Goal: Transaction & Acquisition: Book appointment/travel/reservation

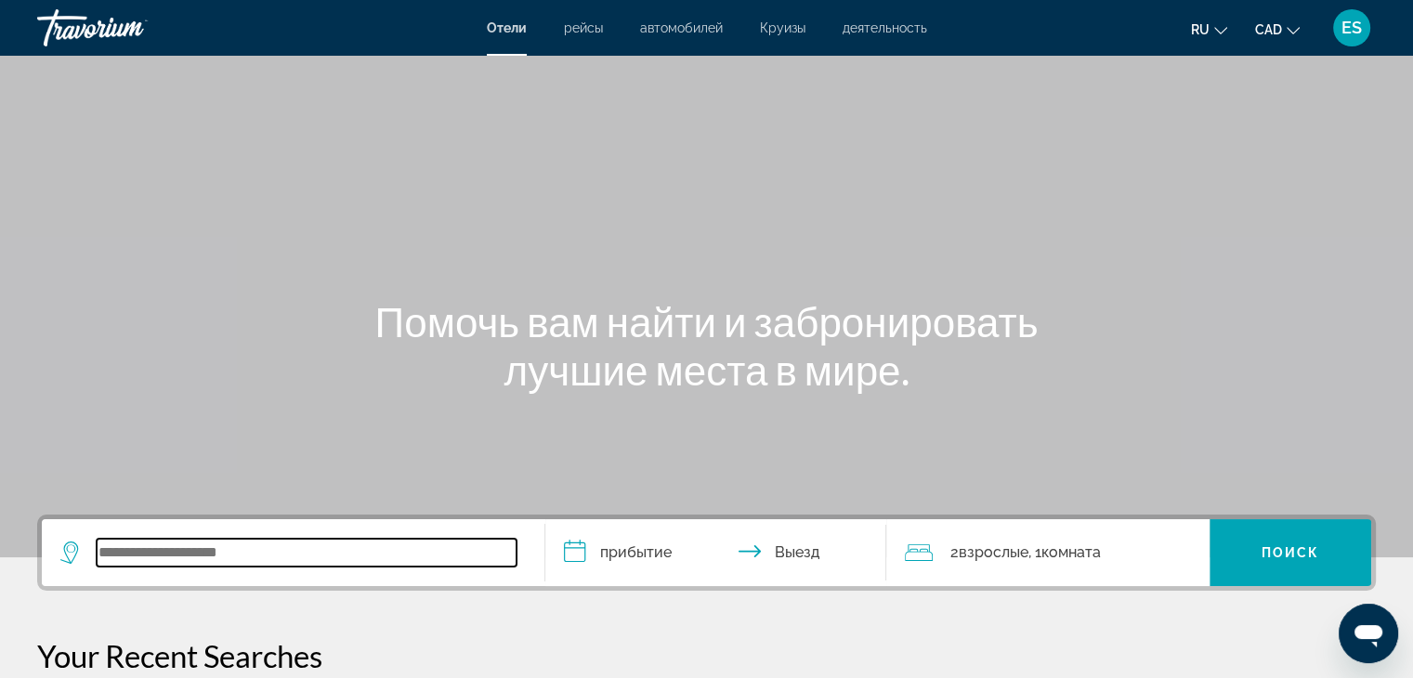
click at [247, 552] on input "Search widget" at bounding box center [307, 553] width 420 height 28
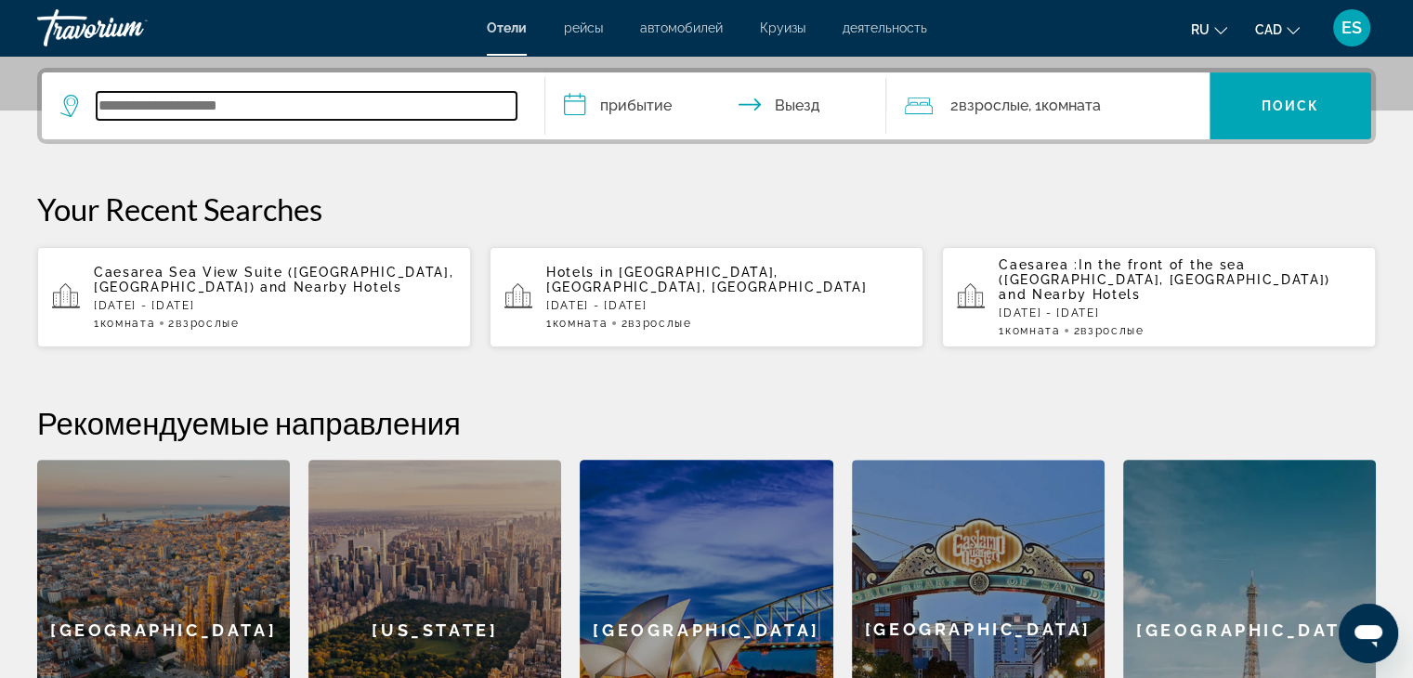
scroll to position [453, 0]
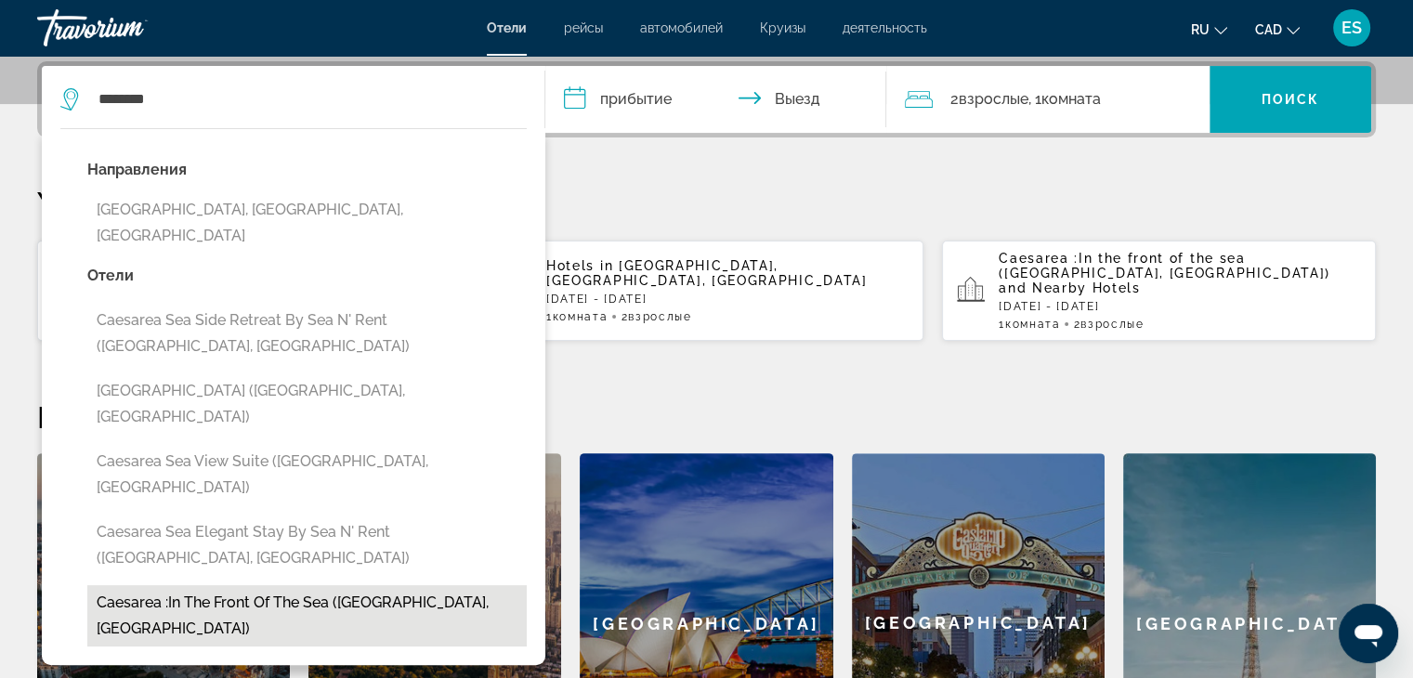
click at [256, 585] on button "Caesarea :In the front of the sea (Caesarea, IL)" at bounding box center [306, 615] width 439 height 61
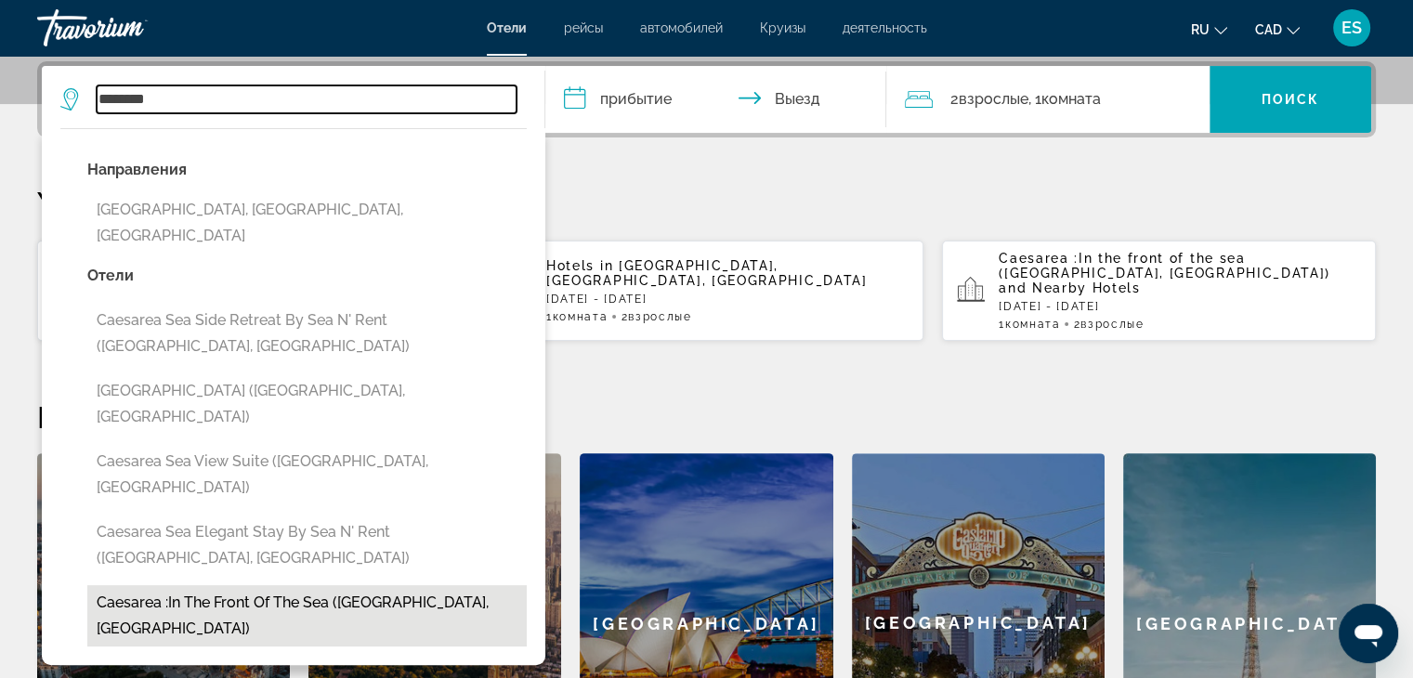
type input "**********"
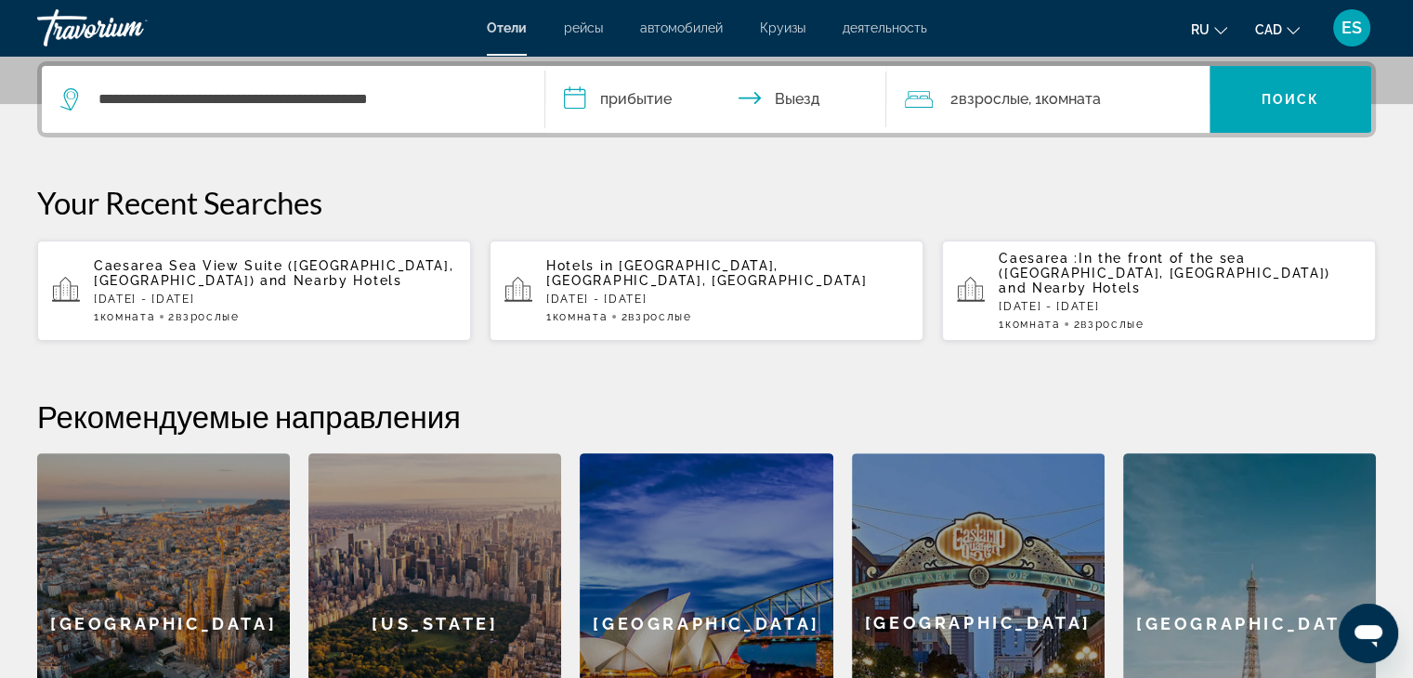
click at [613, 101] on input "**********" at bounding box center [719, 102] width 349 height 72
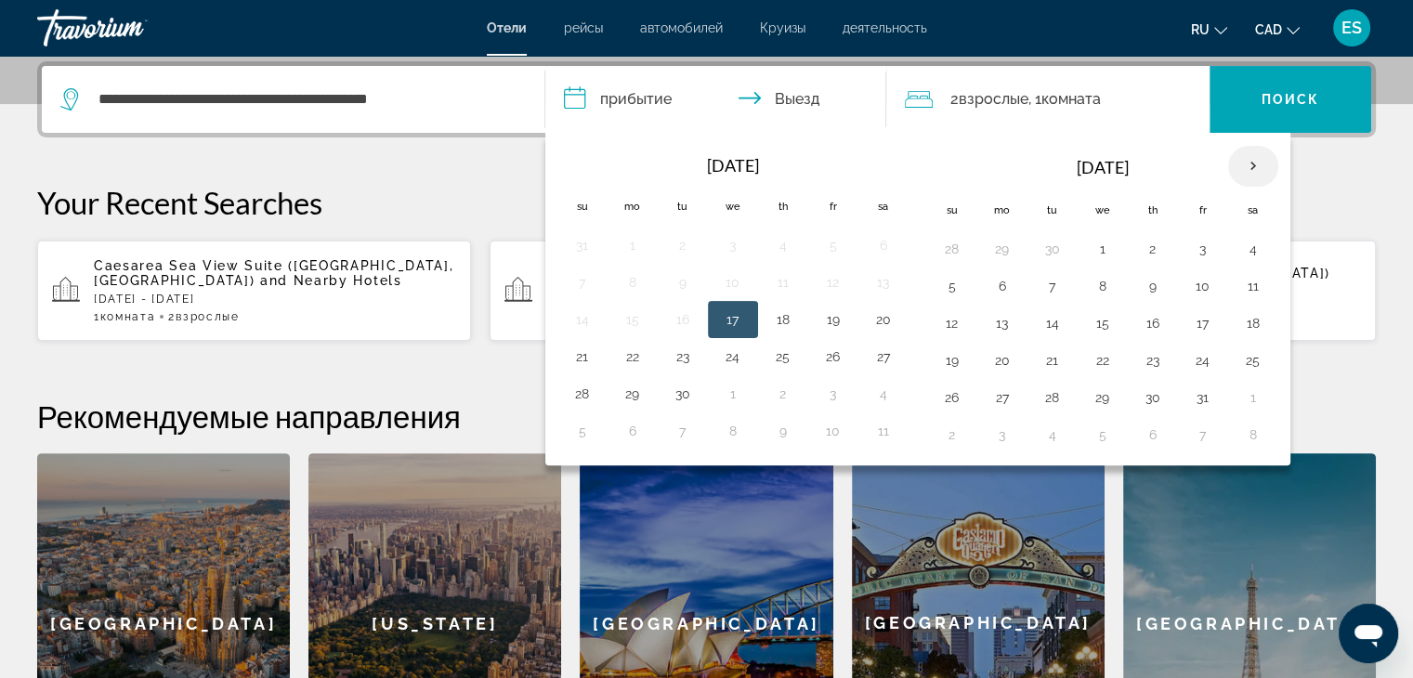
click at [1244, 159] on th "Next month" at bounding box center [1253, 166] width 50 height 41
click at [1146, 330] on button "13" at bounding box center [1153, 323] width 30 height 26
click at [1193, 320] on button "14" at bounding box center [1203, 323] width 30 height 26
type input "**********"
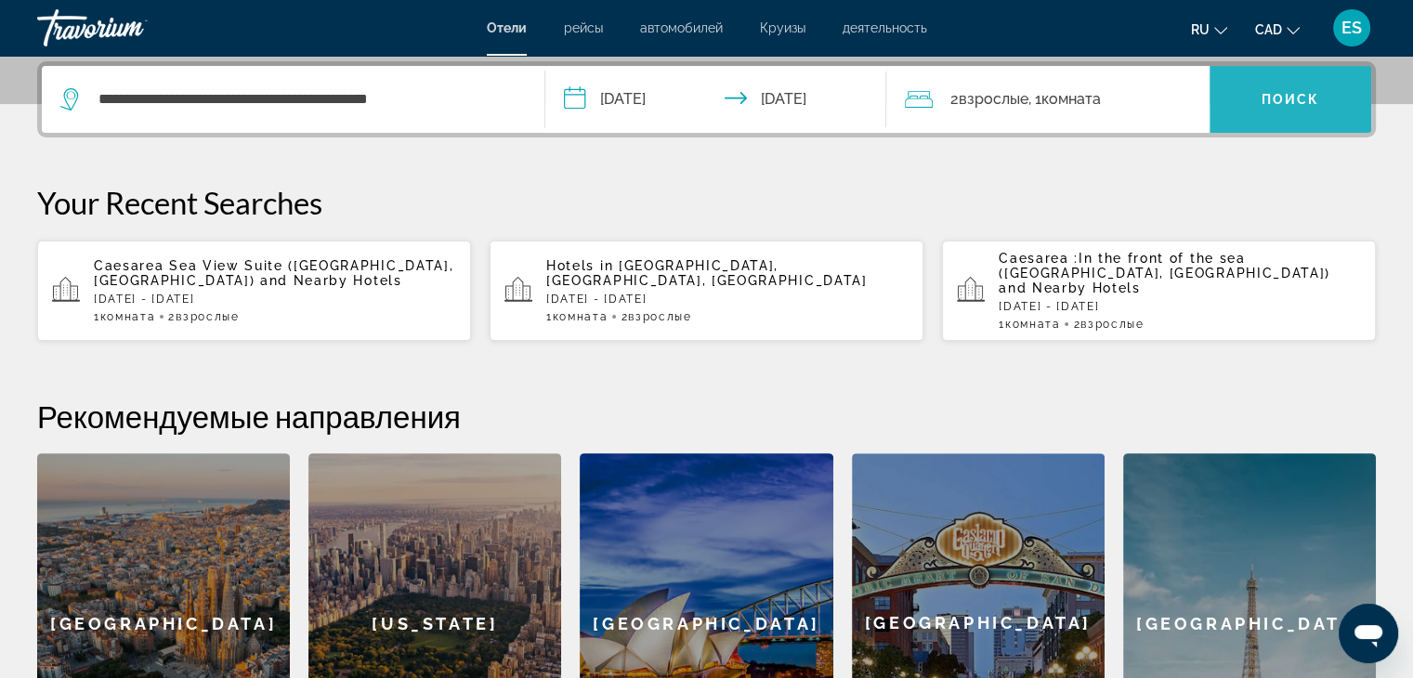
click at [1285, 108] on span "Search widget" at bounding box center [1290, 99] width 162 height 45
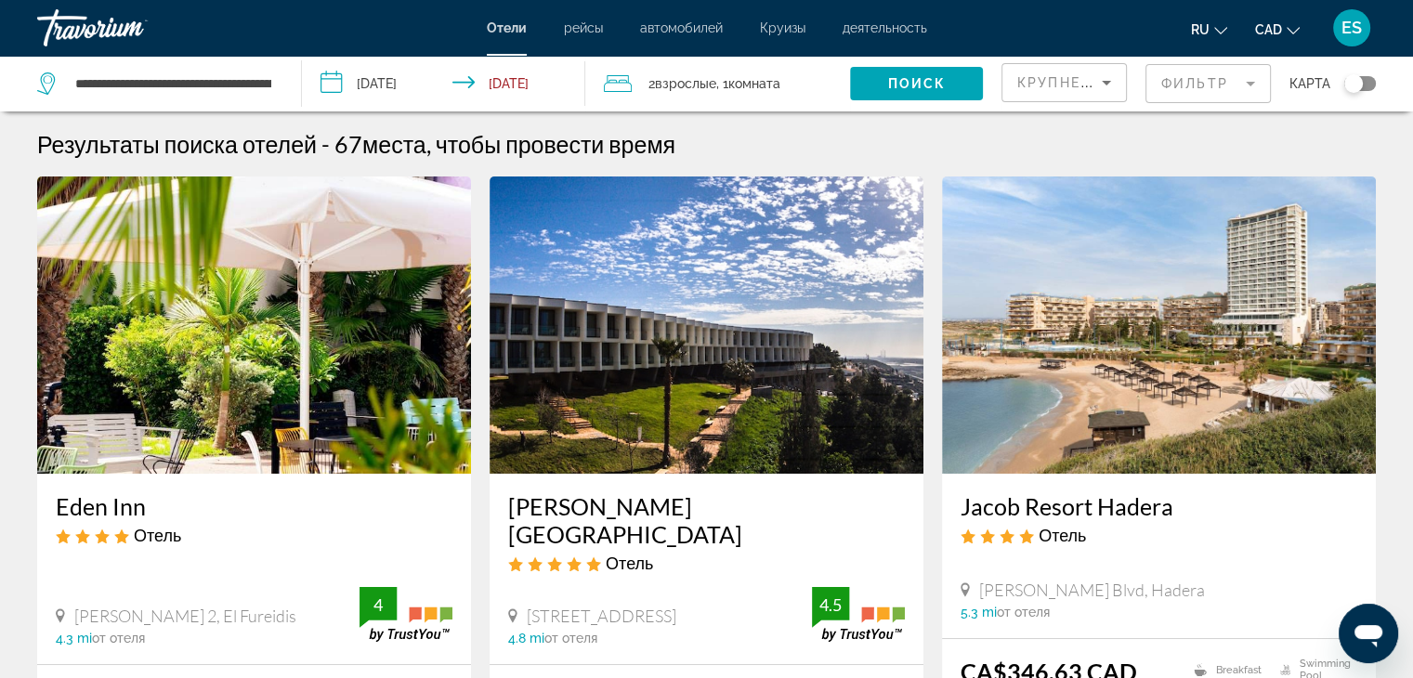
click at [1192, 75] on mat-form-field "Фильтр" at bounding box center [1207, 83] width 125 height 39
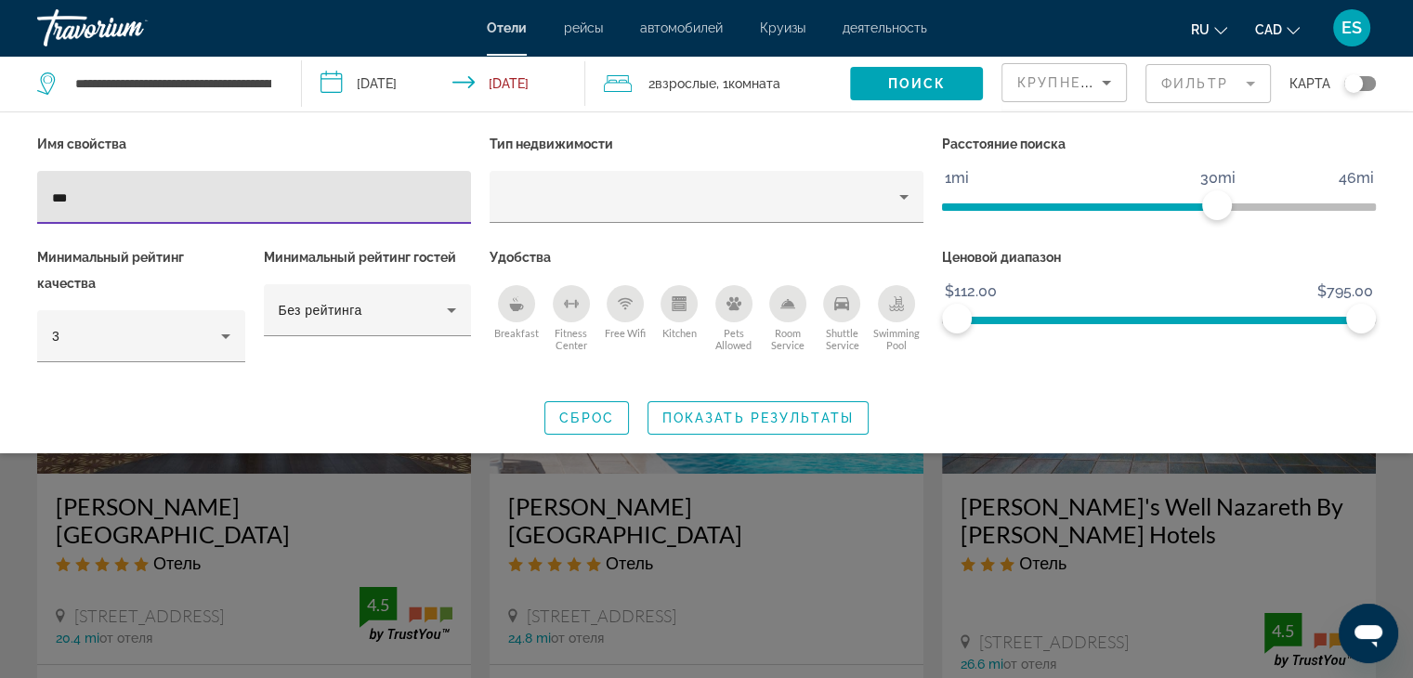
type input "***"
click at [795, 564] on div "Search widget" at bounding box center [706, 478] width 1413 height 399
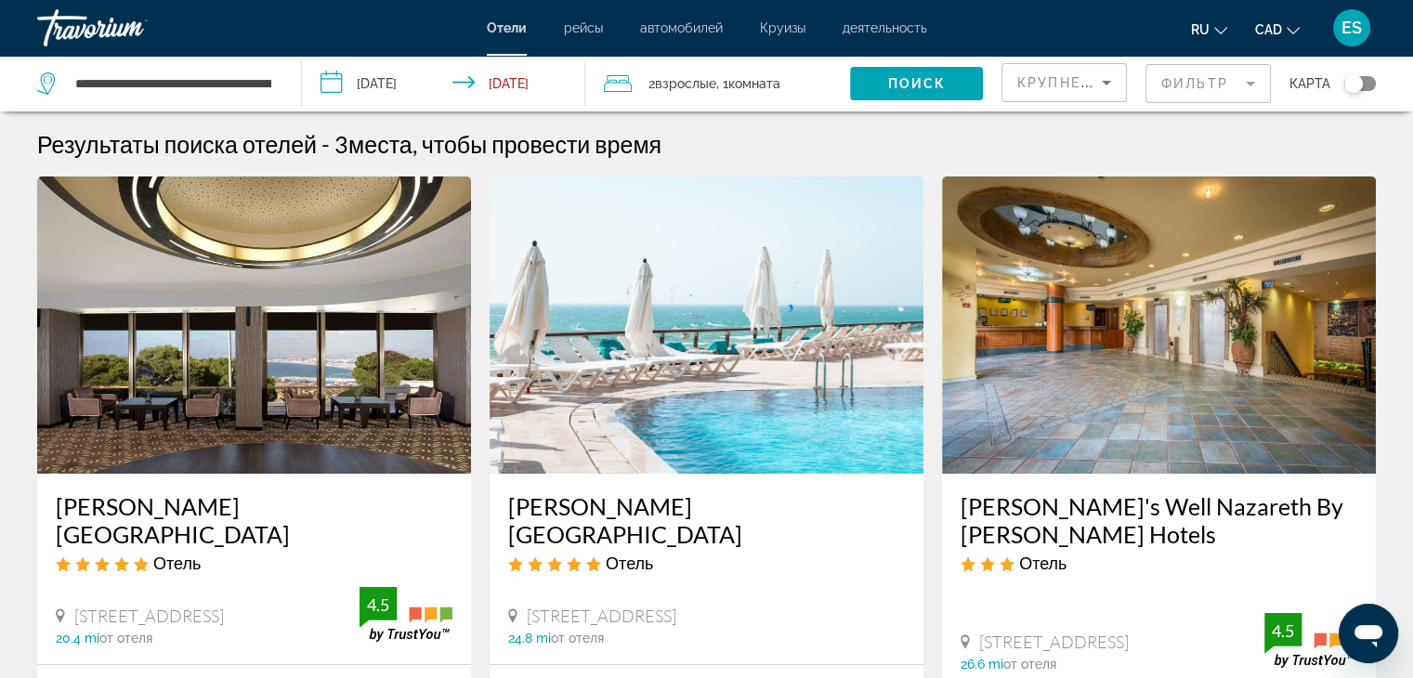
click at [397, 84] on input "**********" at bounding box center [447, 86] width 291 height 61
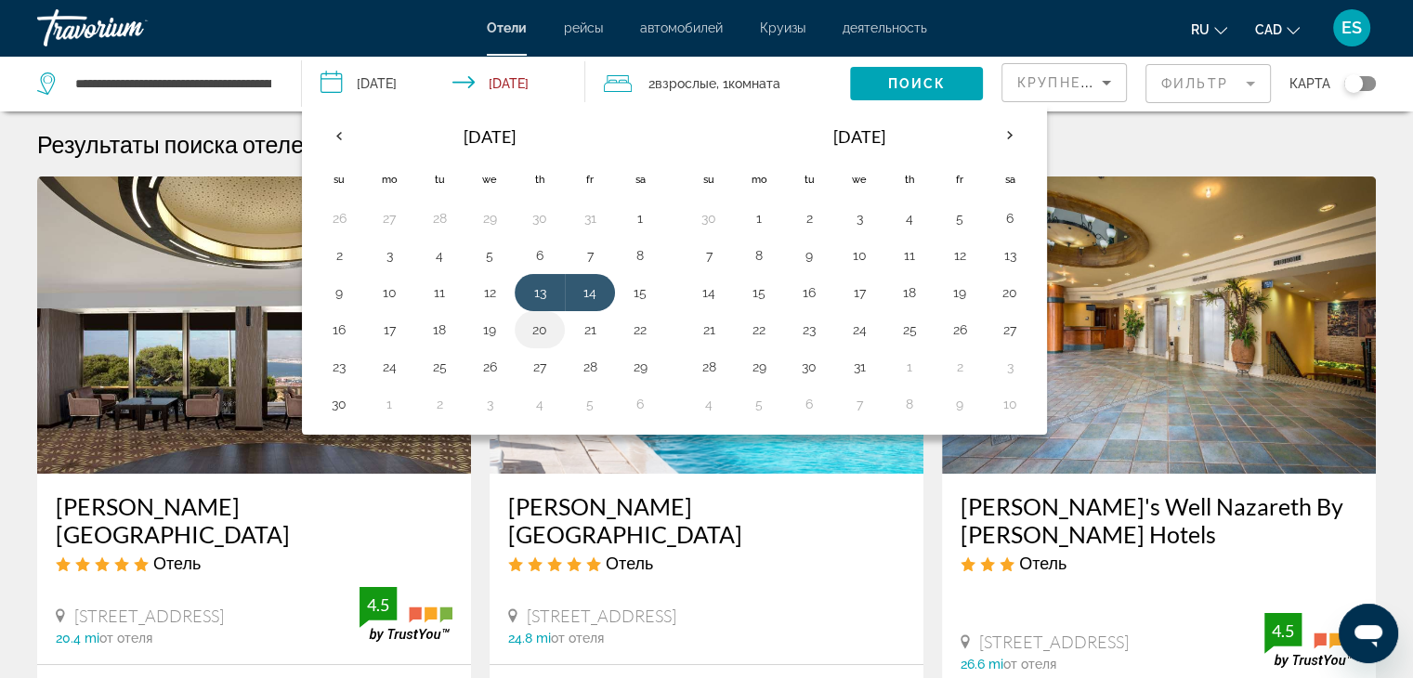
click at [534, 332] on button "20" at bounding box center [540, 330] width 30 height 26
click at [534, 288] on button "13" at bounding box center [540, 293] width 30 height 26
type input "**********"
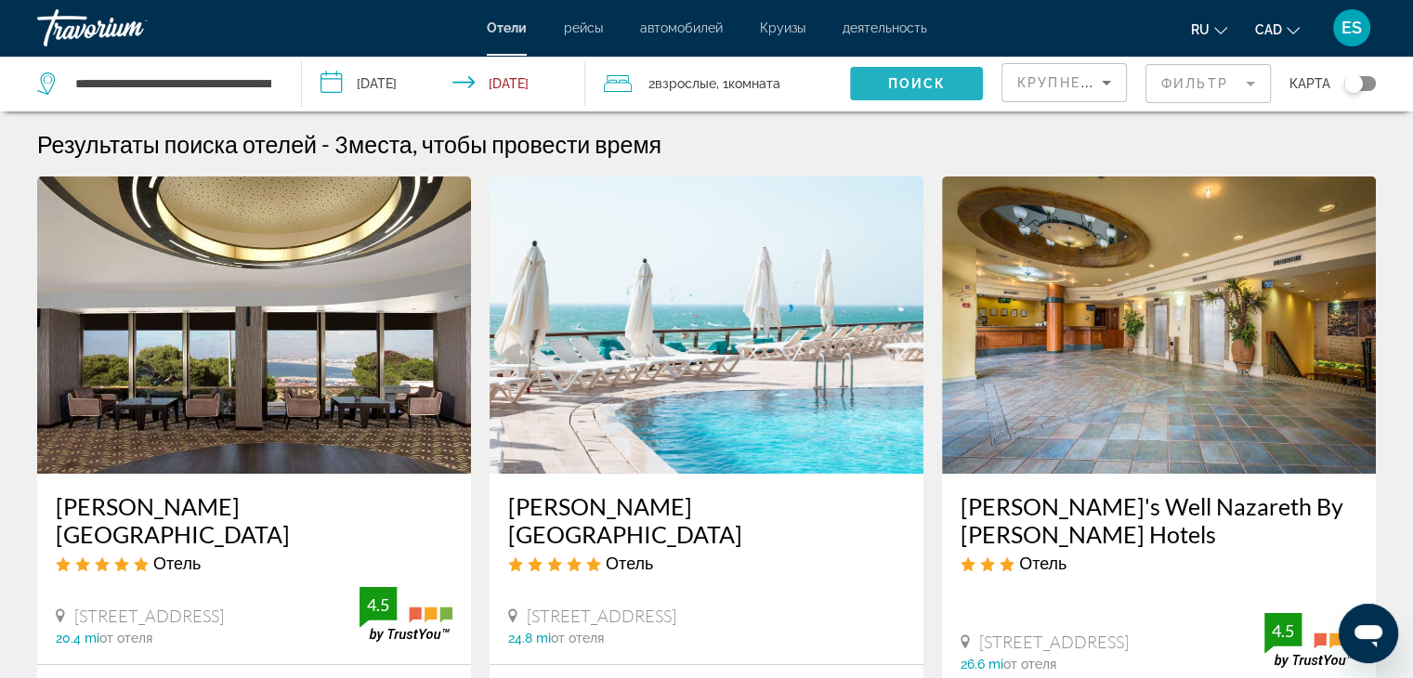
click at [909, 74] on span "Search widget" at bounding box center [916, 83] width 133 height 45
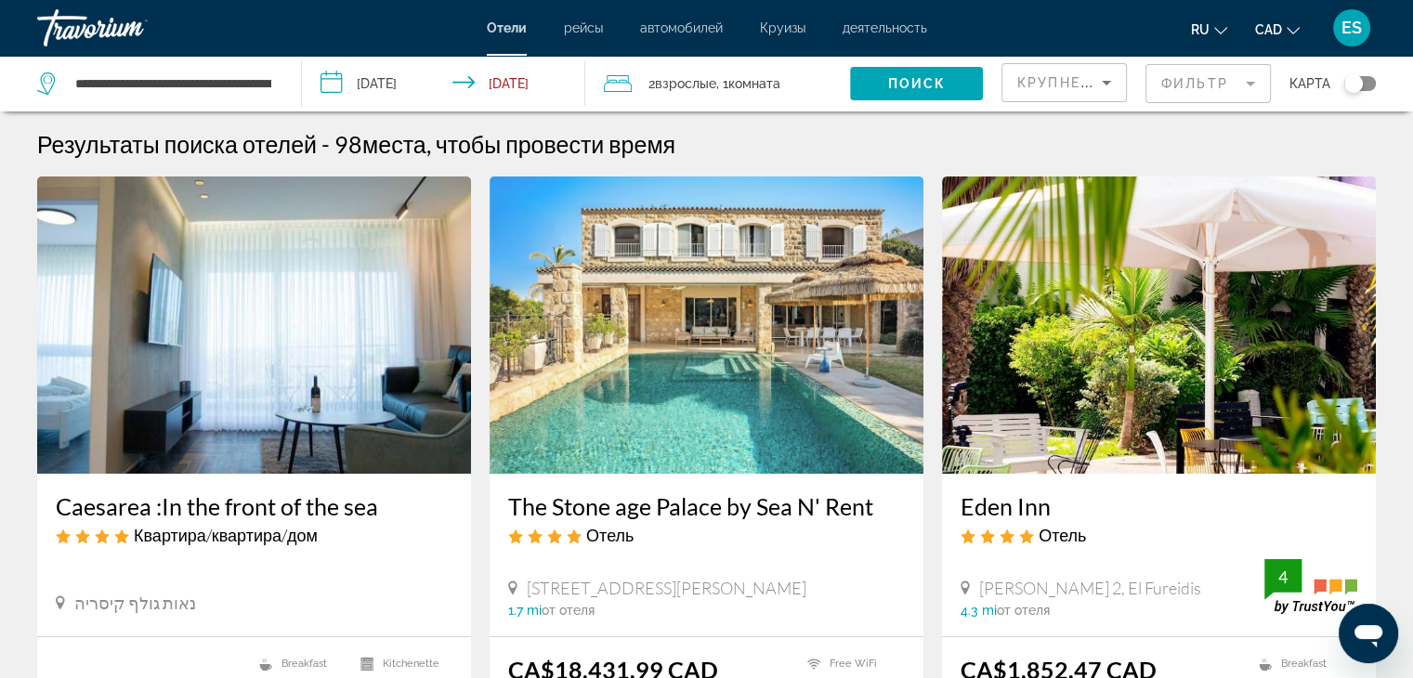
click at [1204, 83] on mat-form-field "Фильтр" at bounding box center [1207, 83] width 125 height 39
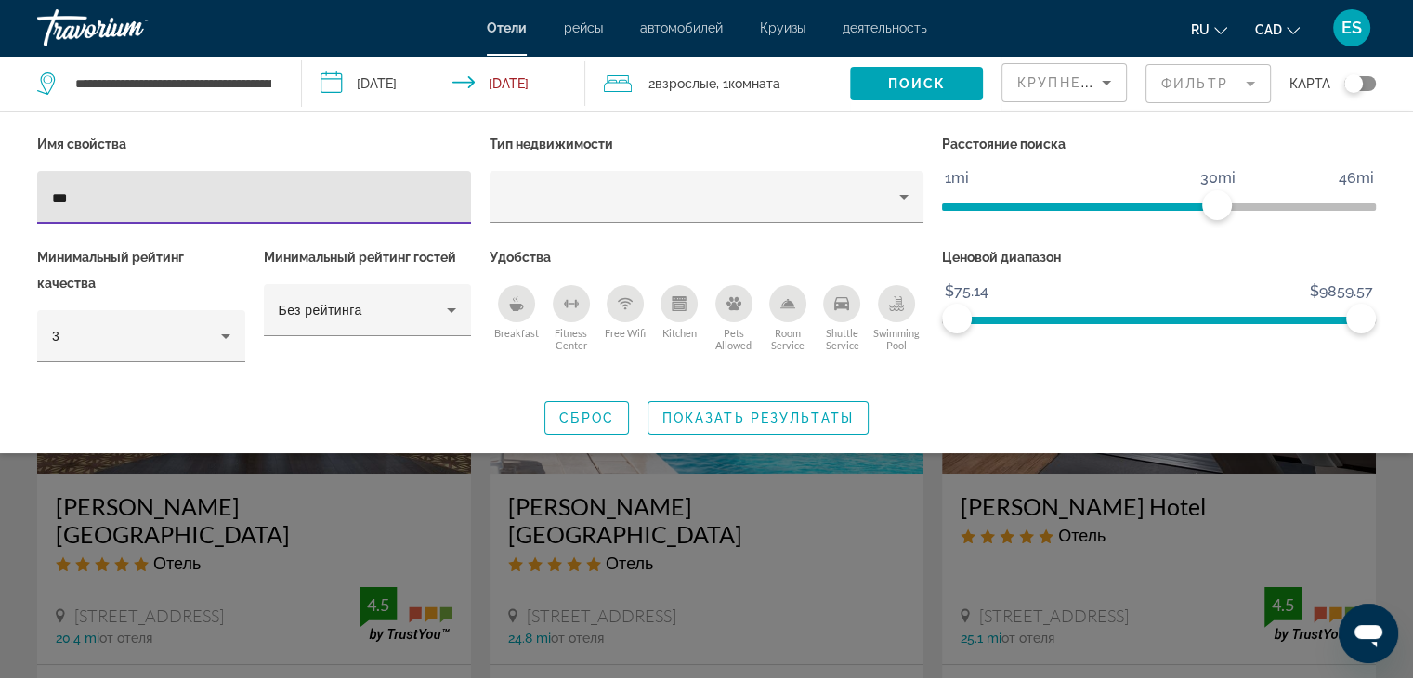
type input "***"
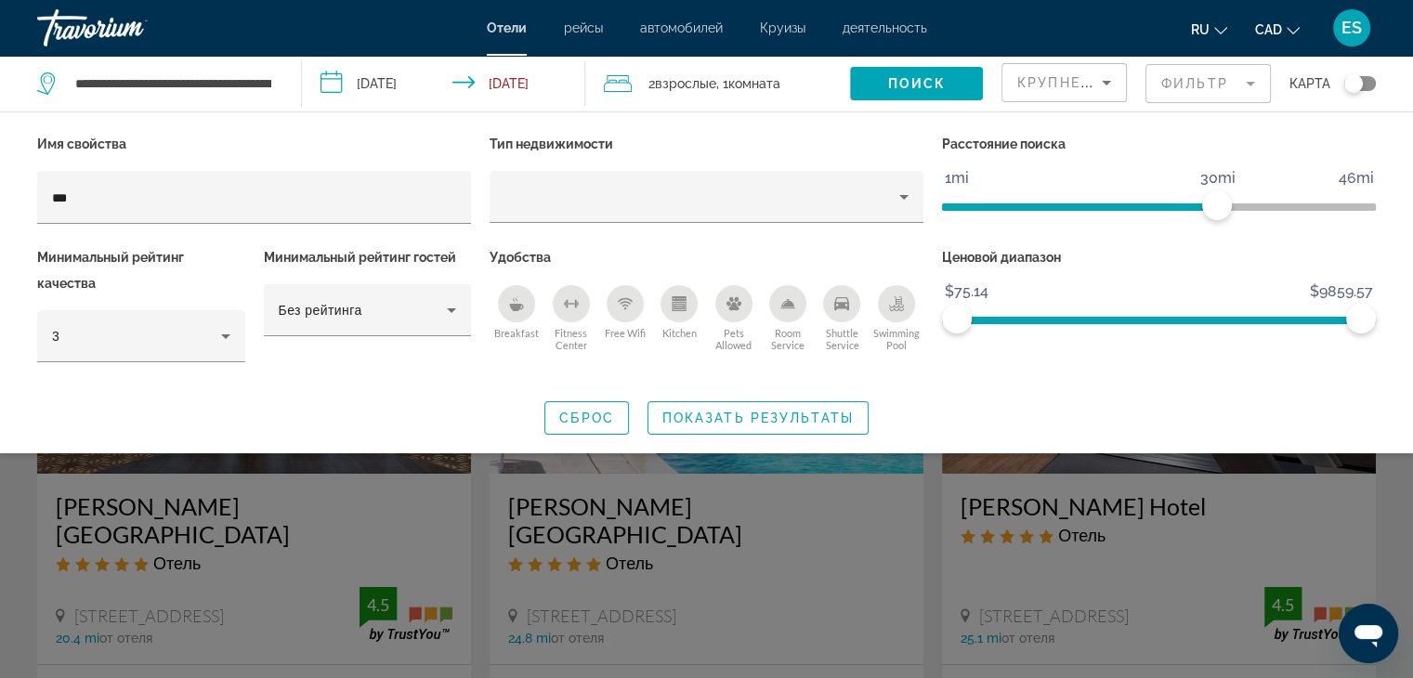
click at [425, 506] on div "Search widget" at bounding box center [706, 478] width 1413 height 399
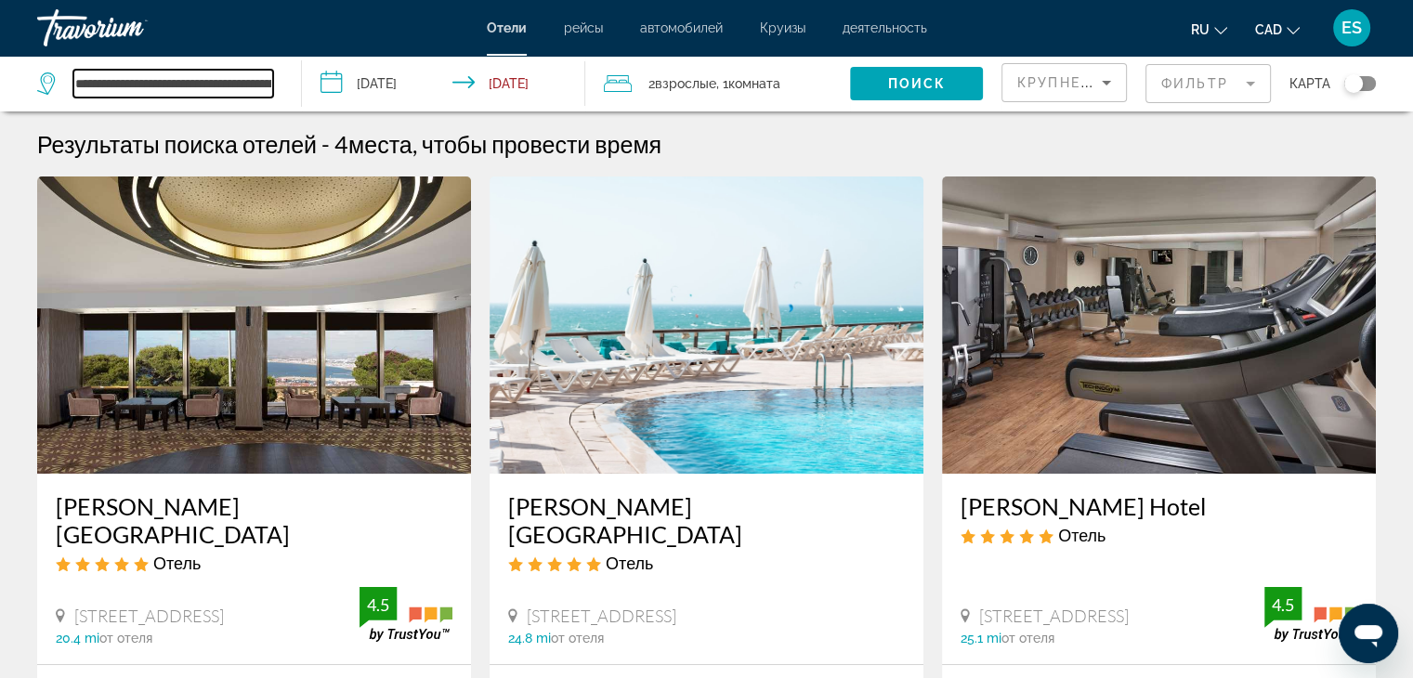
click at [270, 83] on input "**********" at bounding box center [173, 84] width 200 height 28
click at [160, 83] on input "**********" at bounding box center [173, 84] width 200 height 28
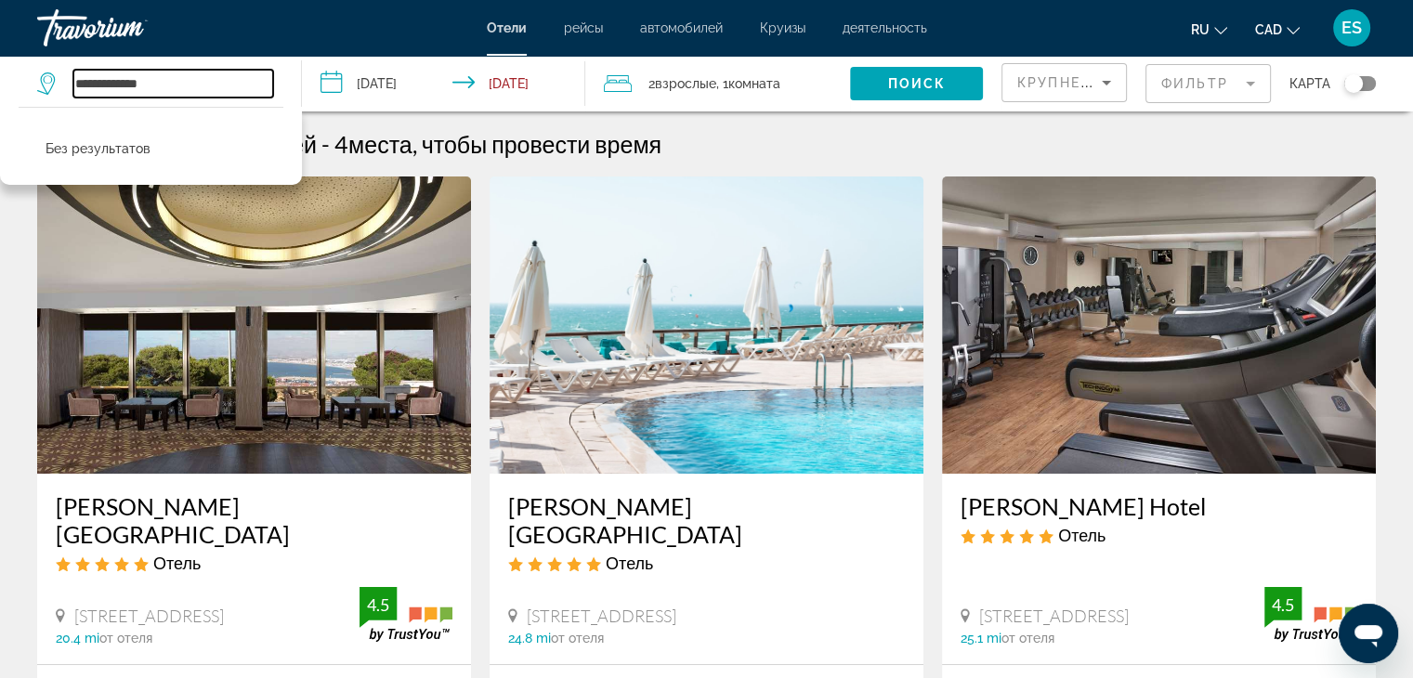
click at [79, 85] on input "**********" at bounding box center [173, 84] width 200 height 28
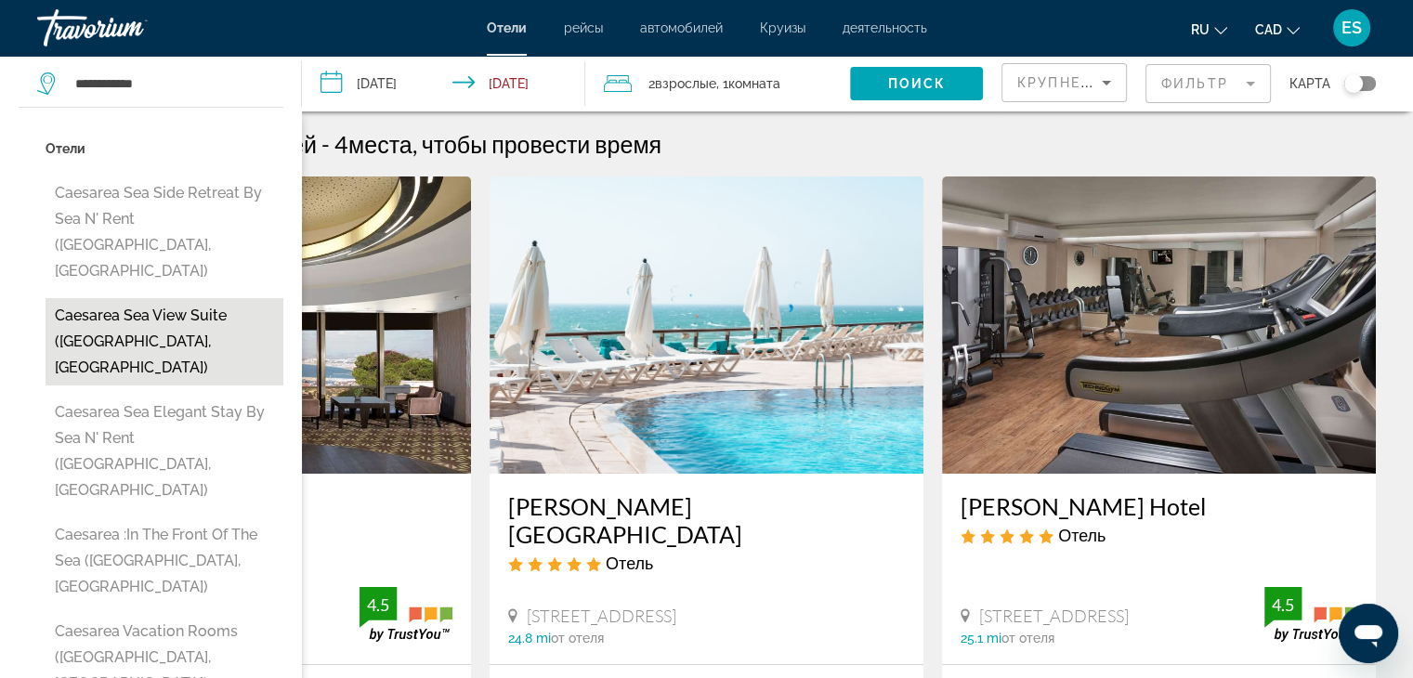
click at [107, 298] on button "Caesarea Sea View Suite (Caesarea, IL)" at bounding box center [165, 341] width 238 height 87
type input "**********"
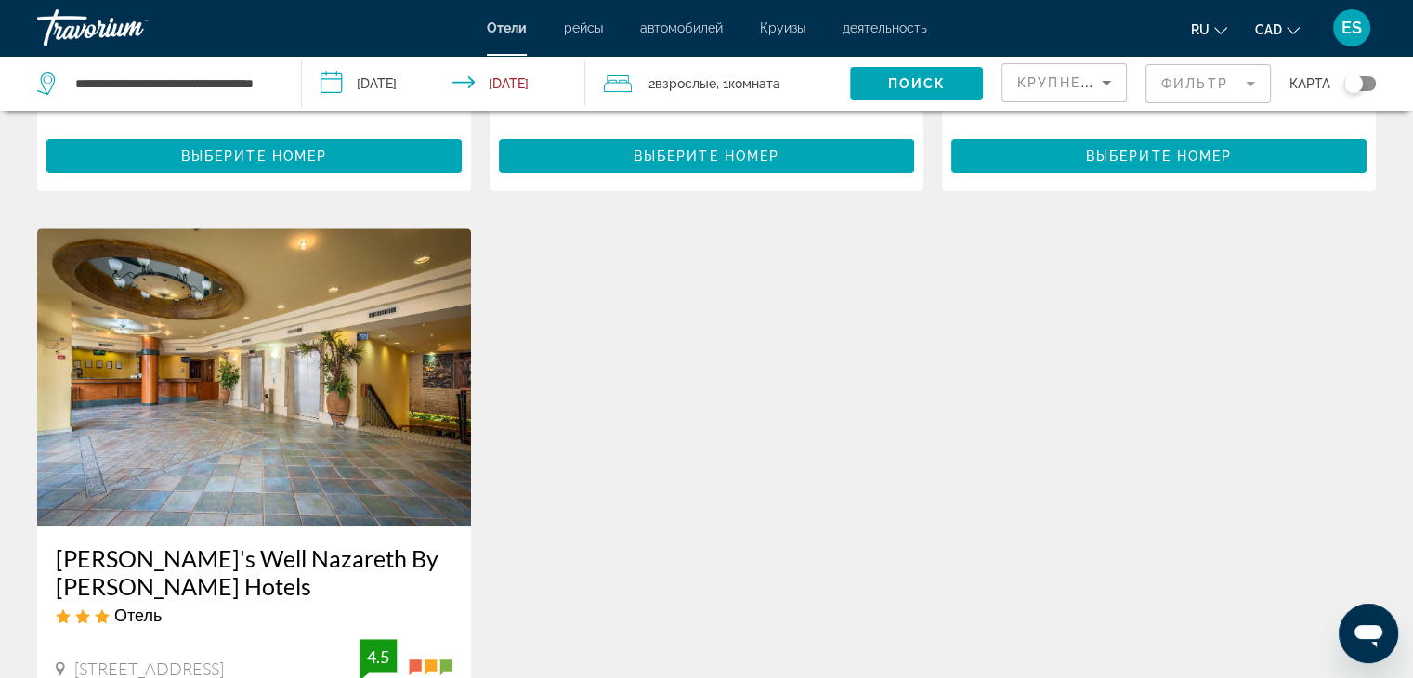
scroll to position [669, 0]
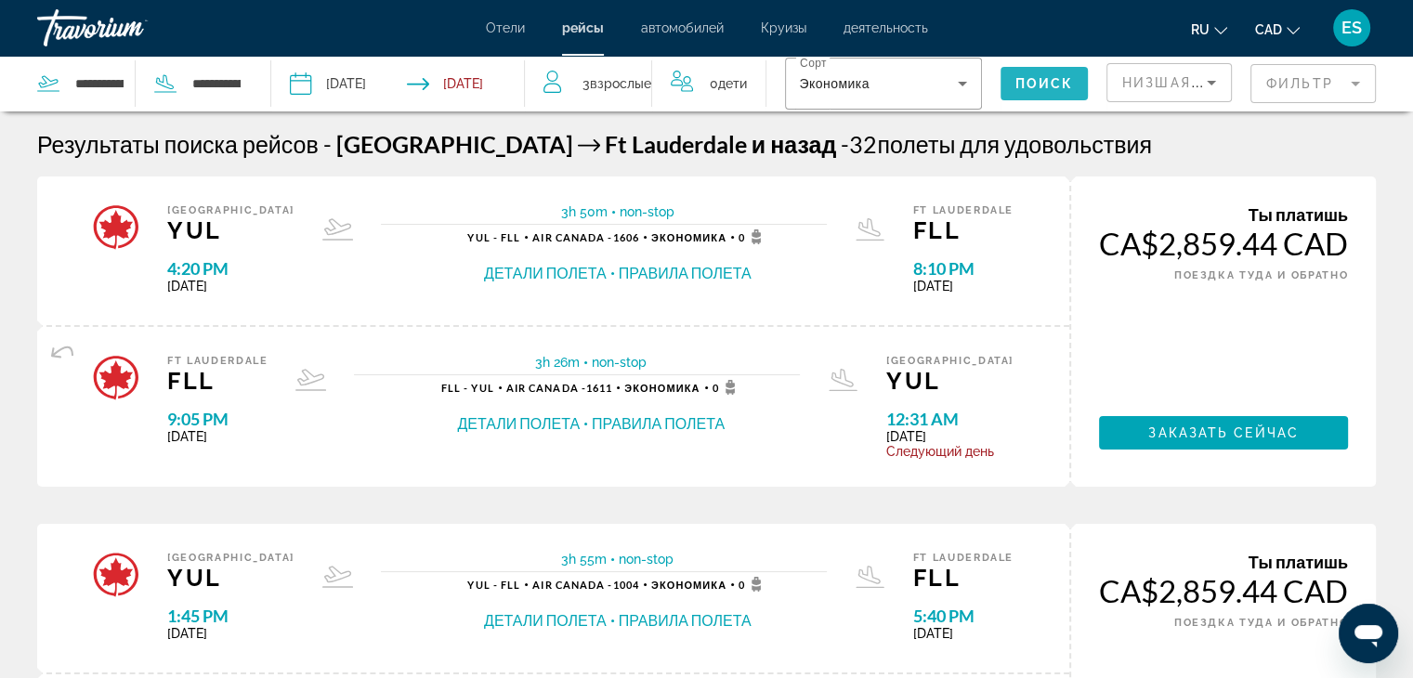
click at [1048, 77] on span "Поиск" at bounding box center [1044, 83] width 59 height 15
click at [41, 481] on div "Ft Lauderdale FLL 9:05 PM Sun Jan 11, 2026 3h 26m non-stop non-stop FLL - YUL A…" at bounding box center [553, 407] width 1032 height 160
click at [1059, 79] on span "Поиск" at bounding box center [1044, 83] width 59 height 15
click at [1040, 82] on span "Поиск" at bounding box center [1044, 83] width 59 height 15
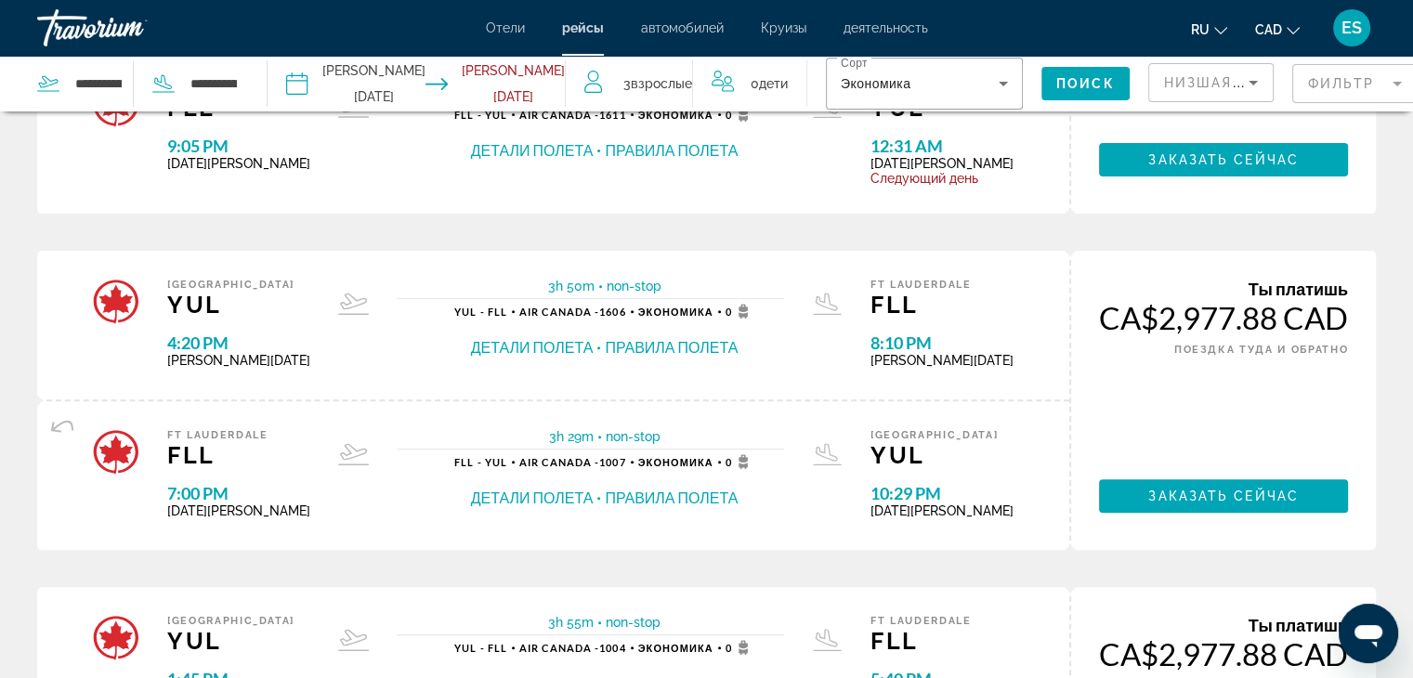
scroll to position [632, 0]
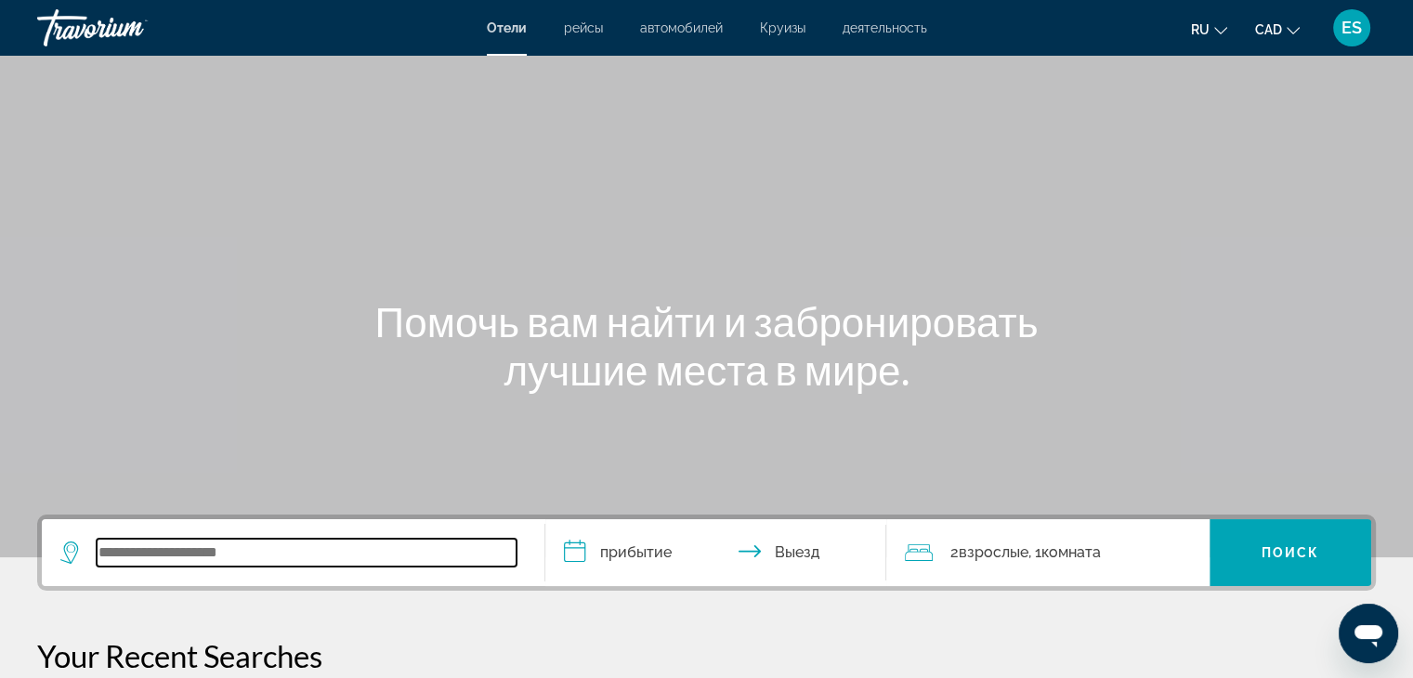
click at [229, 549] on input "Search widget" at bounding box center [307, 553] width 420 height 28
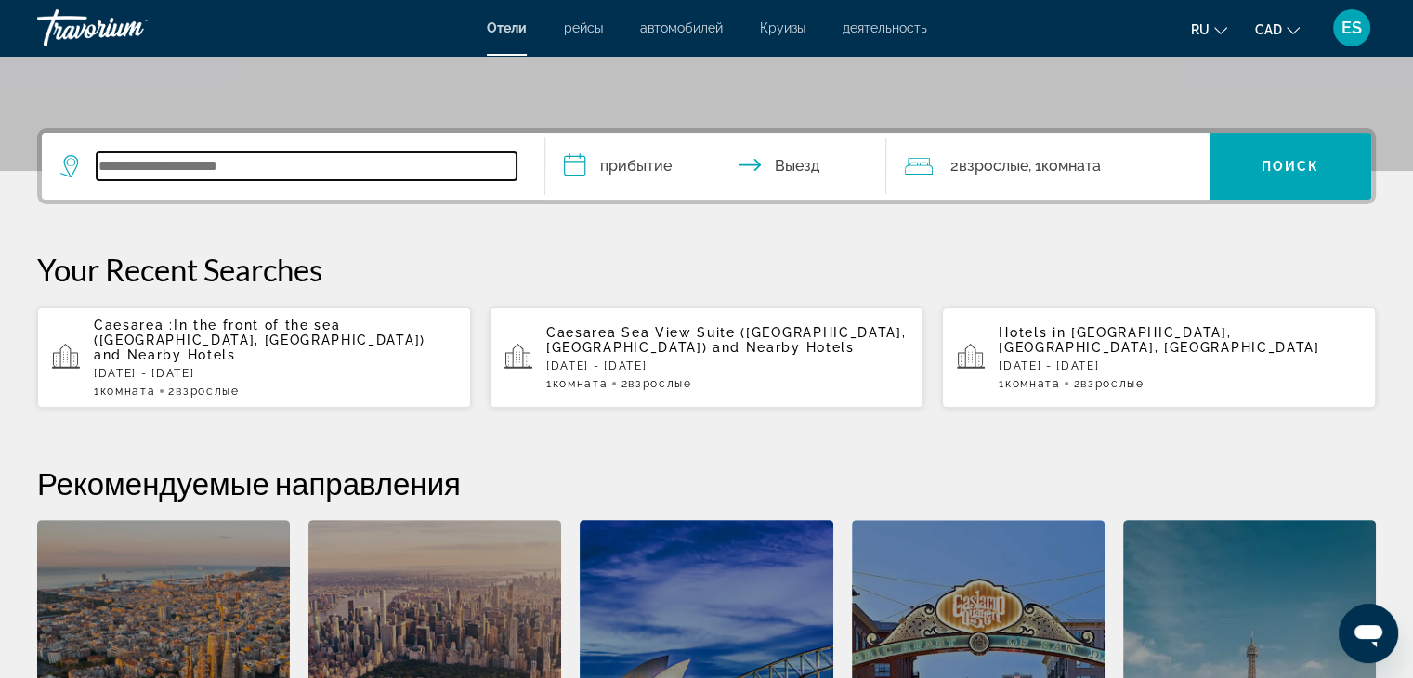
scroll to position [453, 0]
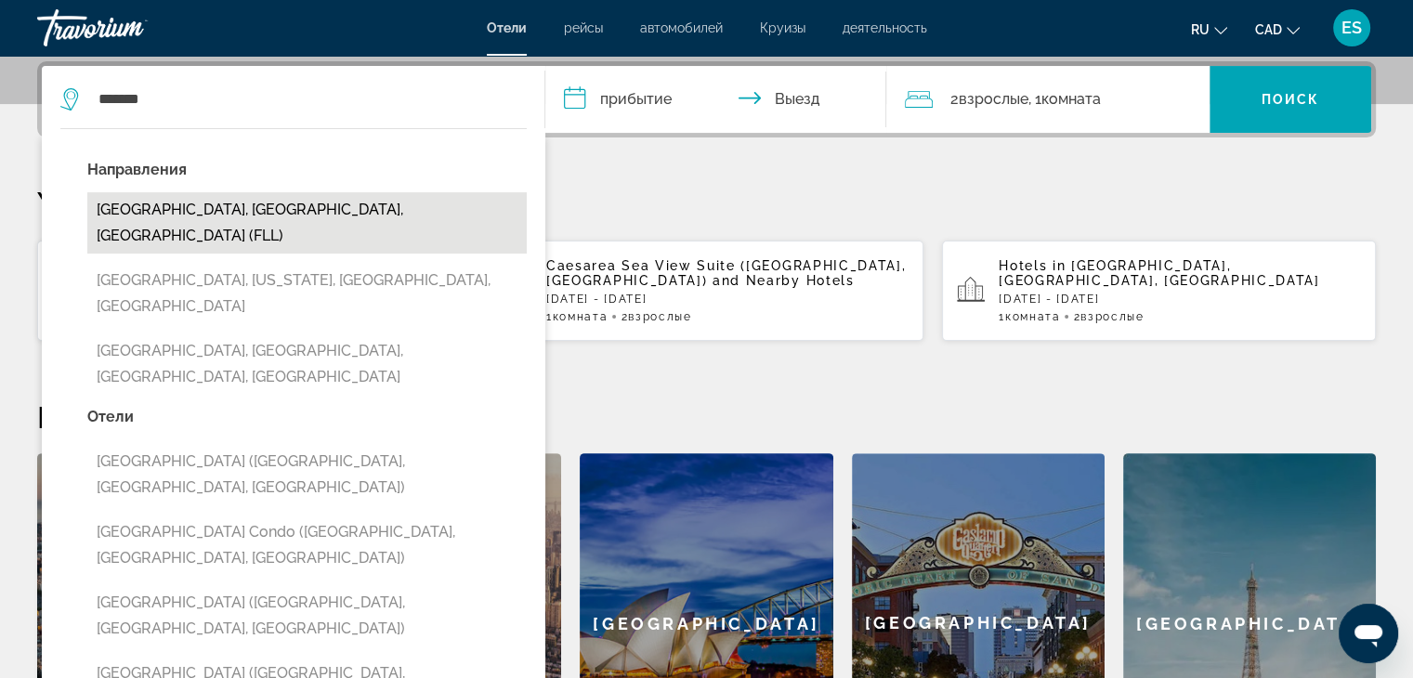
click at [201, 214] on button "Fort Lauderdale, FL, United States (FLL)" at bounding box center [306, 222] width 439 height 61
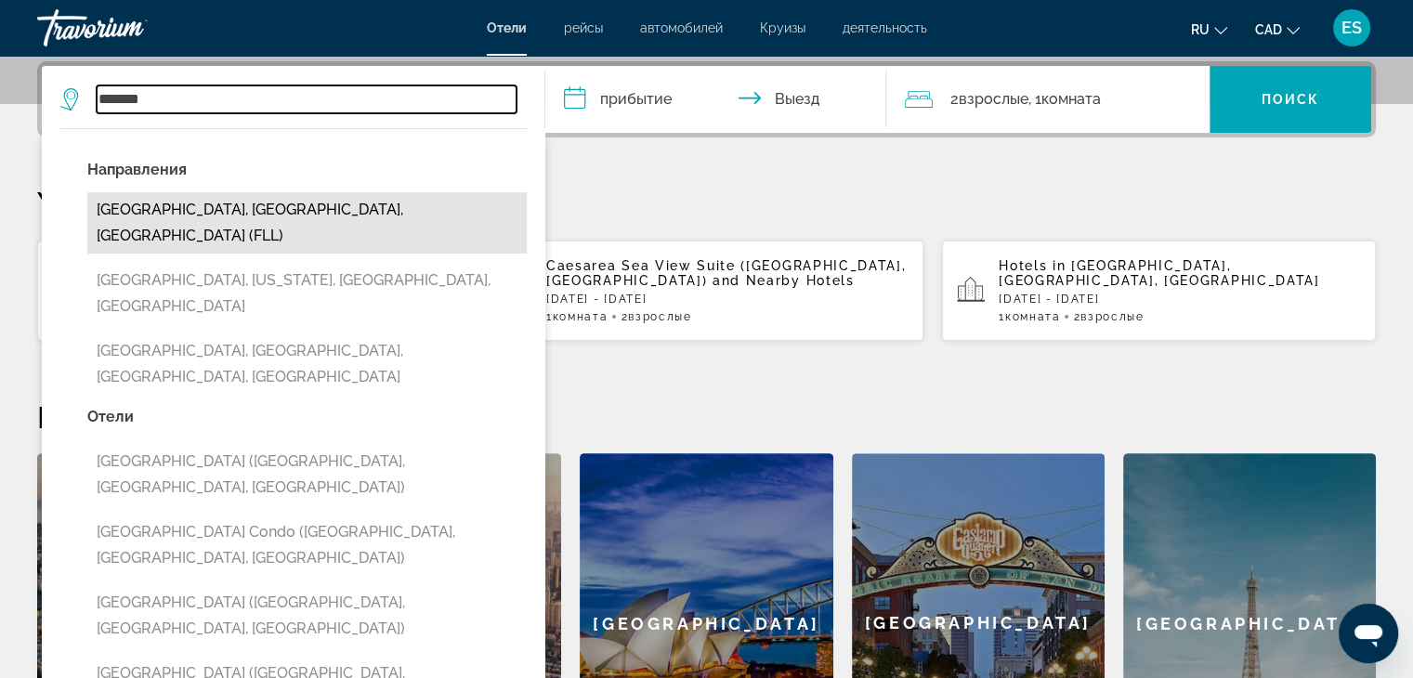
type input "**********"
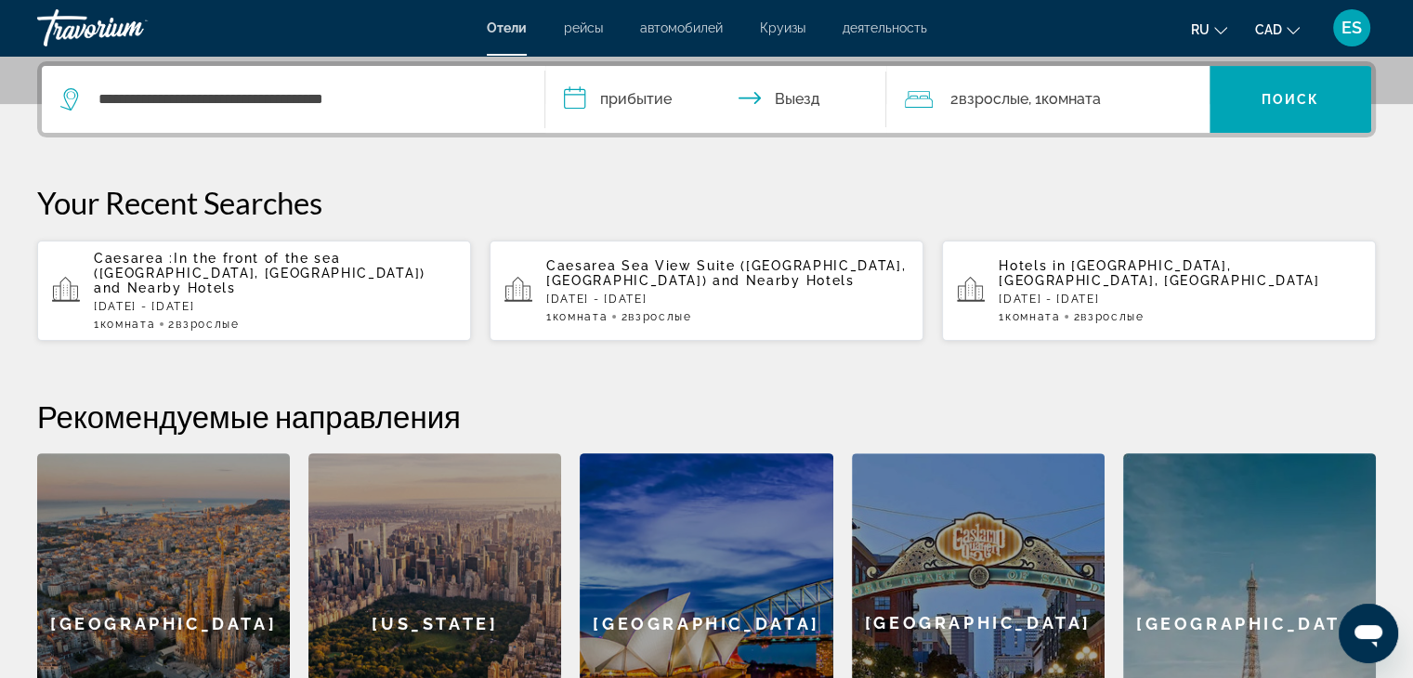
click at [665, 89] on input "**********" at bounding box center [719, 102] width 349 height 72
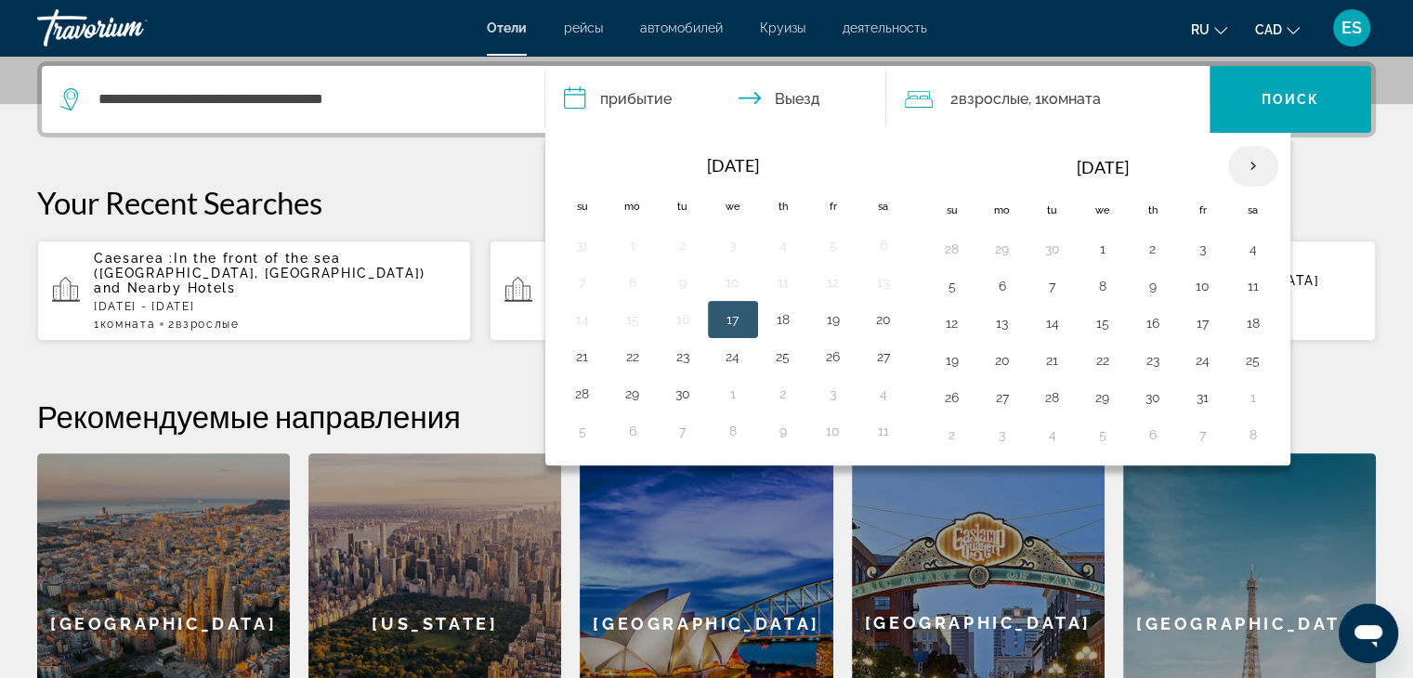
click at [1243, 161] on th "Next month" at bounding box center [1253, 166] width 50 height 41
click at [1196, 245] on button "2" at bounding box center [1203, 249] width 30 height 26
click at [1248, 250] on button "3" at bounding box center [1253, 249] width 30 height 26
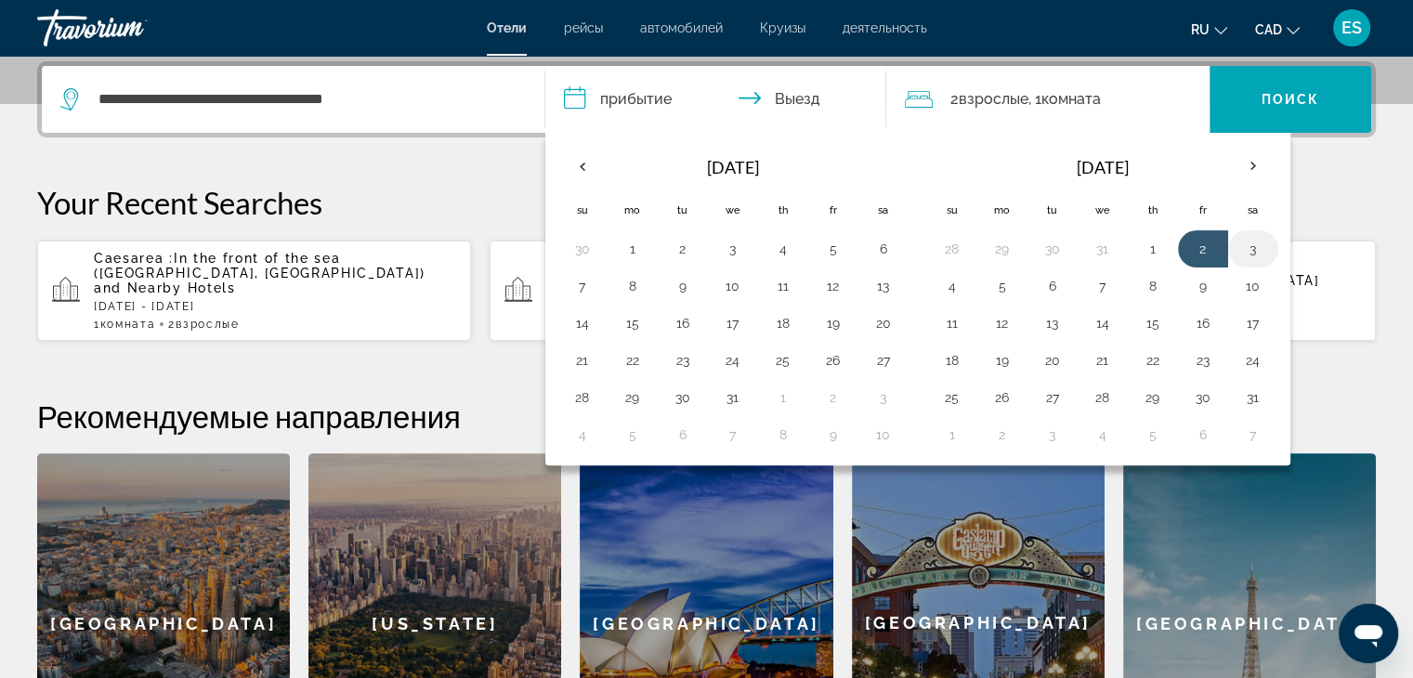
type input "**********"
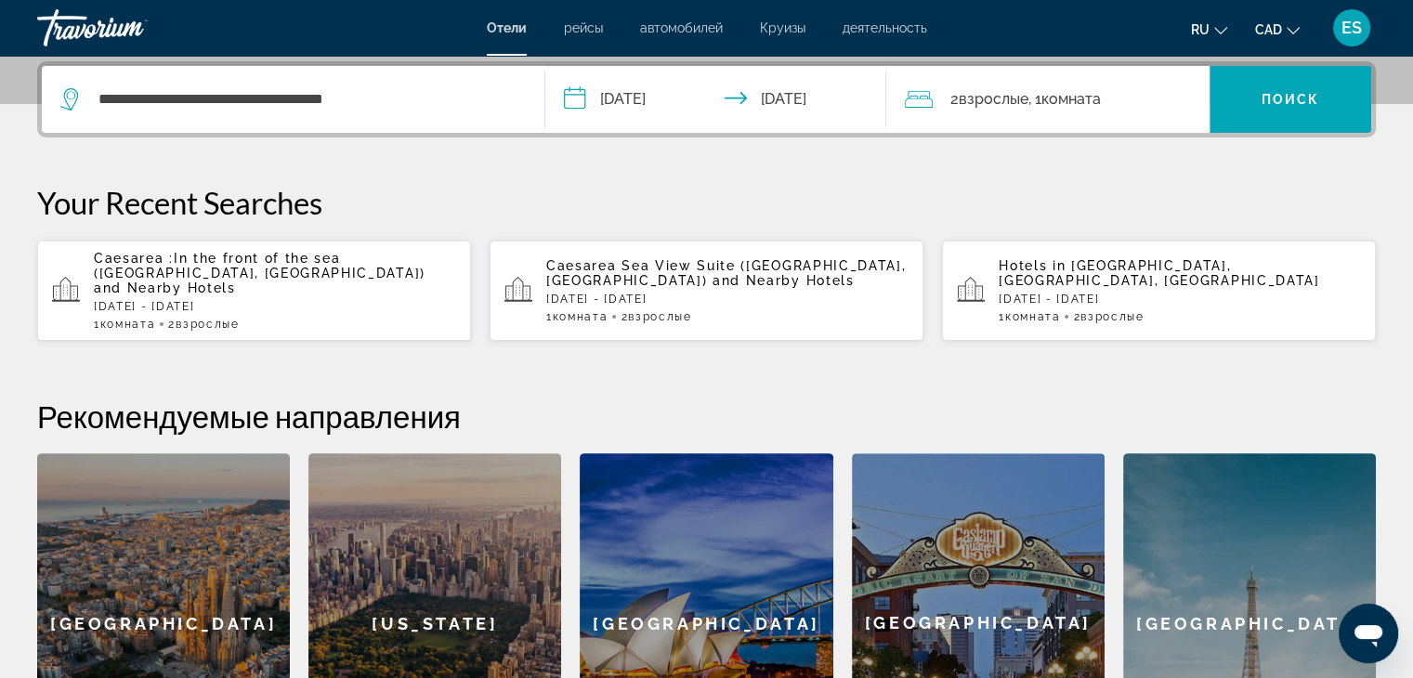
click at [1040, 93] on span ", 1 Комната номера" at bounding box center [1063, 99] width 72 height 26
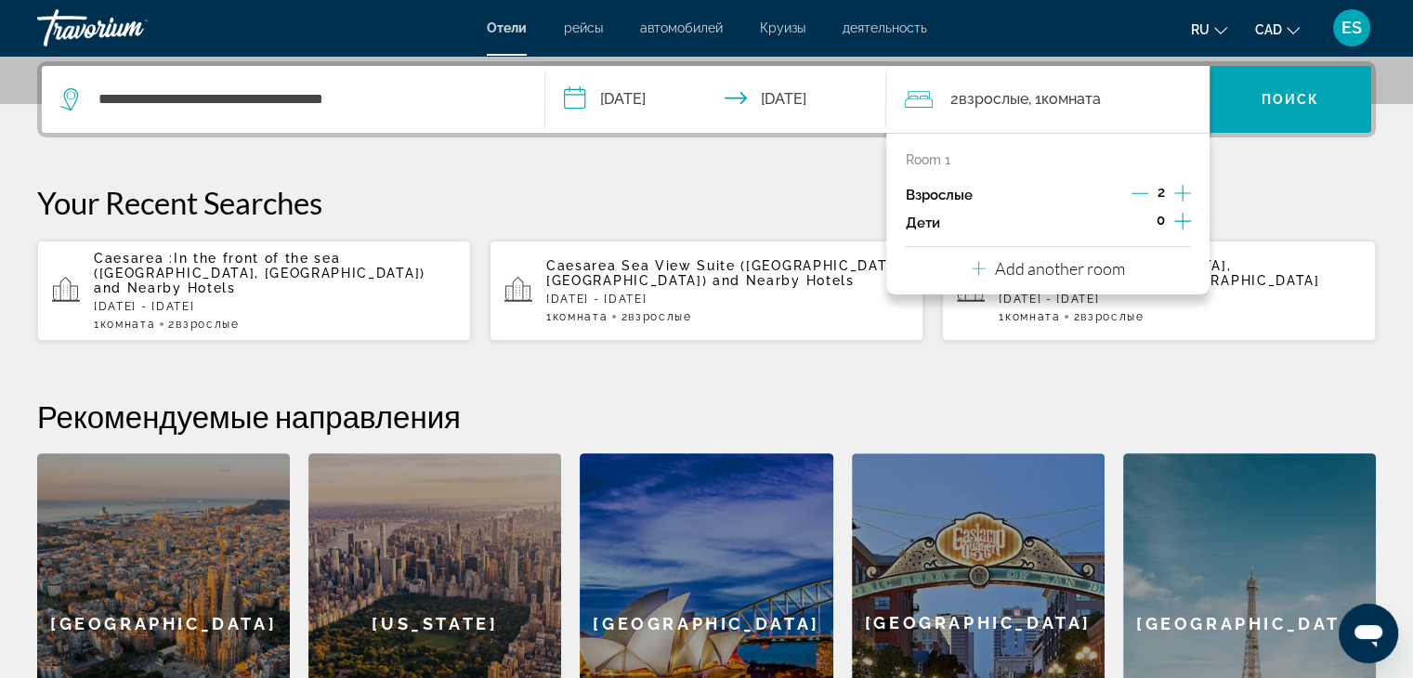
click at [1183, 190] on icon "Increment adults" at bounding box center [1182, 193] width 17 height 17
click at [1271, 95] on span "Поиск" at bounding box center [1290, 99] width 59 height 15
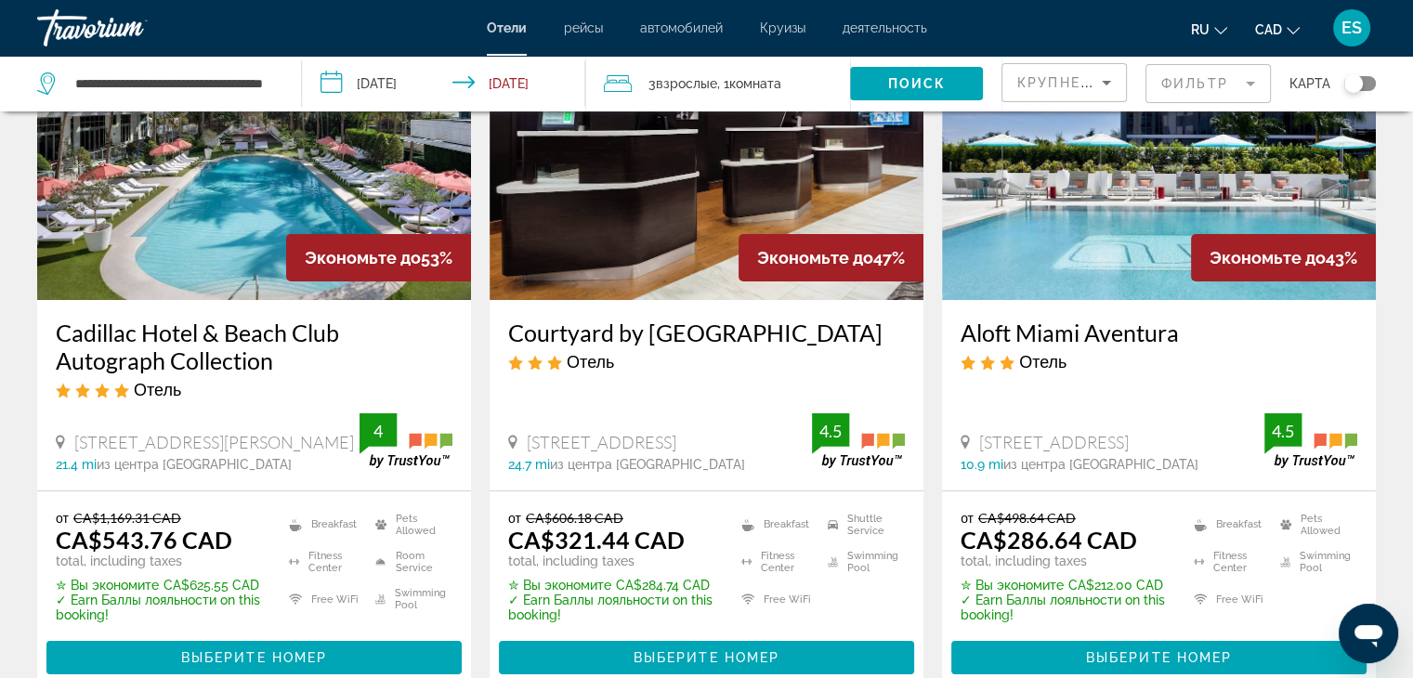
scroll to position [186, 0]
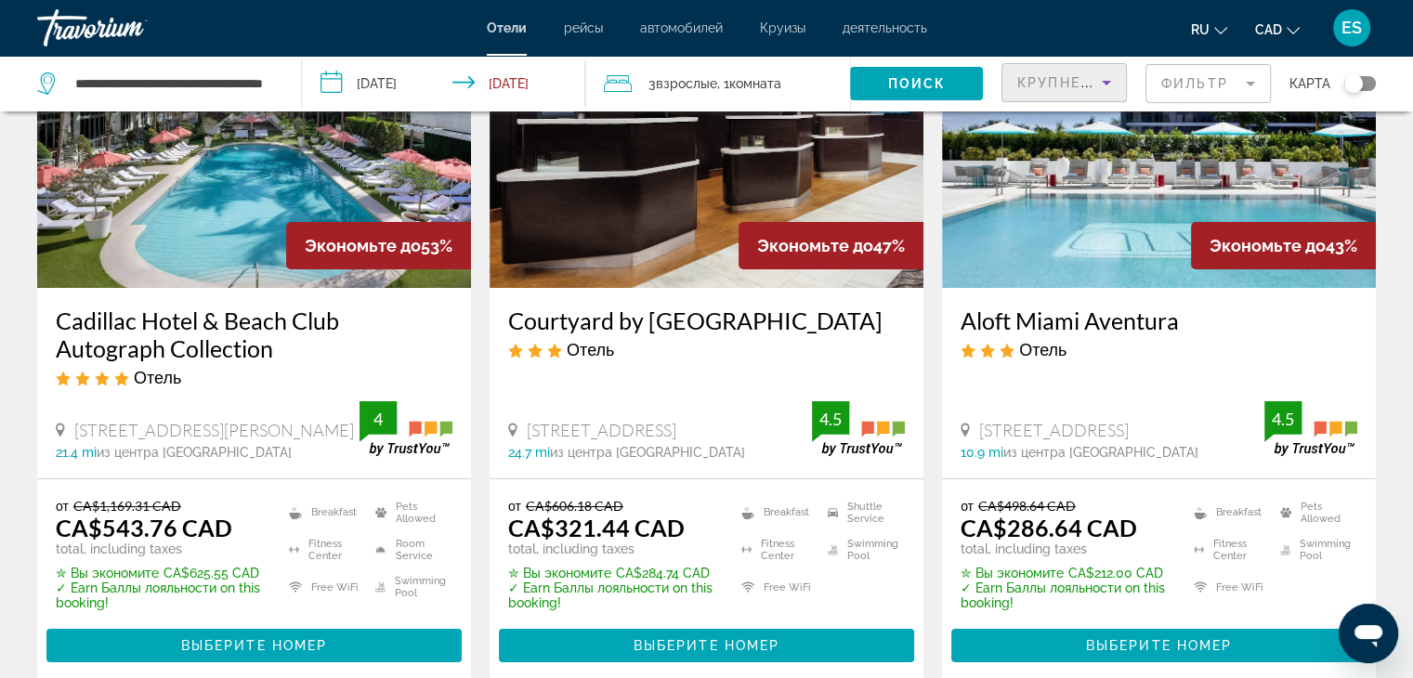
click at [1100, 86] on icon "Sort by" at bounding box center [1106, 83] width 22 height 22
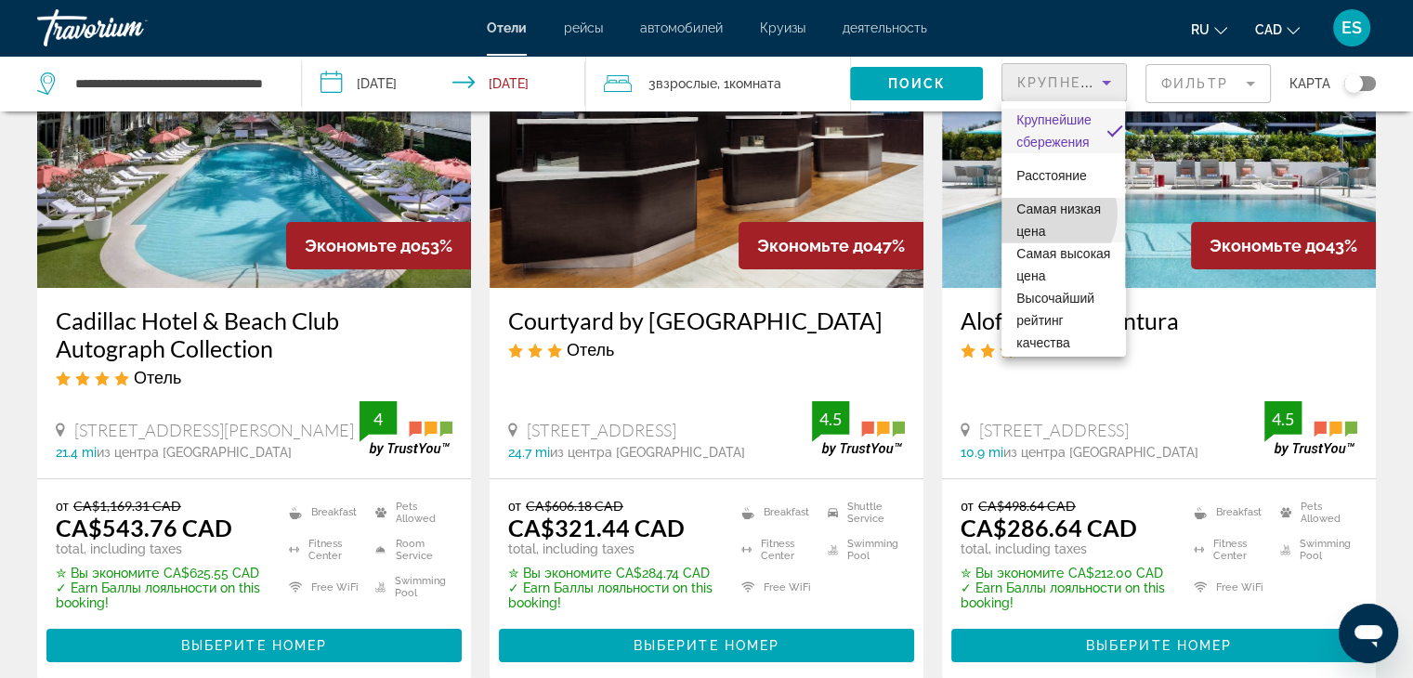
click at [1048, 214] on span "Самая низкая цена" at bounding box center [1058, 220] width 85 height 37
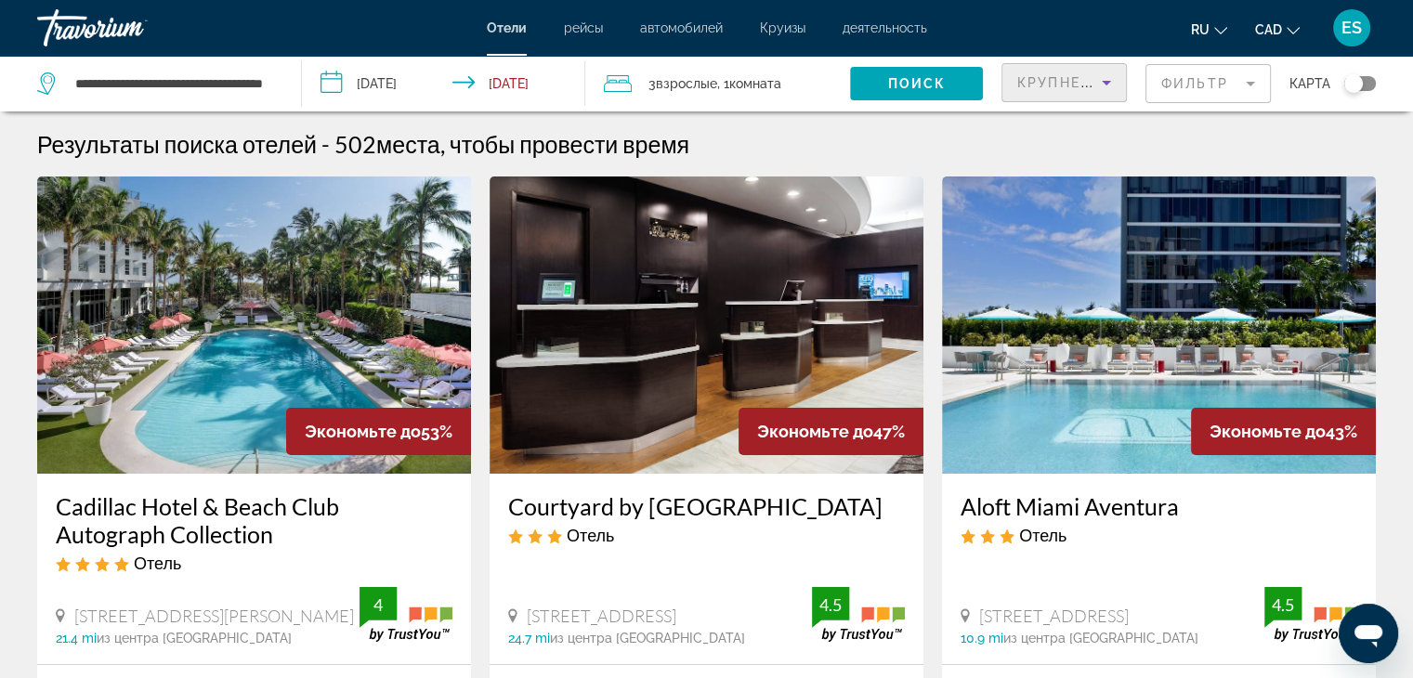
click at [1111, 79] on icon "Sort by" at bounding box center [1106, 83] width 22 height 22
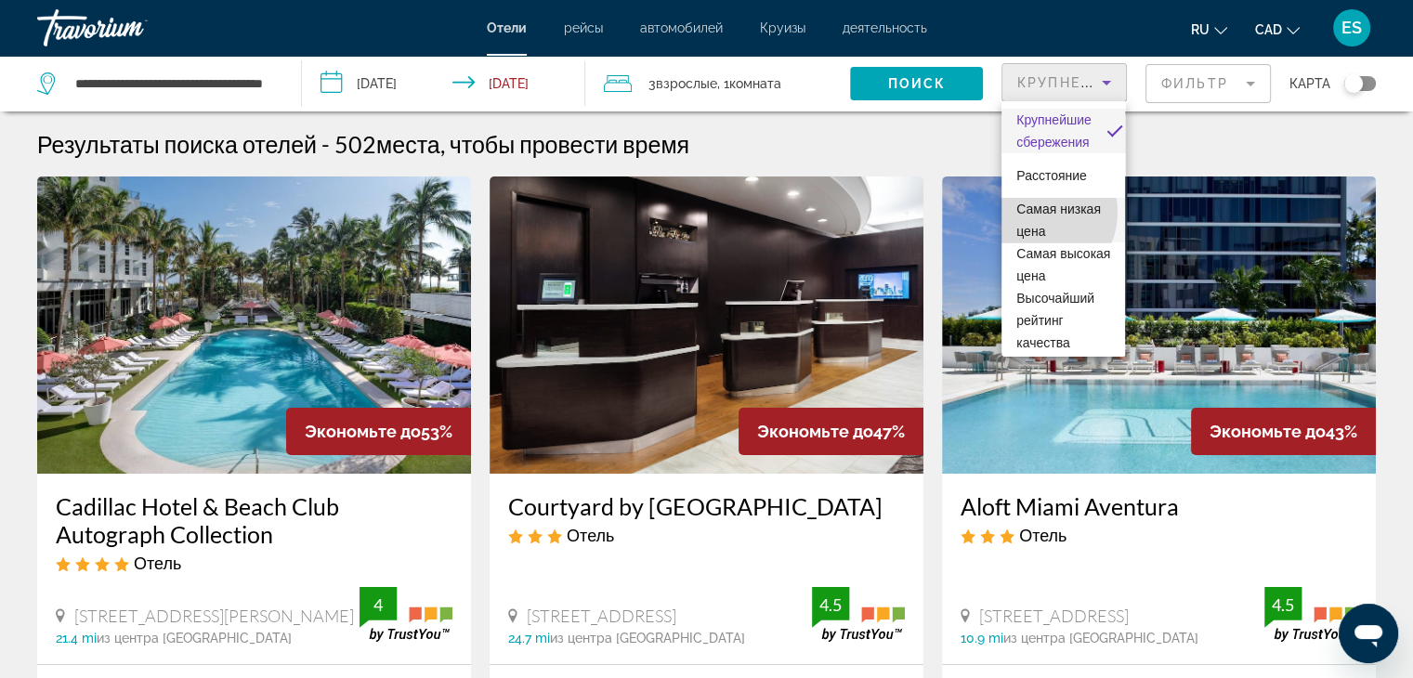
click at [1034, 212] on span "Самая низкая цена" at bounding box center [1058, 220] width 85 height 37
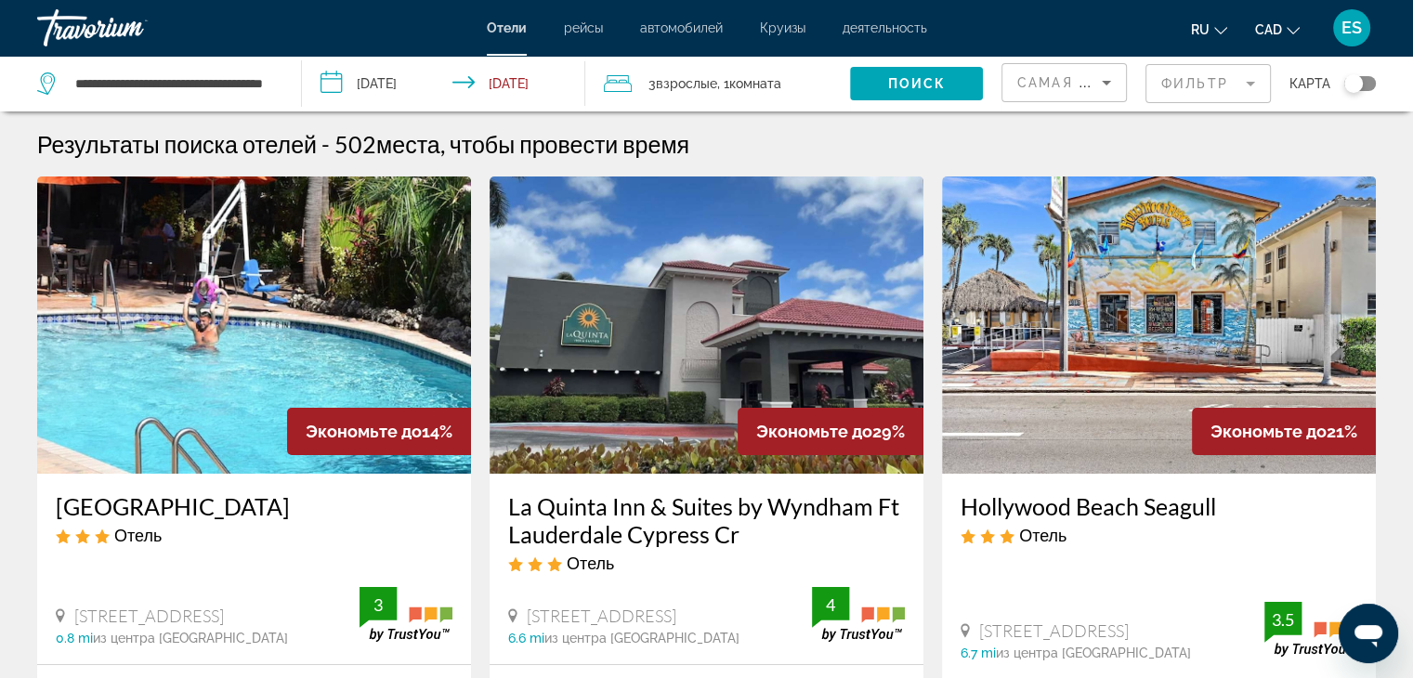
click at [1037, 141] on div "Результаты поиска отелей - 502 места, чтобы провести время" at bounding box center [706, 144] width 1339 height 28
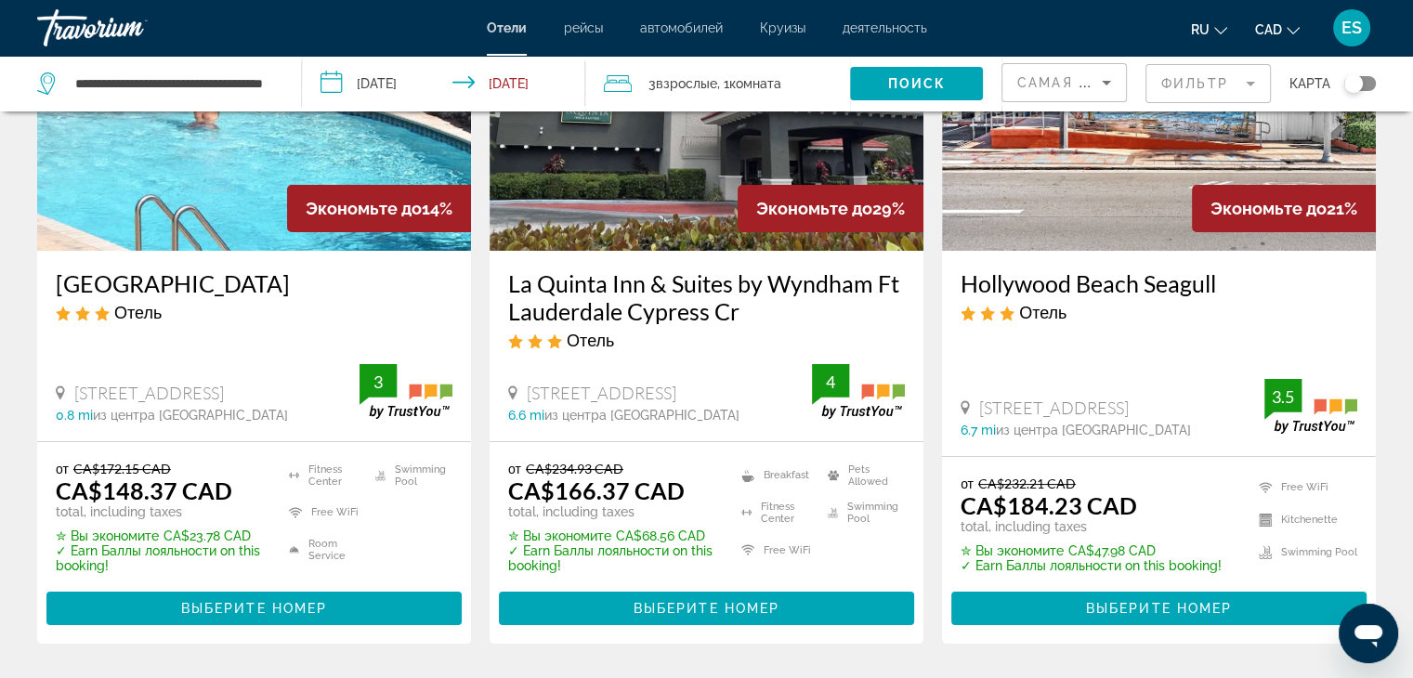
scroll to position [260, 0]
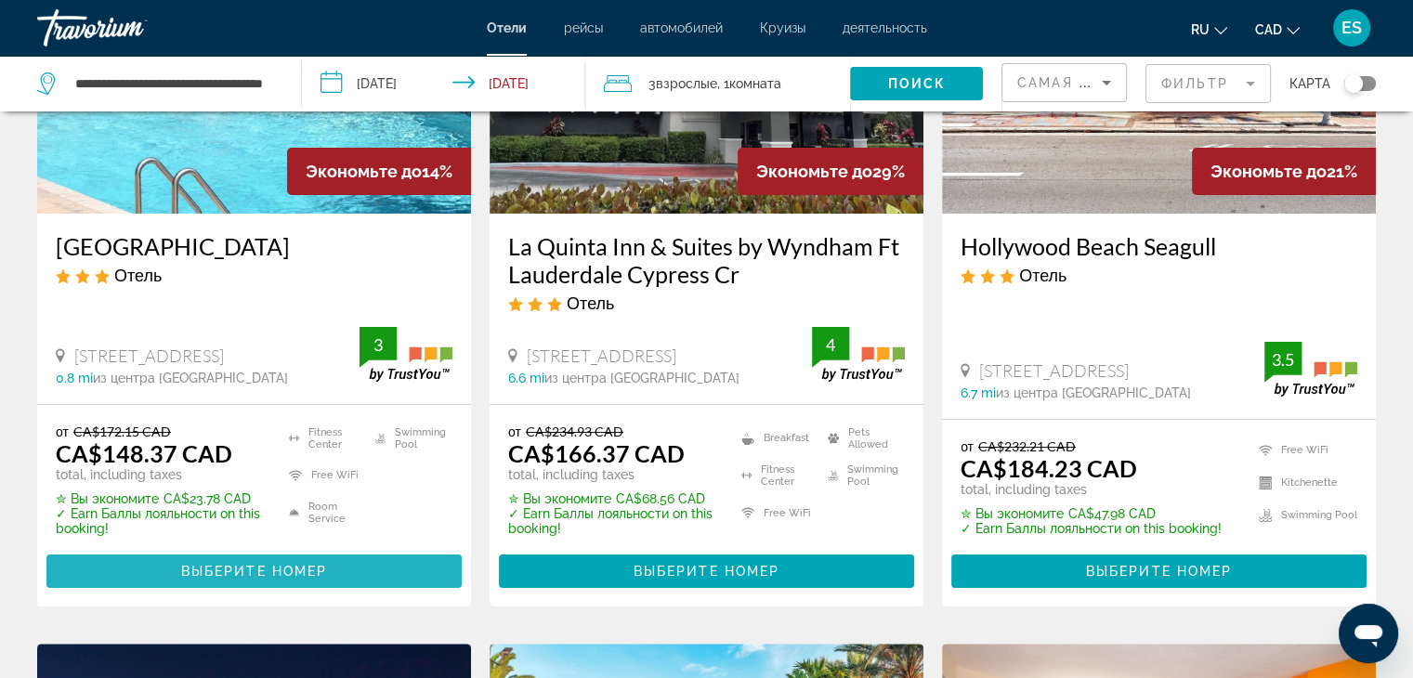
click at [207, 572] on span "Выберите номер" at bounding box center [254, 571] width 146 height 15
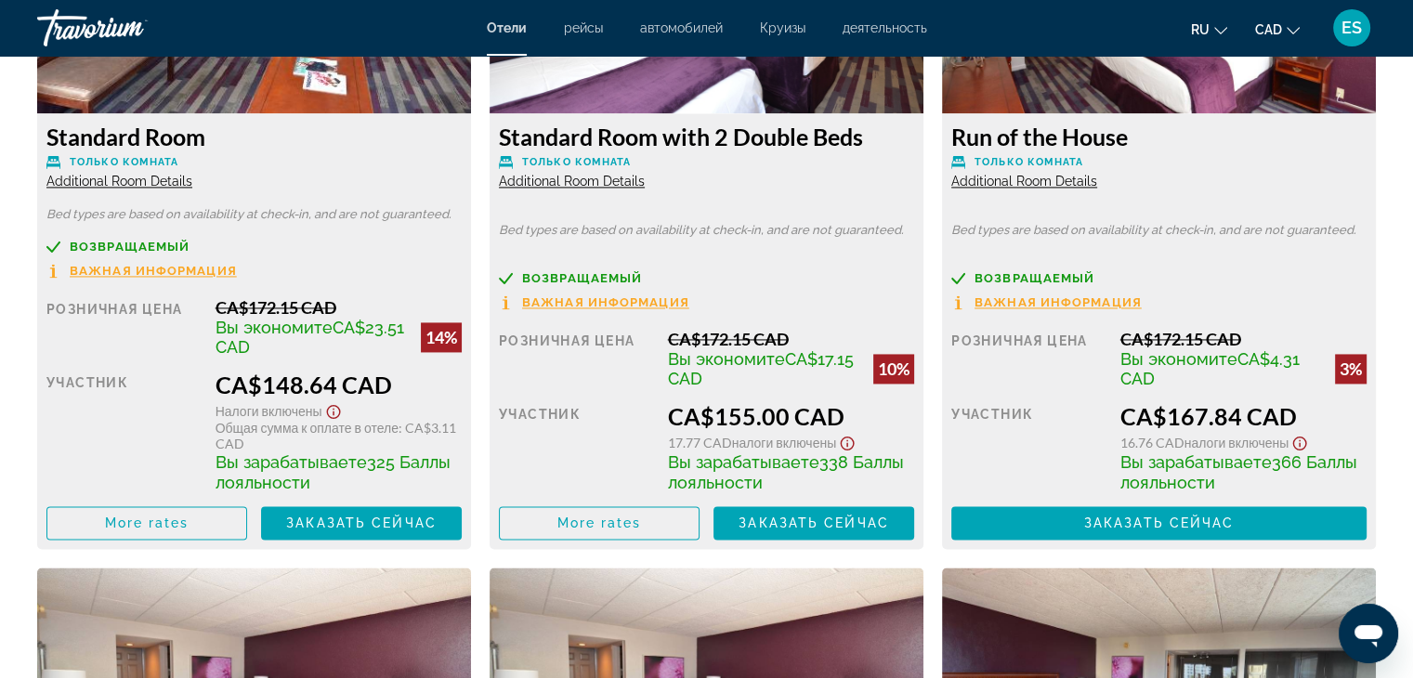
scroll to position [2750, 0]
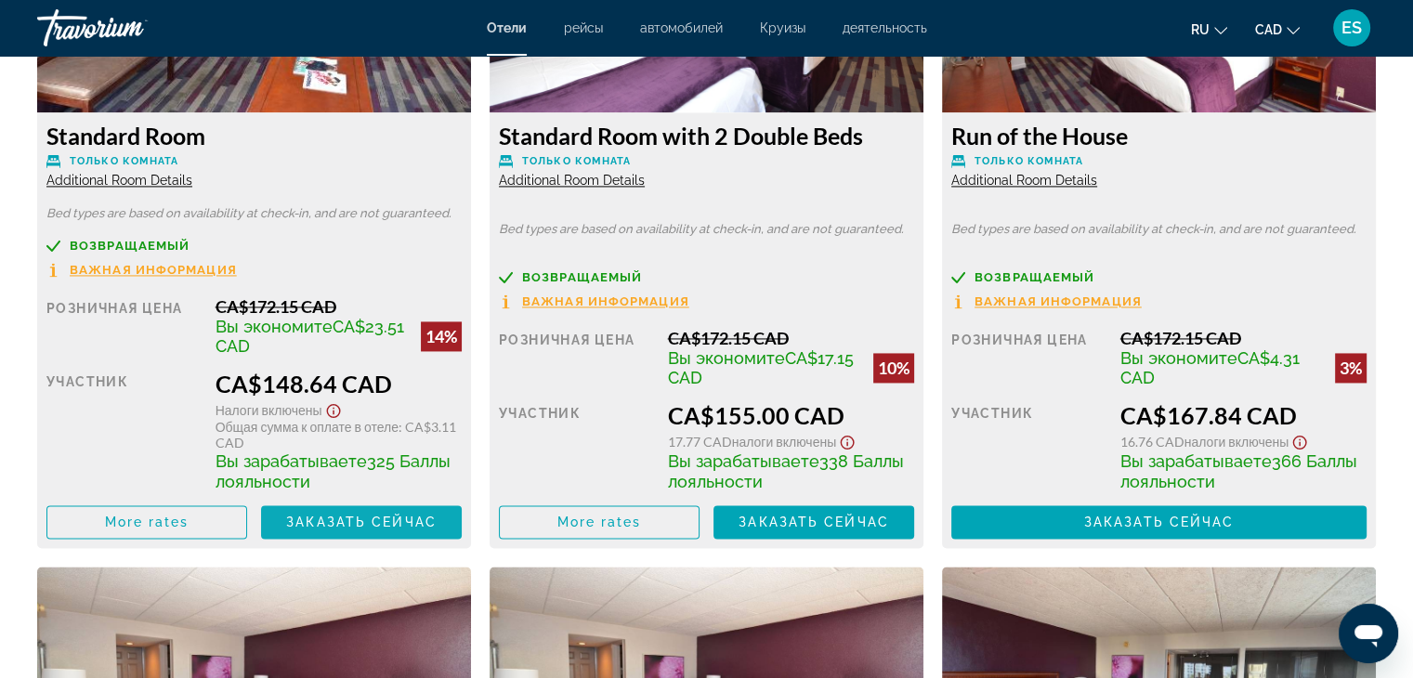
click at [367, 511] on span "Main content" at bounding box center [361, 522] width 201 height 45
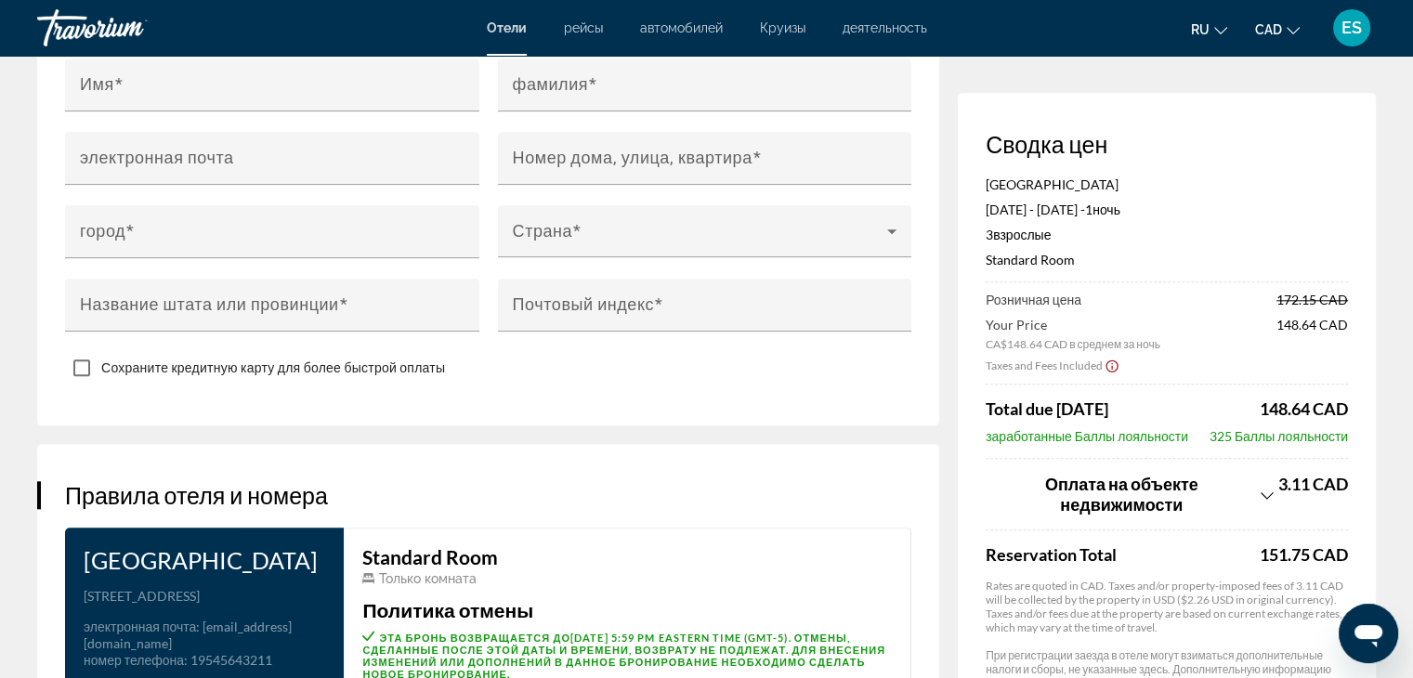
scroll to position [2524, 0]
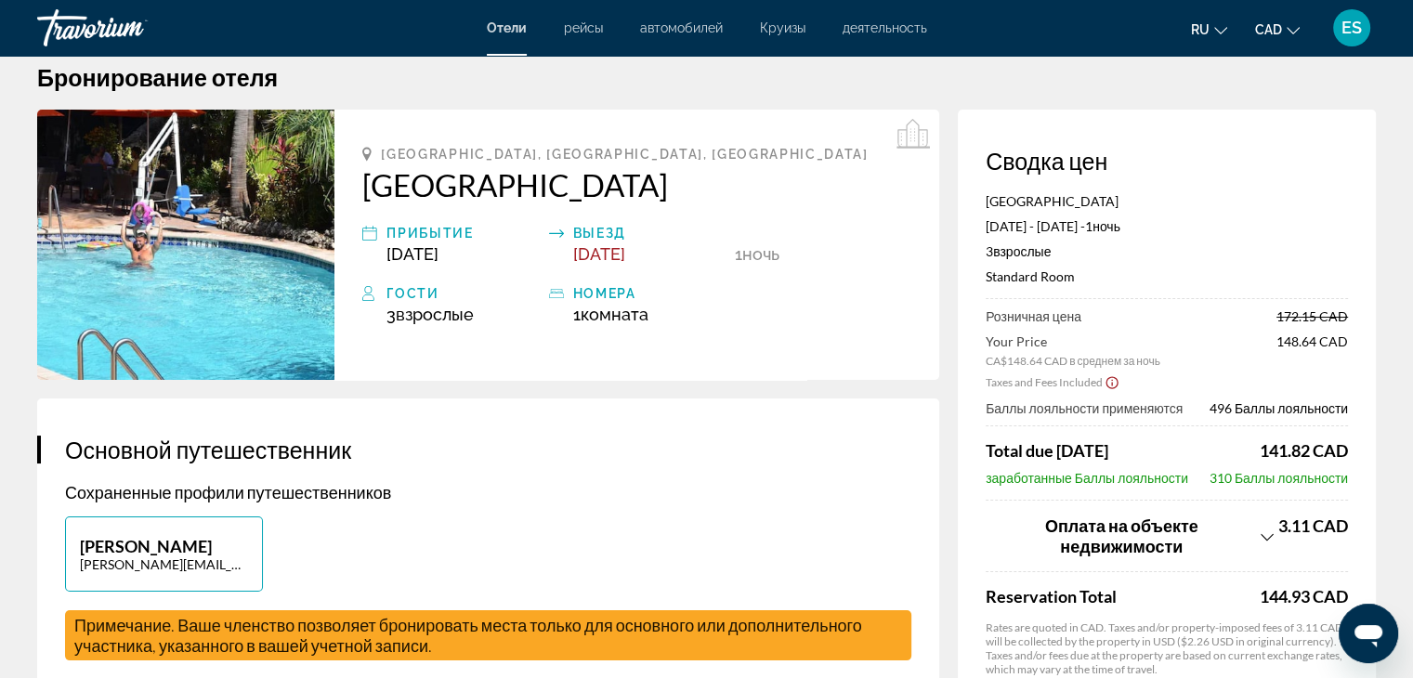
scroll to position [0, 0]
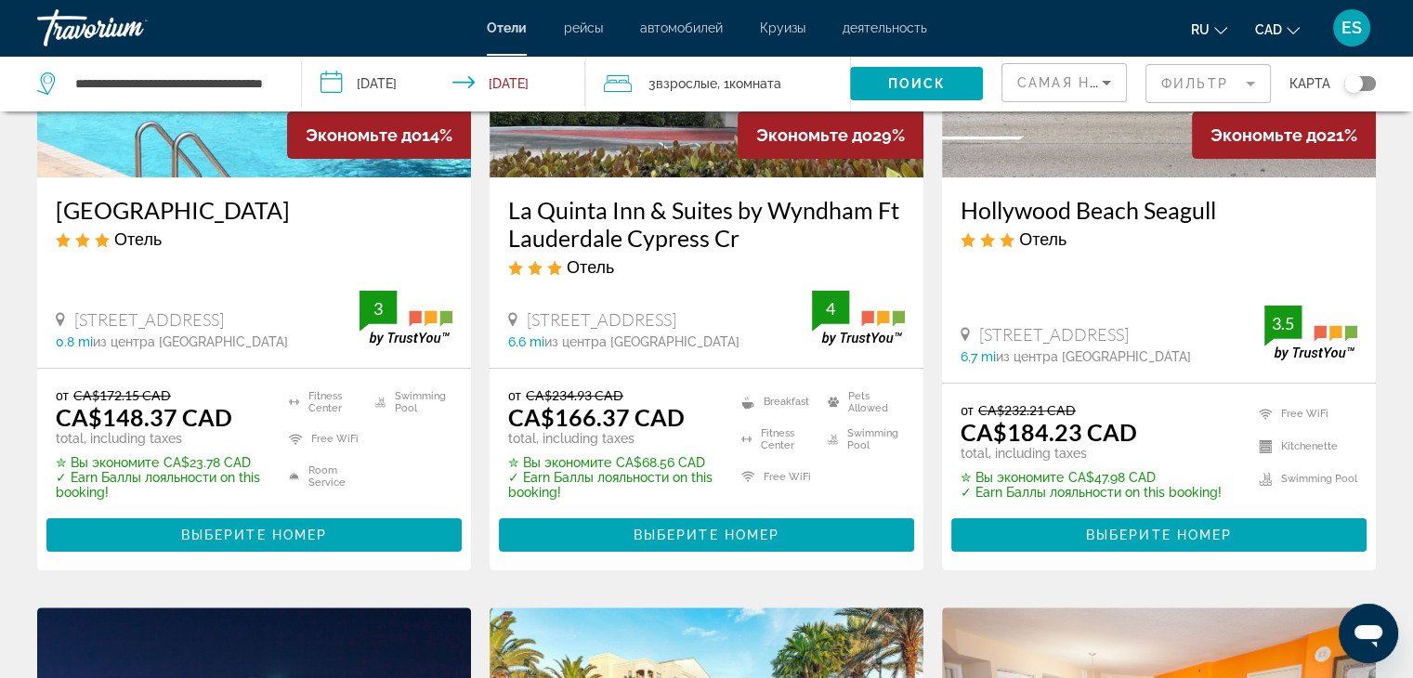
scroll to position [297, 0]
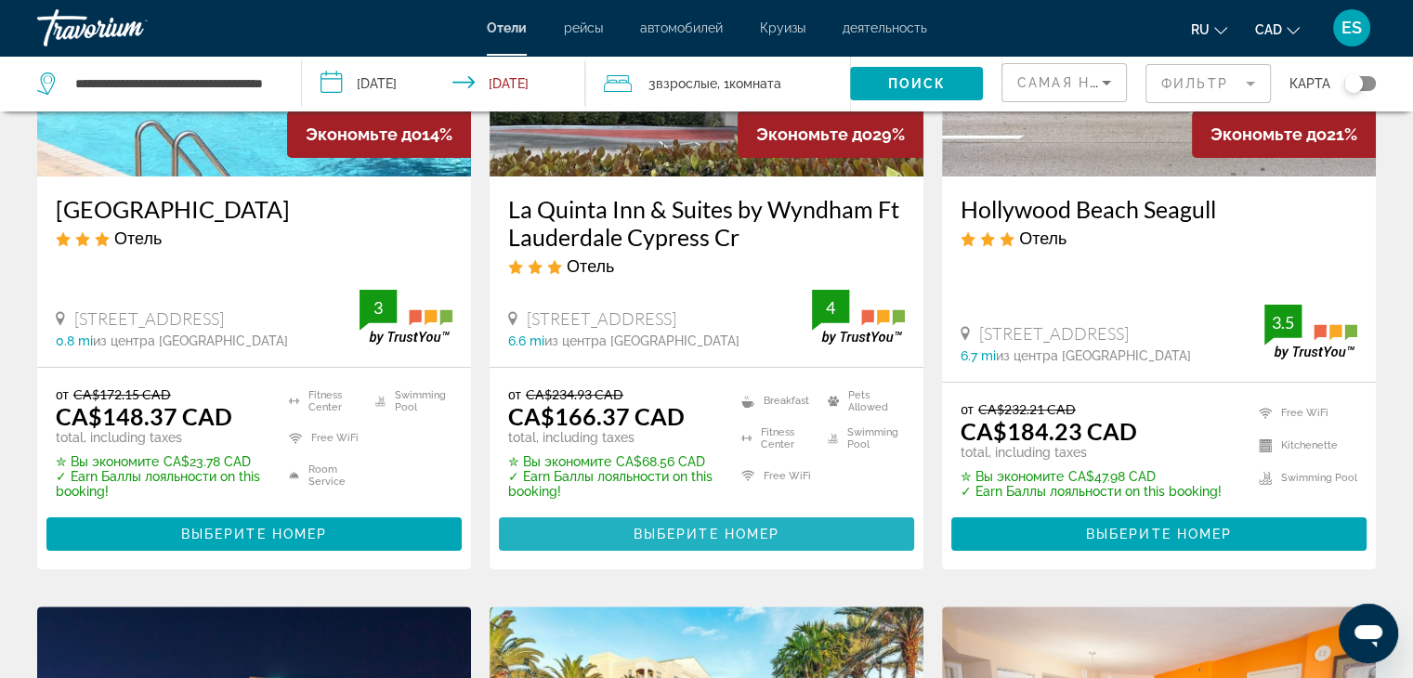
click at [754, 535] on span "Выберите номер" at bounding box center [707, 534] width 146 height 15
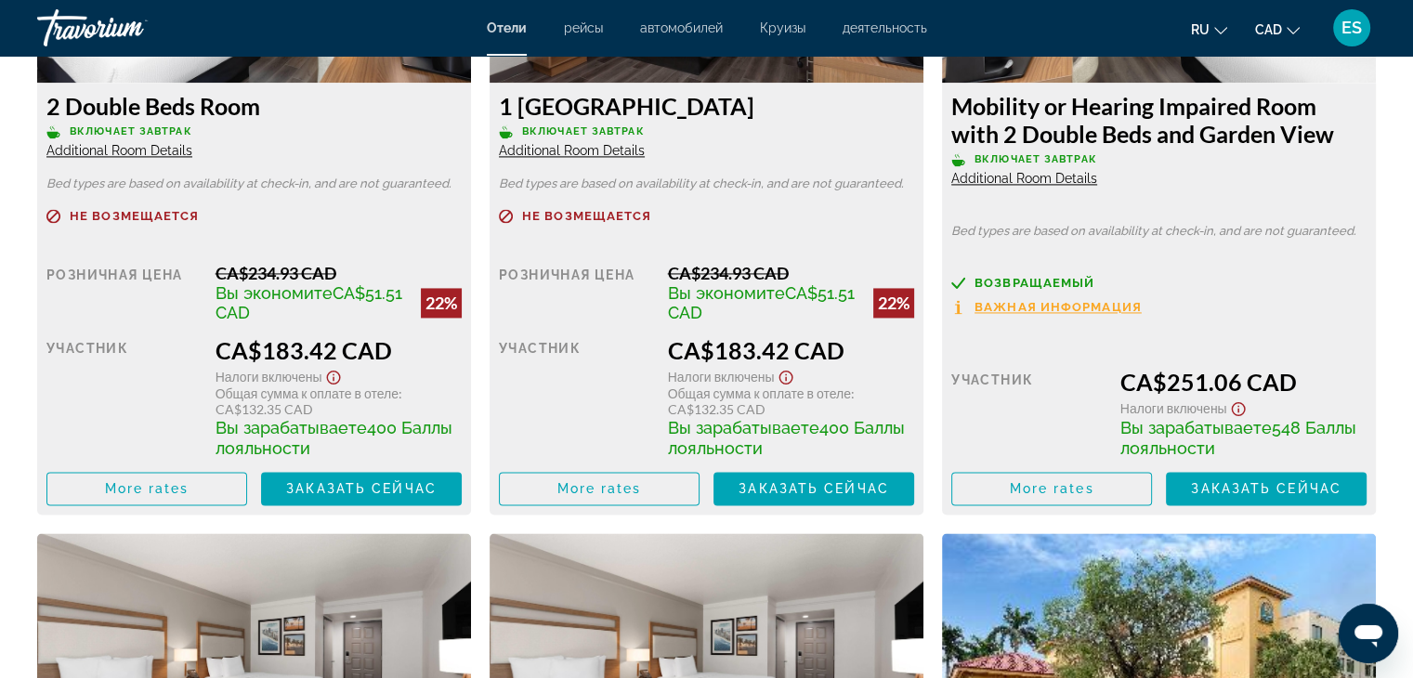
scroll to position [2787, 0]
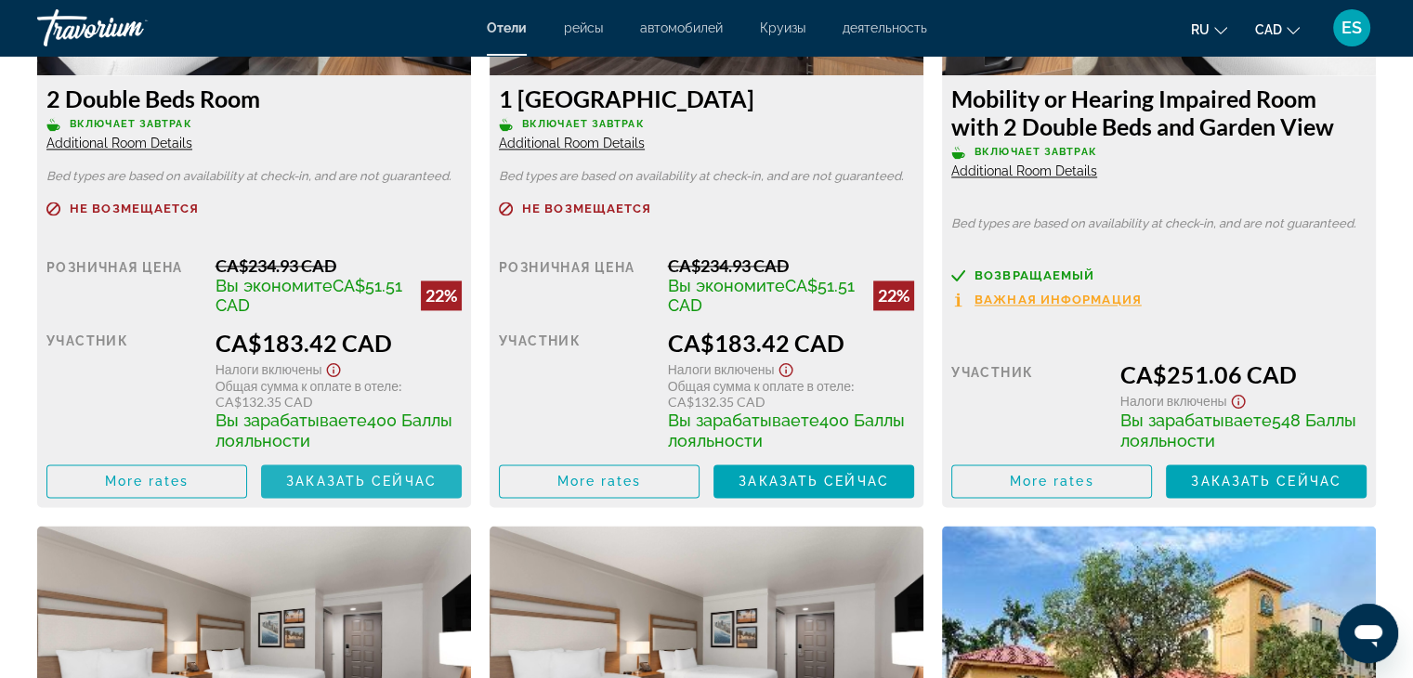
click at [346, 491] on span "Main content" at bounding box center [361, 481] width 201 height 45
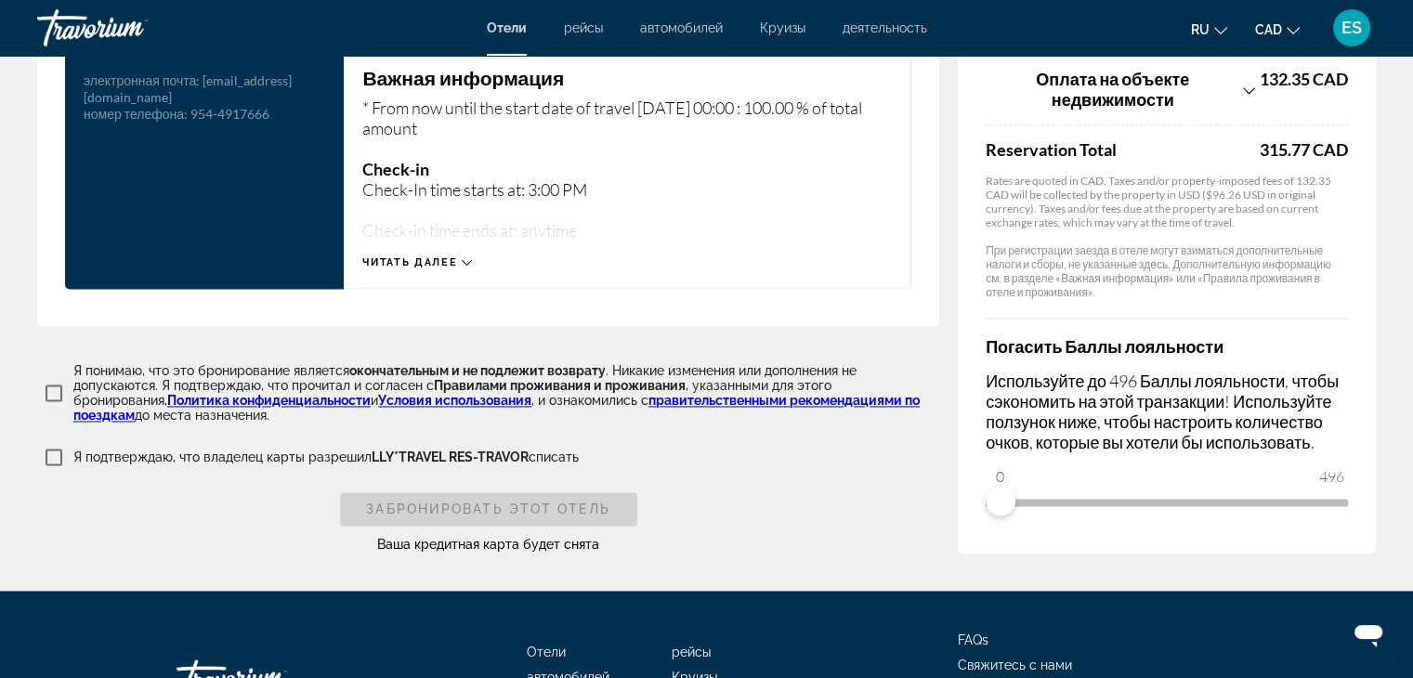
scroll to position [2558, 0]
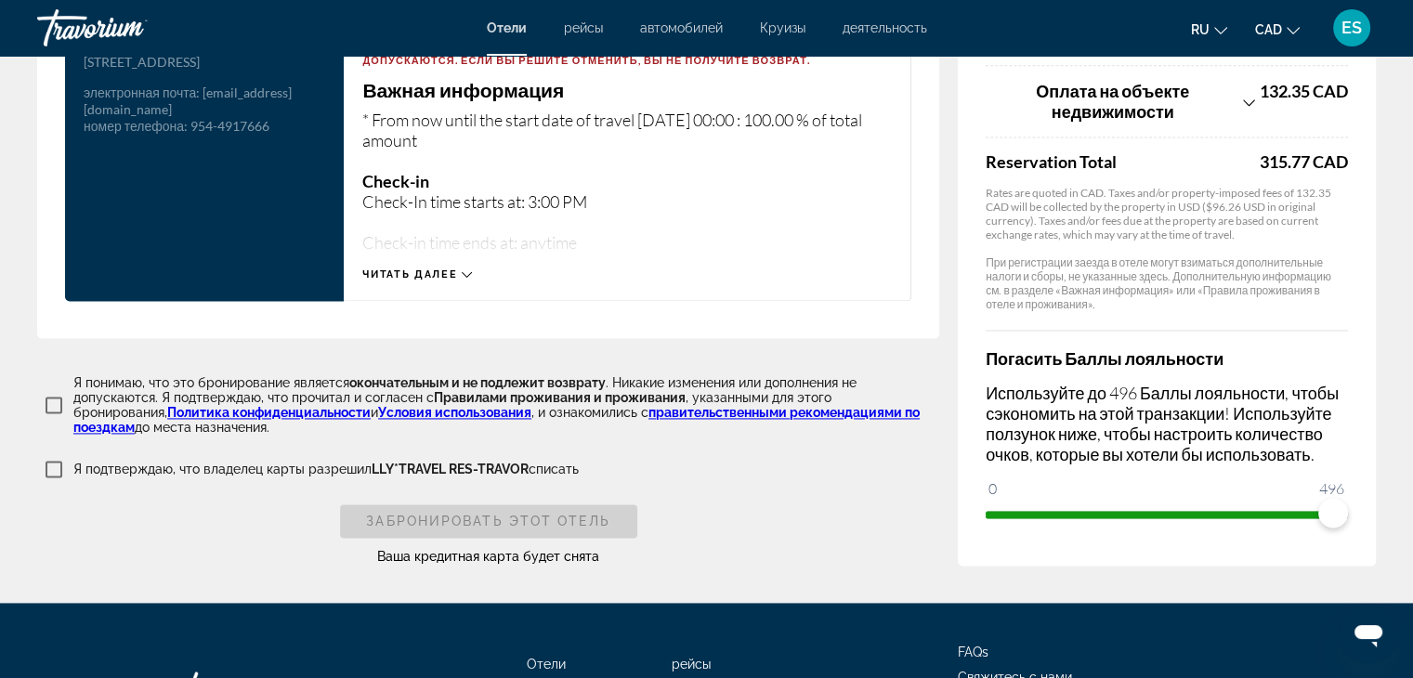
click at [1345, 513] on span "ngx-slider" at bounding box center [1167, 514] width 362 height 7
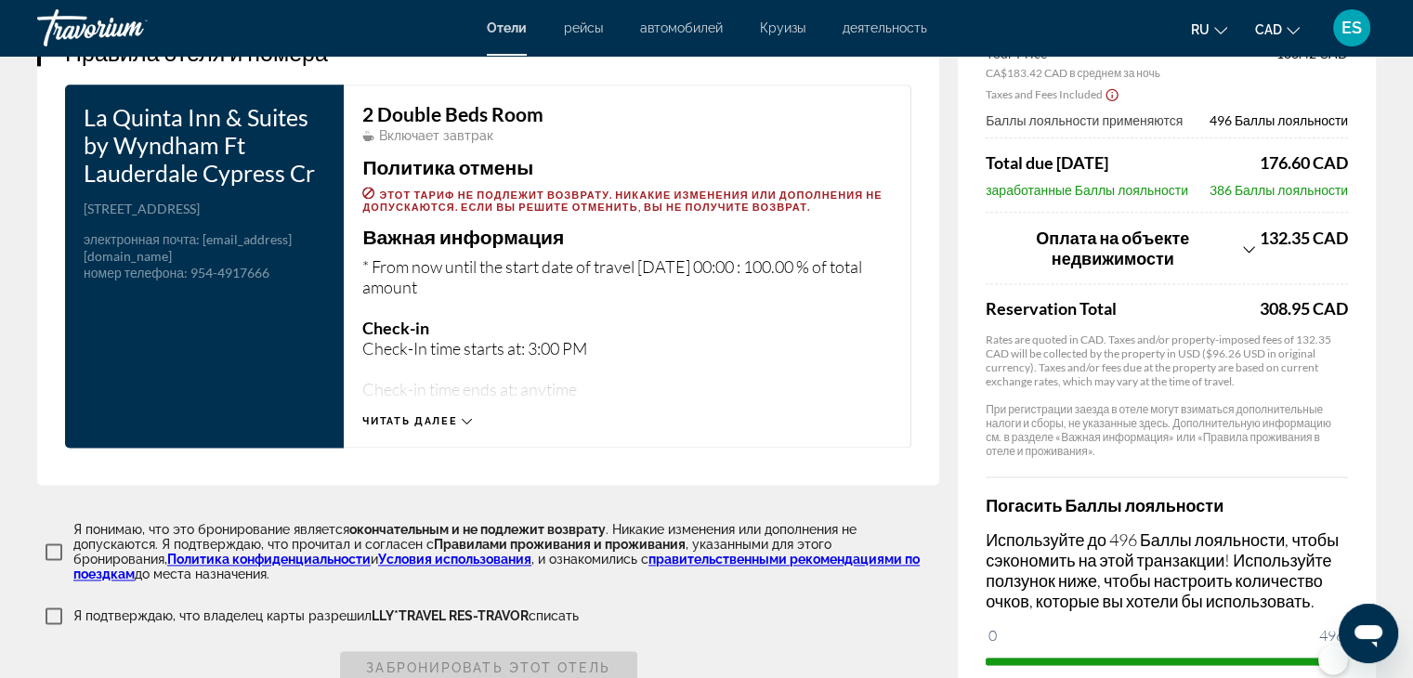
scroll to position [2410, 0]
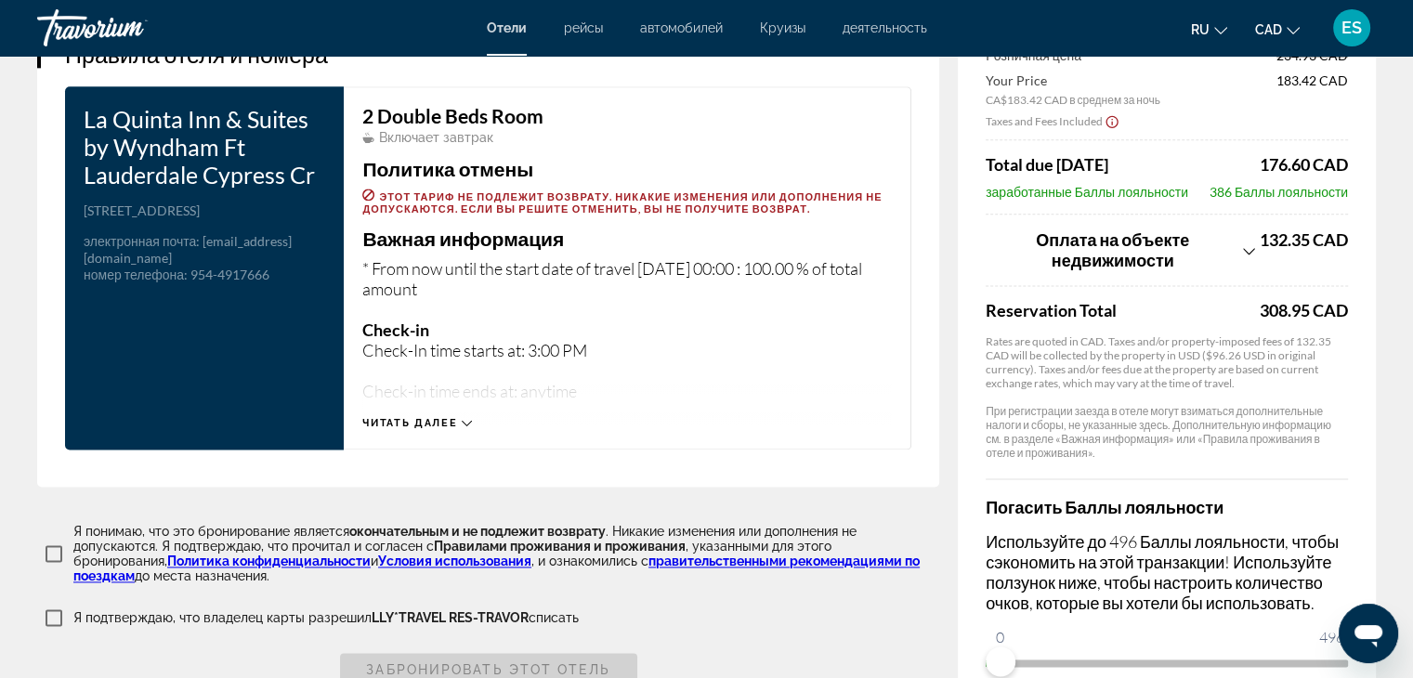
click at [988, 660] on span "ngx-slider" at bounding box center [993, 663] width 15 height 7
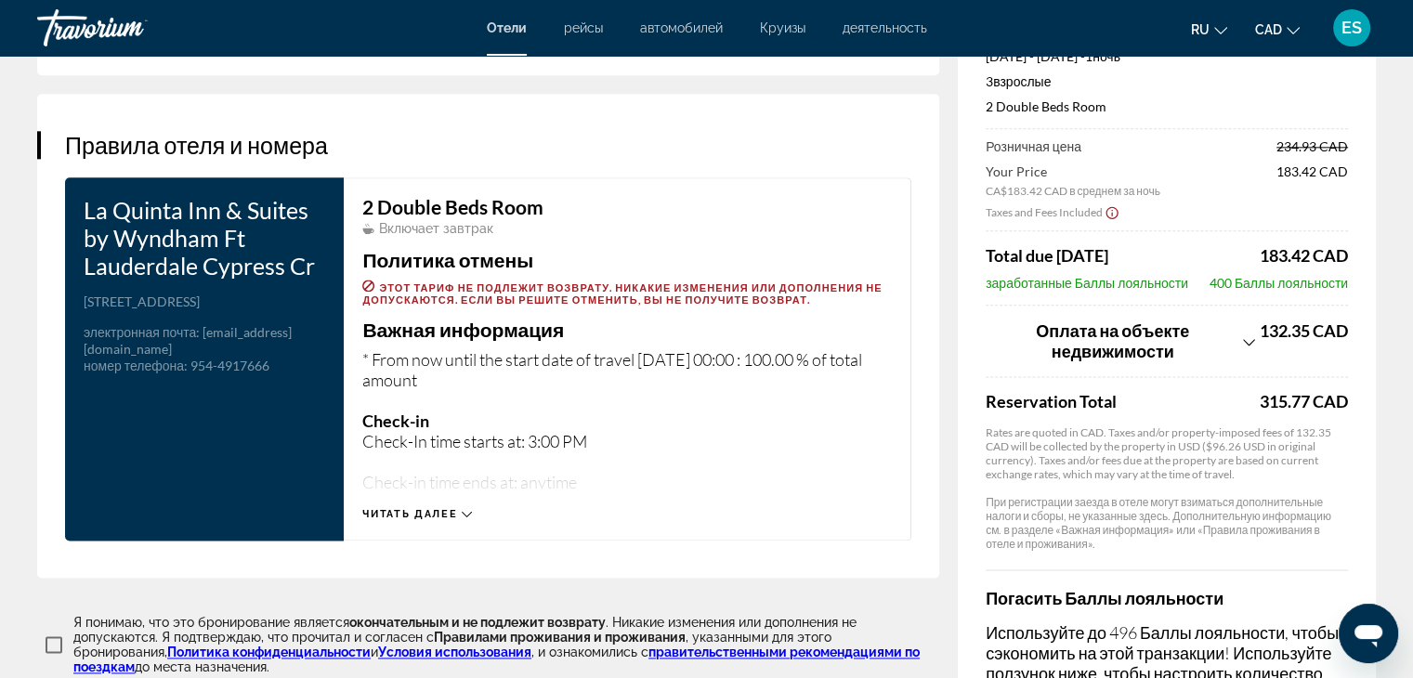
scroll to position [2298, 0]
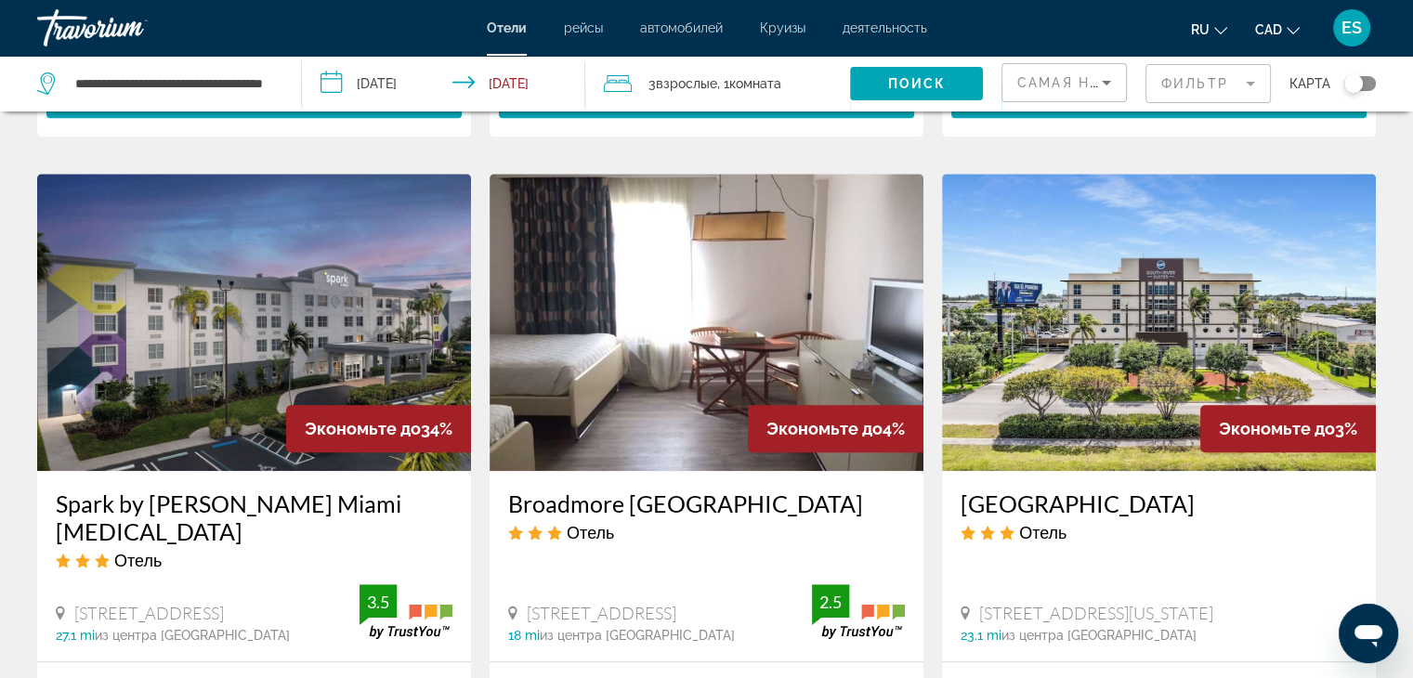
scroll to position [1598, 0]
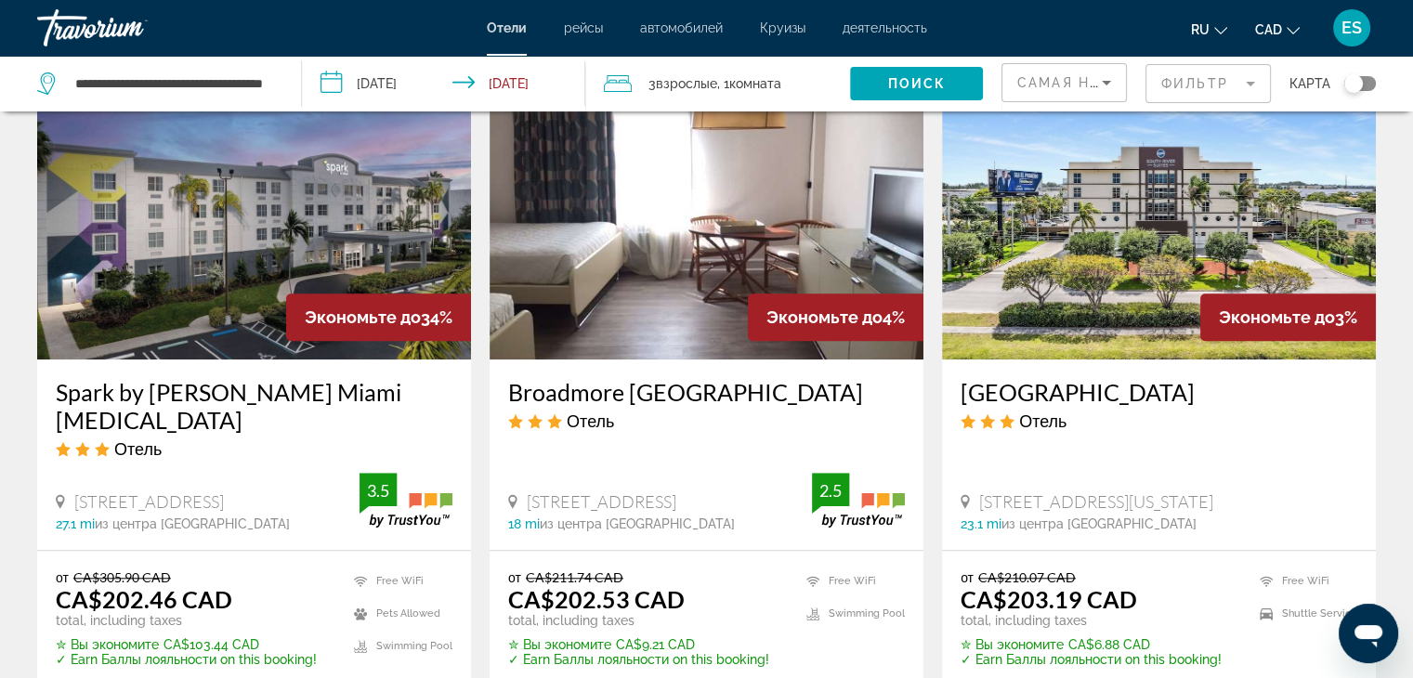
click at [1350, 83] on div "Toggle map" at bounding box center [1353, 83] width 19 height 19
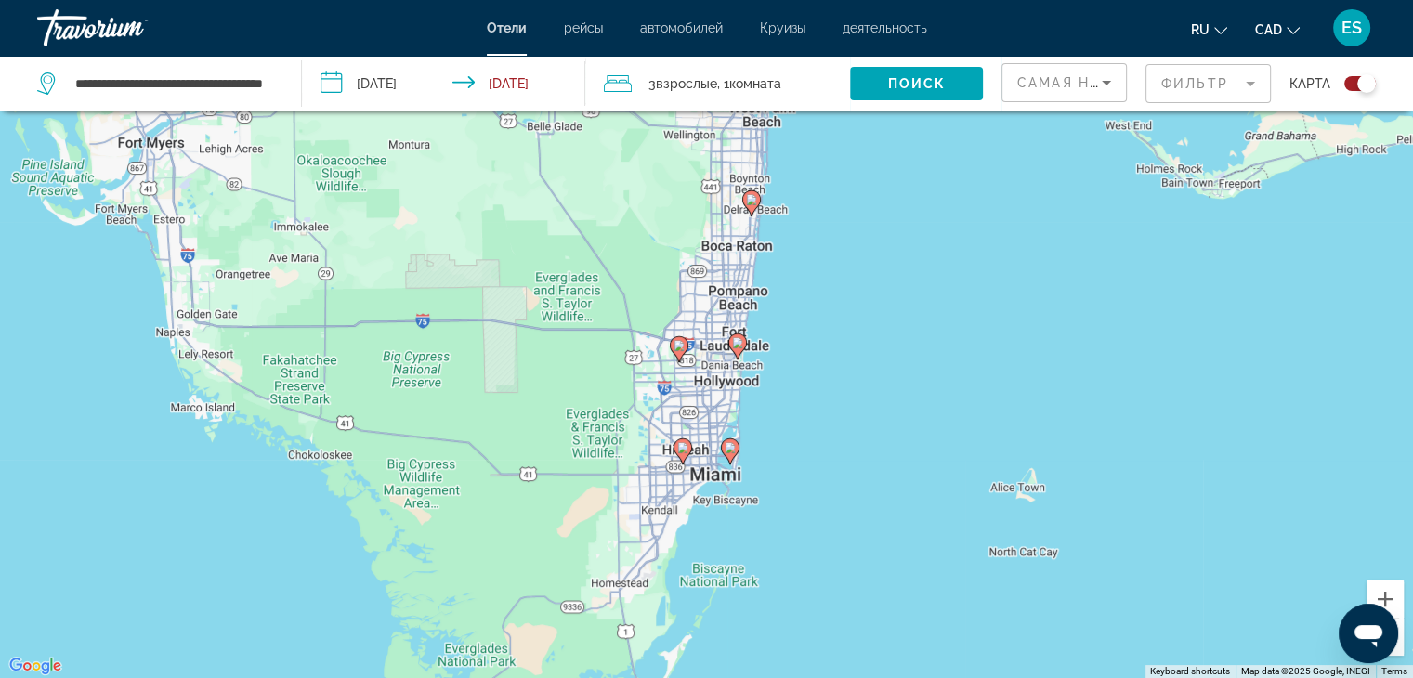
click at [721, 294] on div "To activate drag with keyboard, press Alt + Enter. Once in keyboard drag state,…" at bounding box center [706, 339] width 1413 height 678
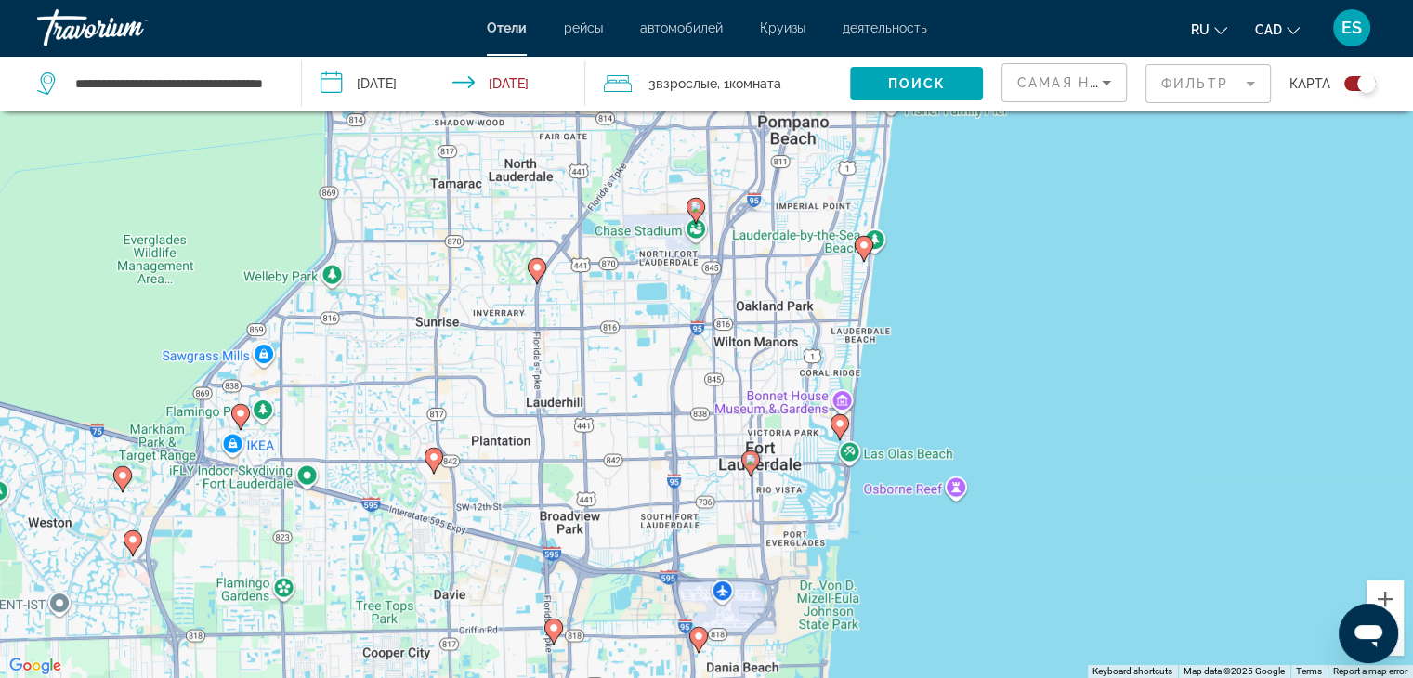
drag, startPoint x: 991, startPoint y: 340, endPoint x: 863, endPoint y: 548, distance: 244.4
click at [863, 548] on div "To activate drag with keyboard, press Alt + Enter. Once in keyboard drag state,…" at bounding box center [706, 339] width 1413 height 678
click at [838, 452] on div "To activate drag with keyboard, press Alt + Enter. Once in keyboard drag state,…" at bounding box center [706, 339] width 1413 height 678
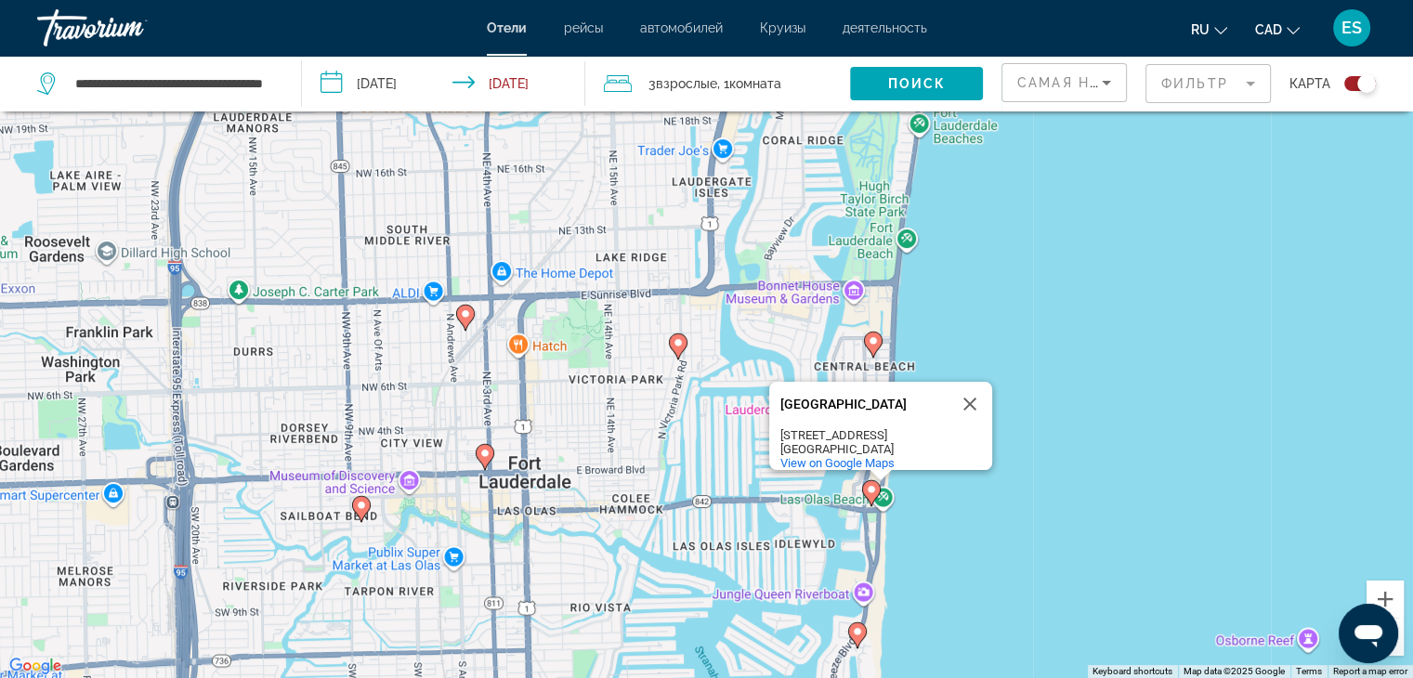
click at [941, 322] on div "To activate drag with keyboard, press Alt + Enter. Once in keyboard drag state,…" at bounding box center [706, 339] width 1413 height 678
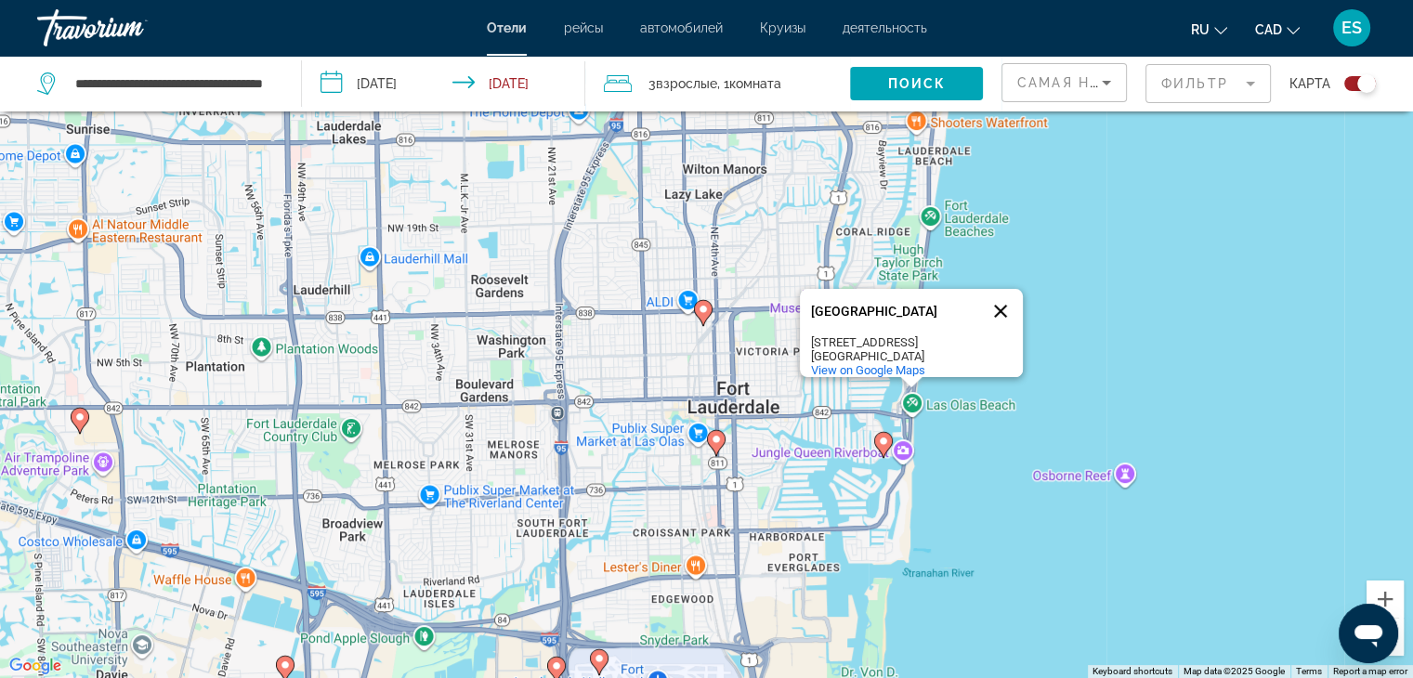
click at [996, 301] on button "Close" at bounding box center [1000, 311] width 45 height 45
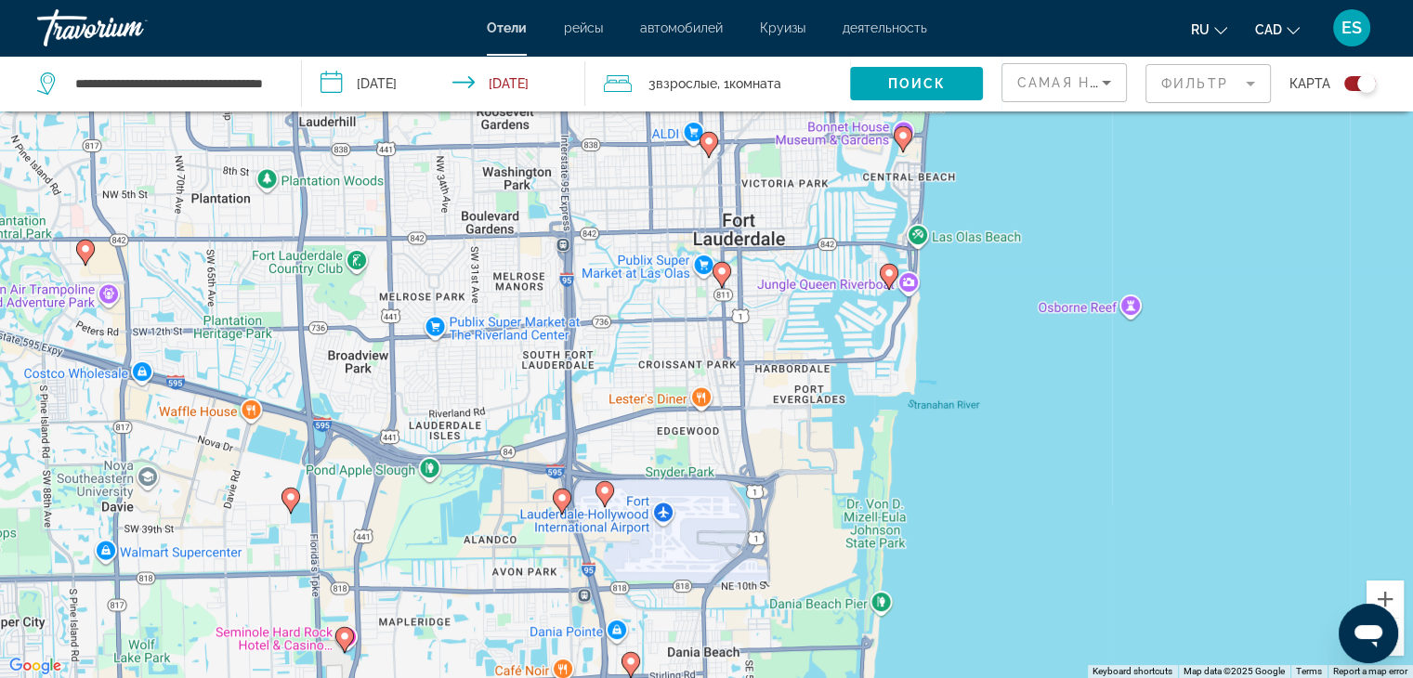
drag, startPoint x: 703, startPoint y: 543, endPoint x: 711, endPoint y: 372, distance: 172.0
click at [711, 372] on div "To activate drag with keyboard, press Alt + Enter. Once in keyboard drag state,…" at bounding box center [706, 339] width 1413 height 678
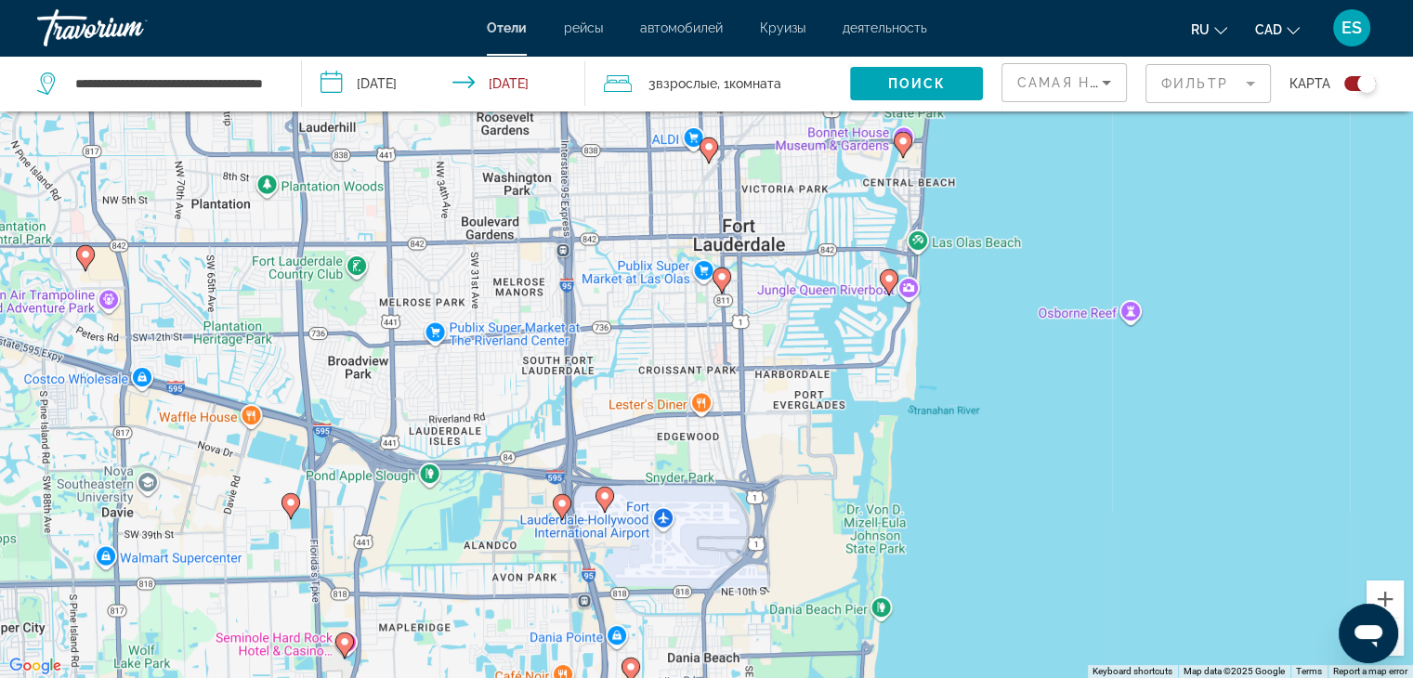
click at [606, 493] on image "Main content" at bounding box center [604, 495] width 11 height 11
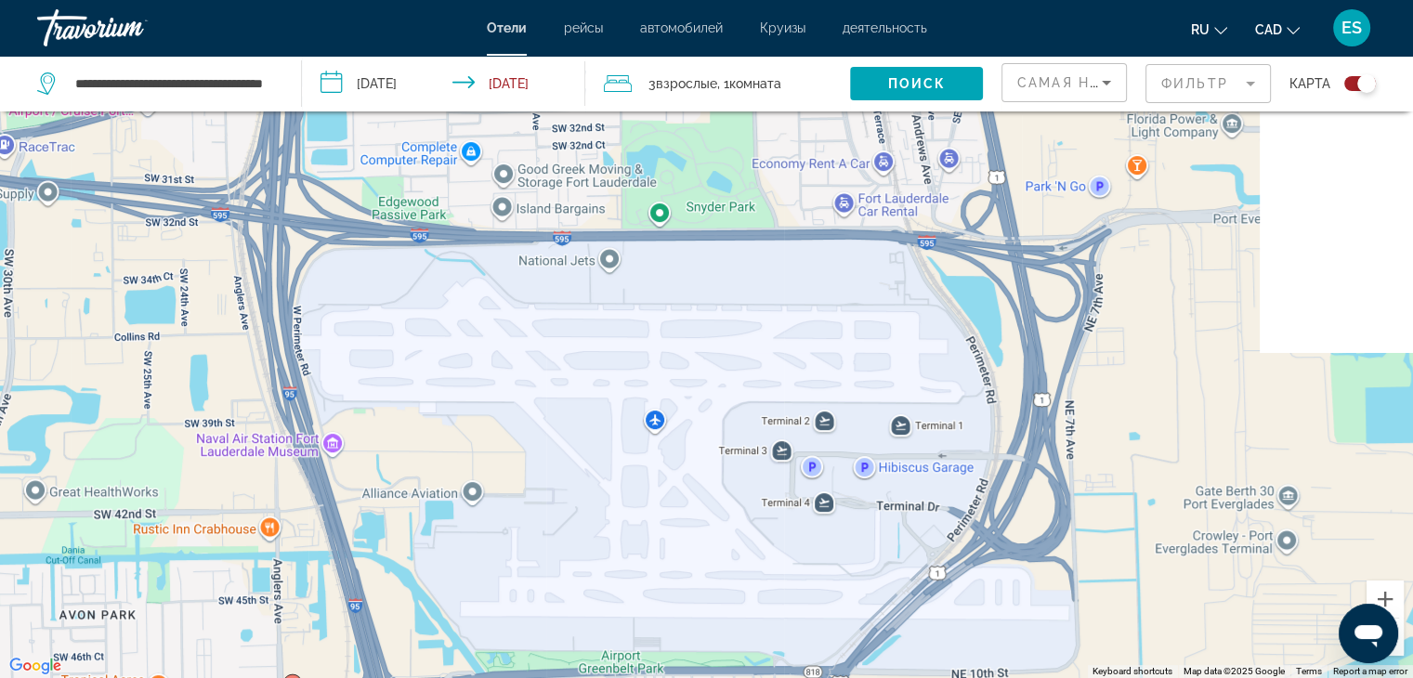
drag, startPoint x: 780, startPoint y: 492, endPoint x: 479, endPoint y: 517, distance: 302.0
click at [479, 517] on div "To activate drag with keyboard, press Alt + Enter. Once in keyboard drag state,…" at bounding box center [706, 339] width 1413 height 678
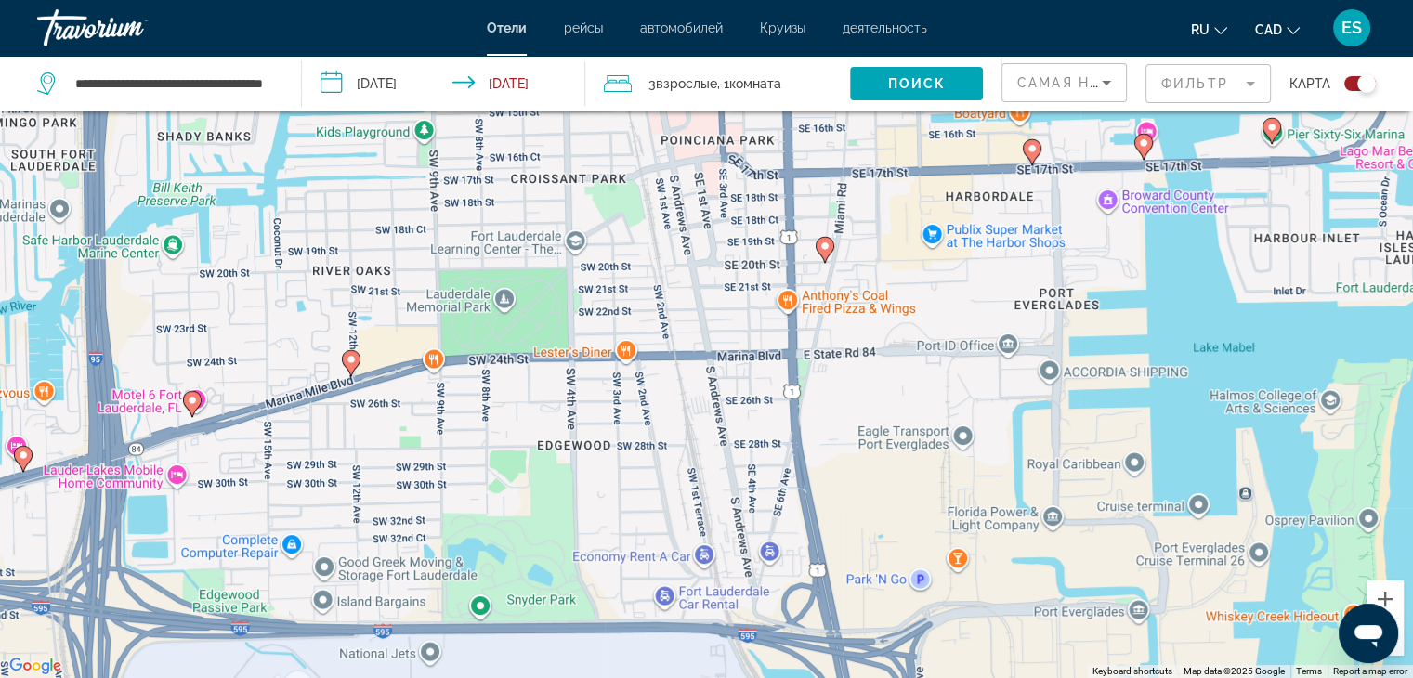
drag, startPoint x: 705, startPoint y: 342, endPoint x: 733, endPoint y: 536, distance: 196.1
click at [733, 536] on div "To activate drag with keyboard, press Alt + Enter. Once in keyboard drag state,…" at bounding box center [706, 339] width 1413 height 678
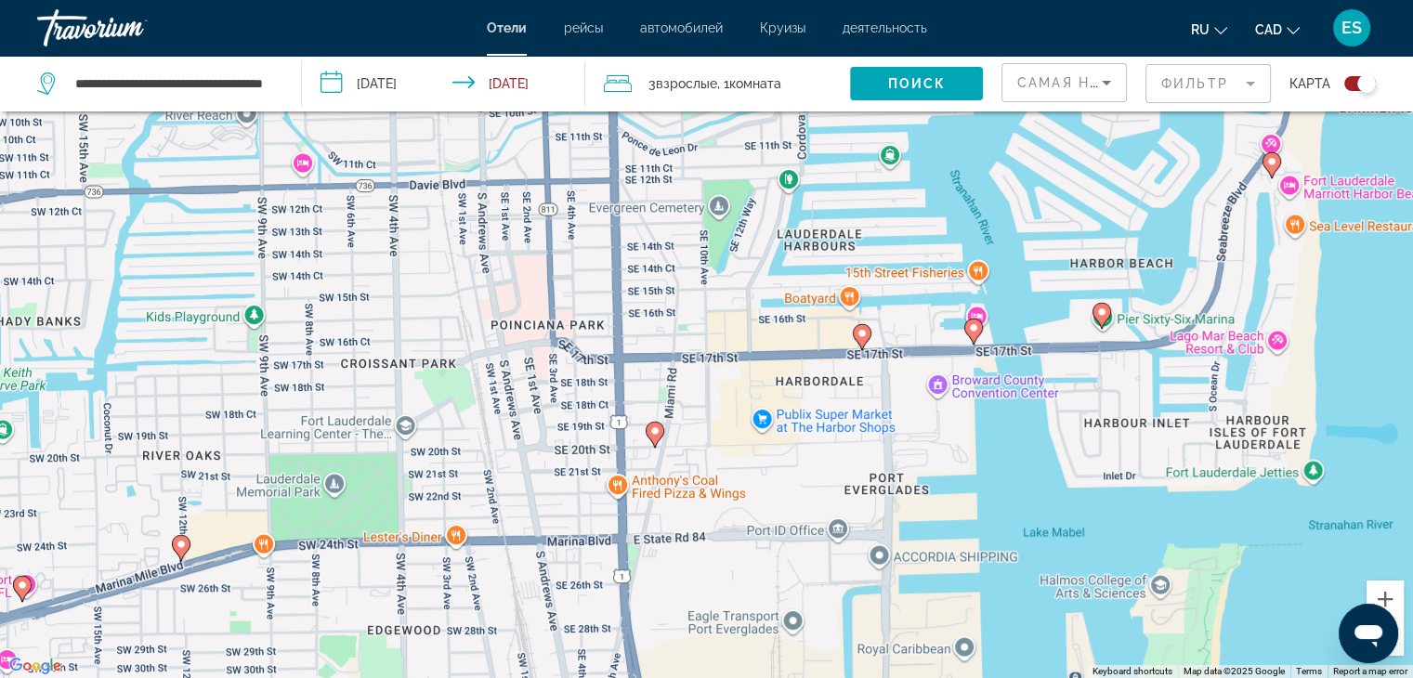
drag, startPoint x: 957, startPoint y: 386, endPoint x: 784, endPoint y: 569, distance: 251.7
click at [784, 569] on div "To activate drag with keyboard, press Alt + Enter. Once in keyboard drag state,…" at bounding box center [706, 339] width 1413 height 678
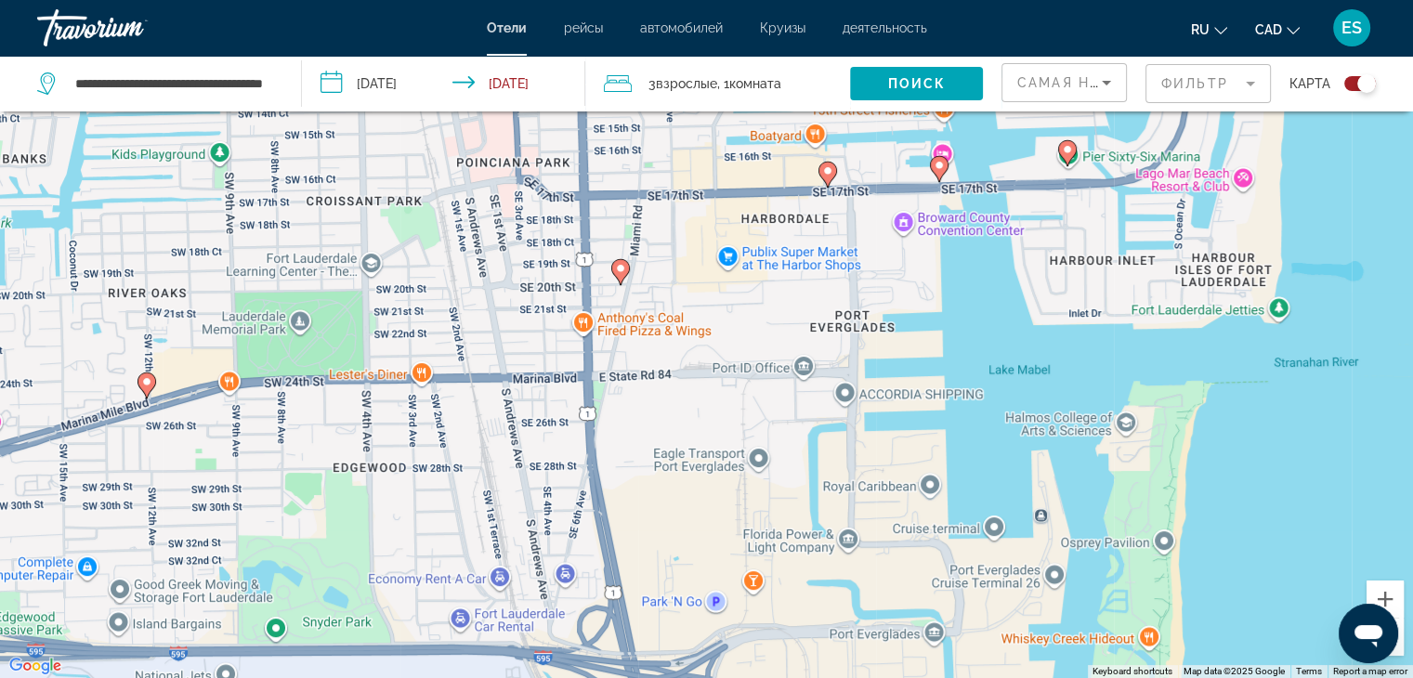
drag, startPoint x: 784, startPoint y: 569, endPoint x: 686, endPoint y: 276, distance: 309.6
click at [686, 276] on div "To activate drag with keyboard, press Alt + Enter. Once in keyboard drag state,…" at bounding box center [706, 339] width 1413 height 678
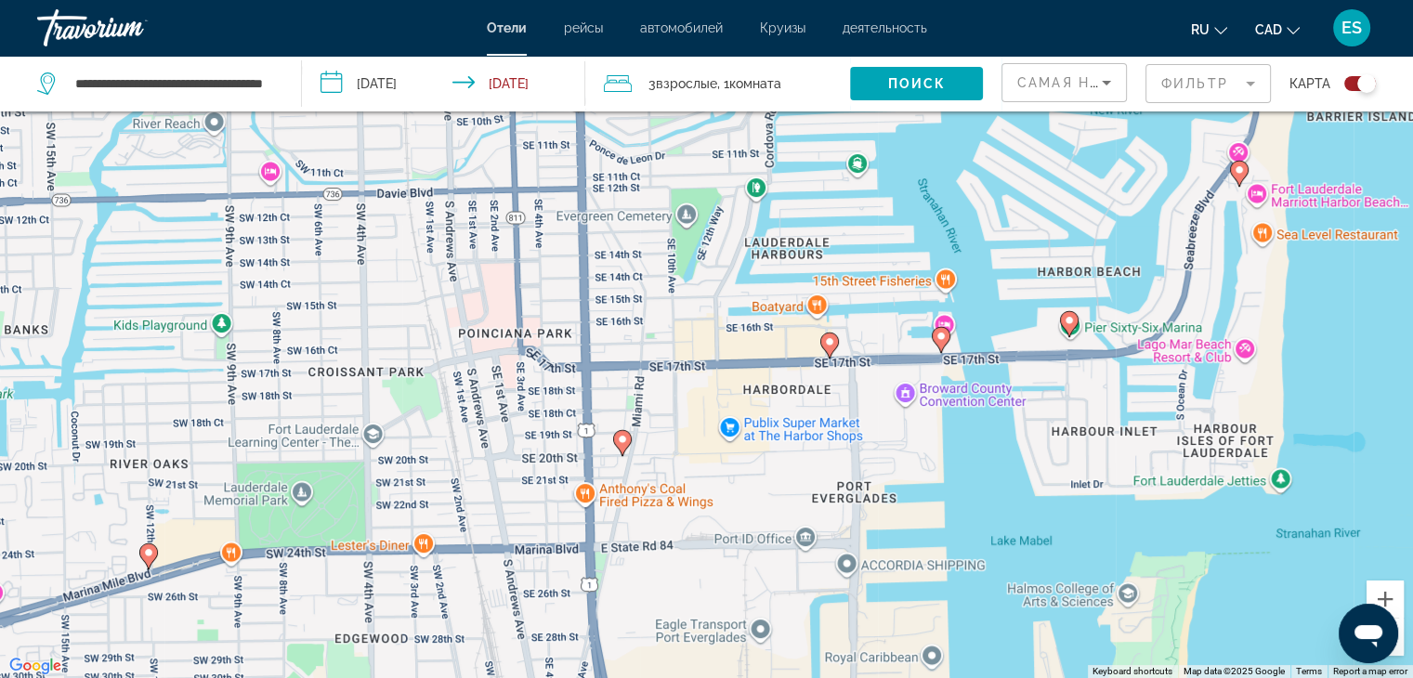
drag, startPoint x: 550, startPoint y: 141, endPoint x: 624, endPoint y: 446, distance: 313.6
click at [624, 445] on image "Main content" at bounding box center [622, 439] width 11 height 11
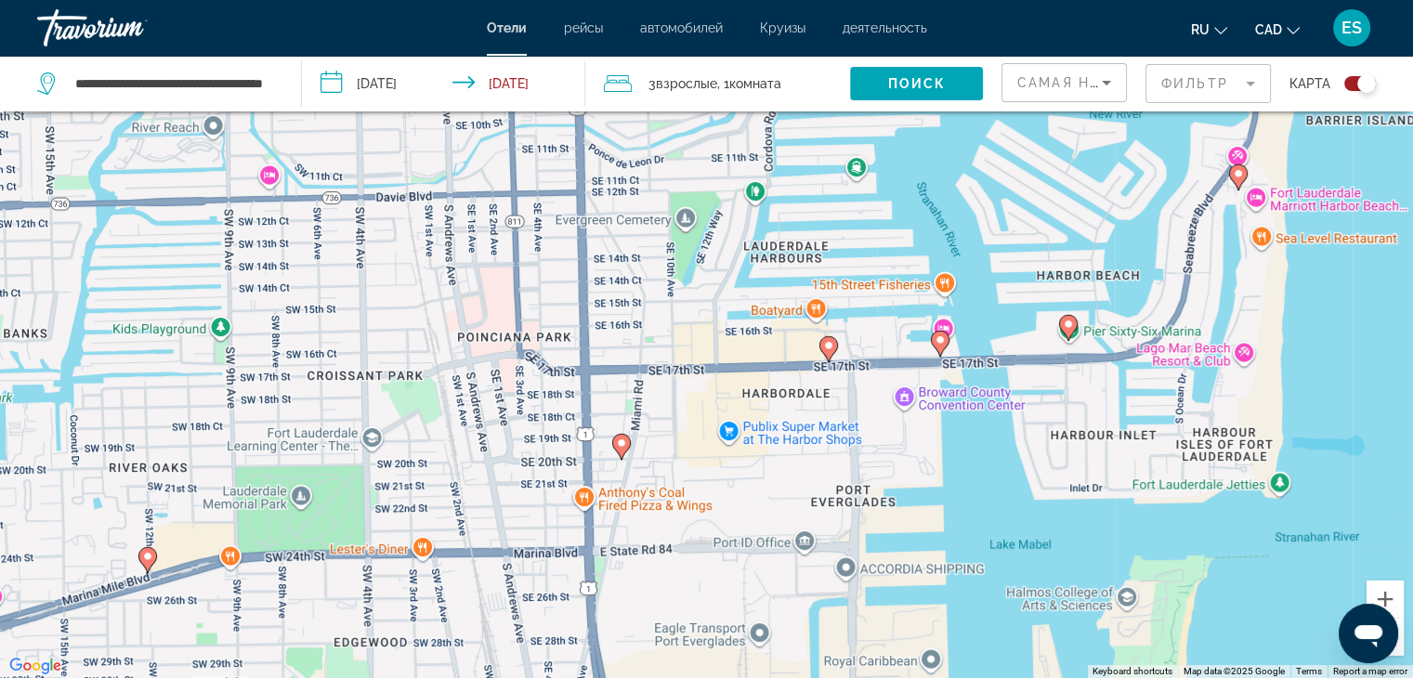
click at [1241, 180] on icon "Main content" at bounding box center [1237, 177] width 17 height 24
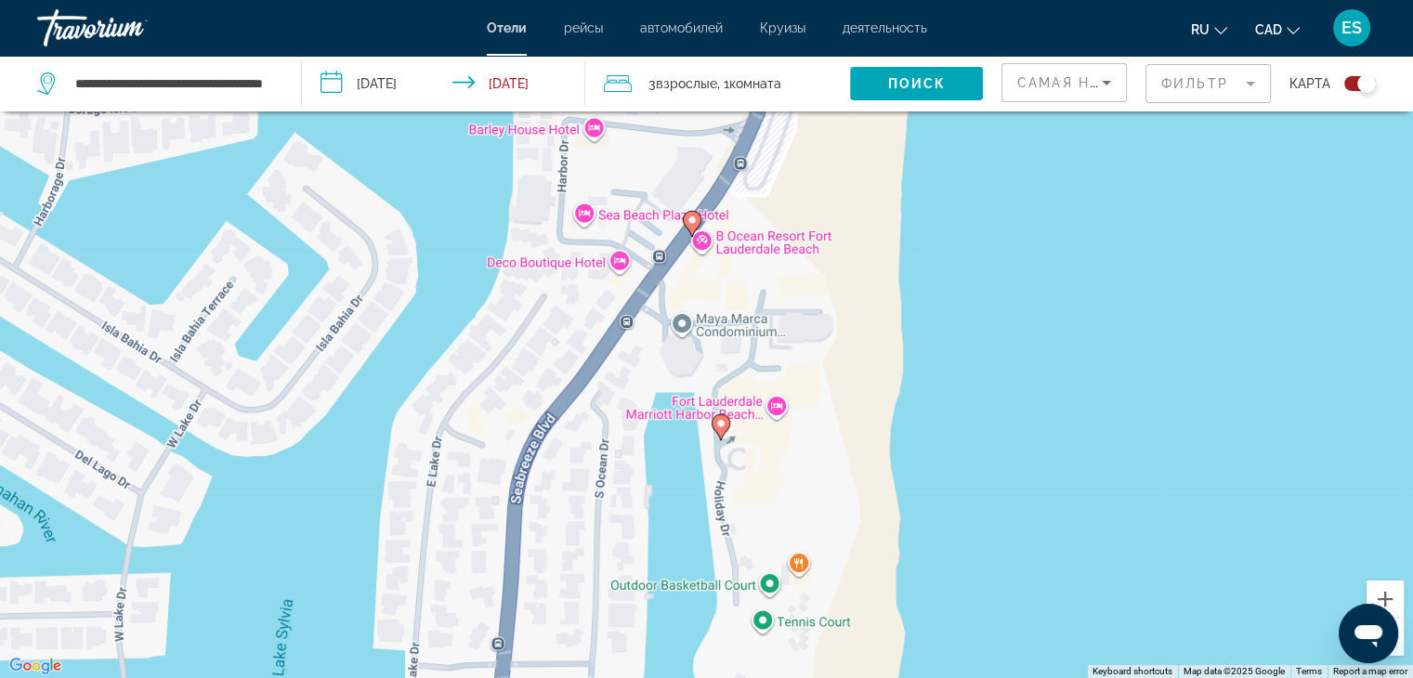
click at [693, 213] on icon "Main content" at bounding box center [691, 224] width 17 height 24
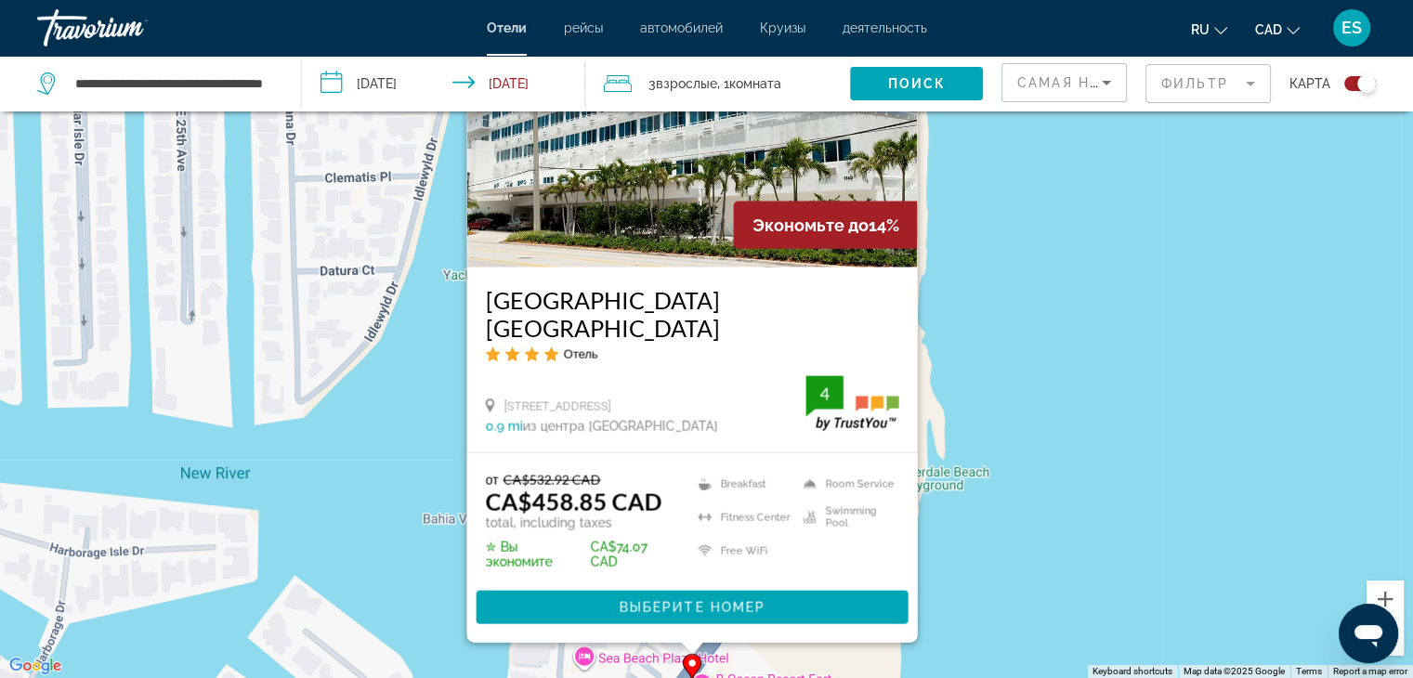
click at [1079, 388] on div "To activate drag with keyboard, press Alt + Enter. Once in keyboard drag state,…" at bounding box center [706, 339] width 1413 height 678
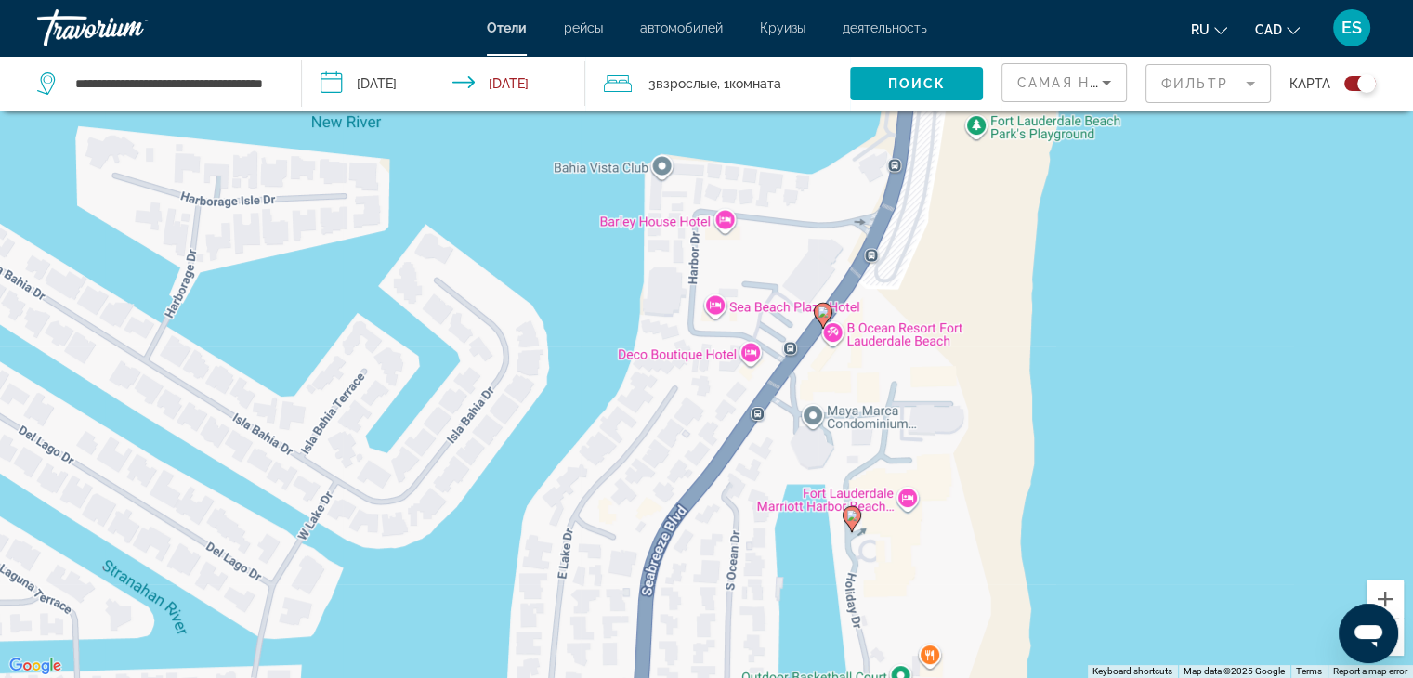
drag, startPoint x: 937, startPoint y: 532, endPoint x: 1078, endPoint y: 173, distance: 385.9
click at [1078, 173] on div "To activate drag with keyboard, press Alt + Enter. Once in keyboard drag state,…" at bounding box center [706, 339] width 1413 height 678
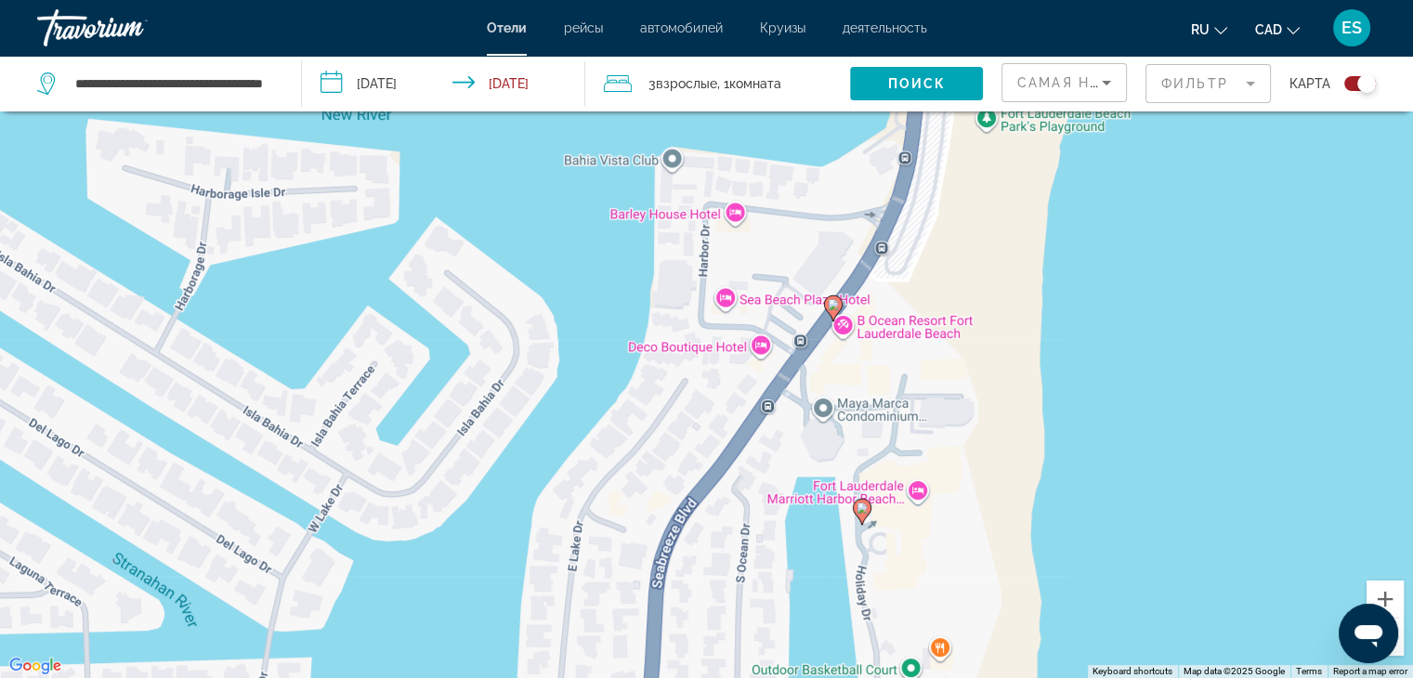
click at [832, 302] on image "Main content" at bounding box center [833, 304] width 11 height 11
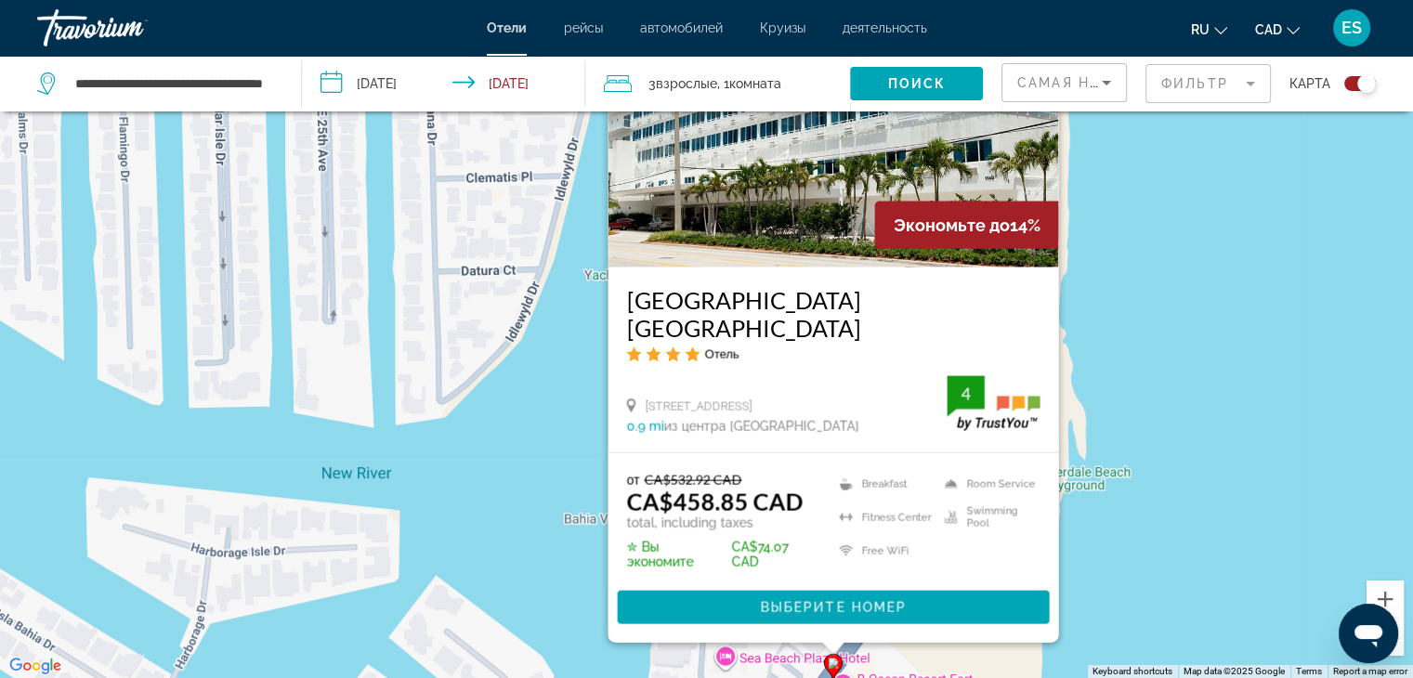
click at [1100, 283] on div "To activate drag with keyboard, press Alt + Enter. Once in keyboard drag state,…" at bounding box center [706, 339] width 1413 height 678
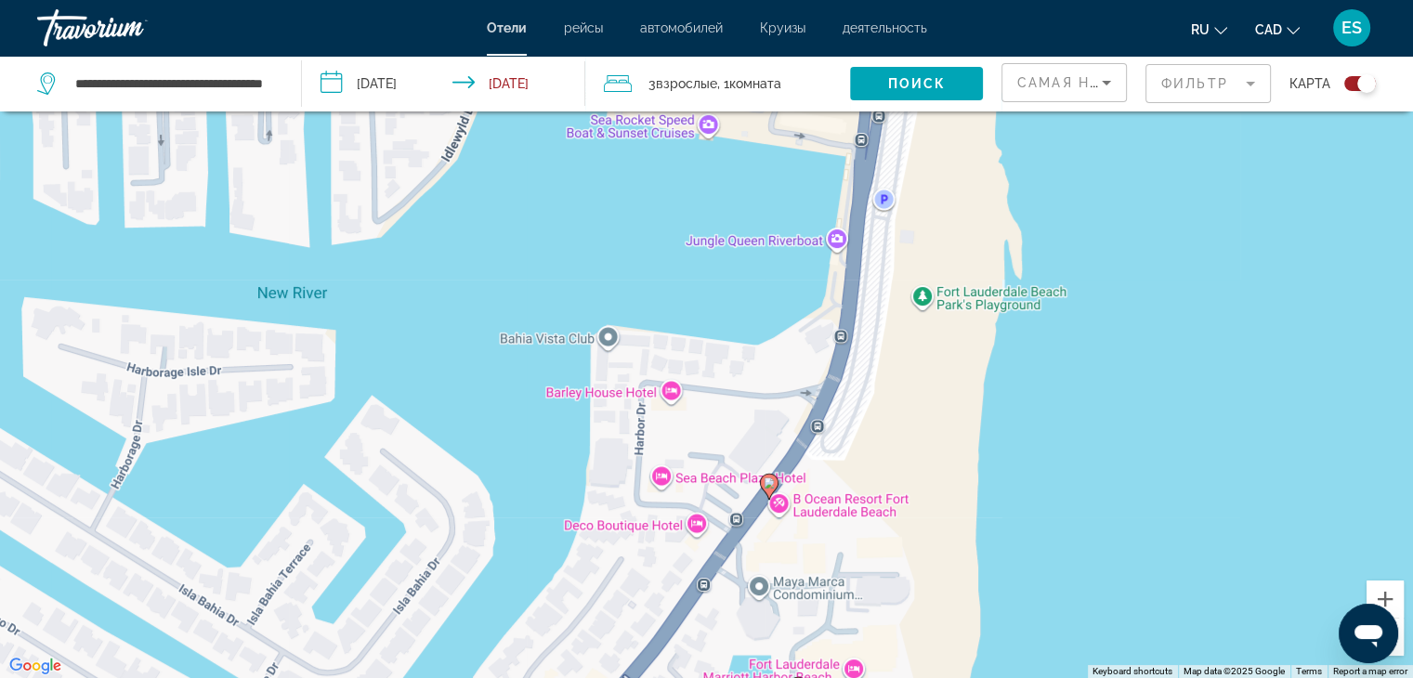
drag, startPoint x: 1100, startPoint y: 283, endPoint x: 1085, endPoint y: 106, distance: 178.0
click at [1085, 106] on div "**********" at bounding box center [706, 395] width 1413 height 790
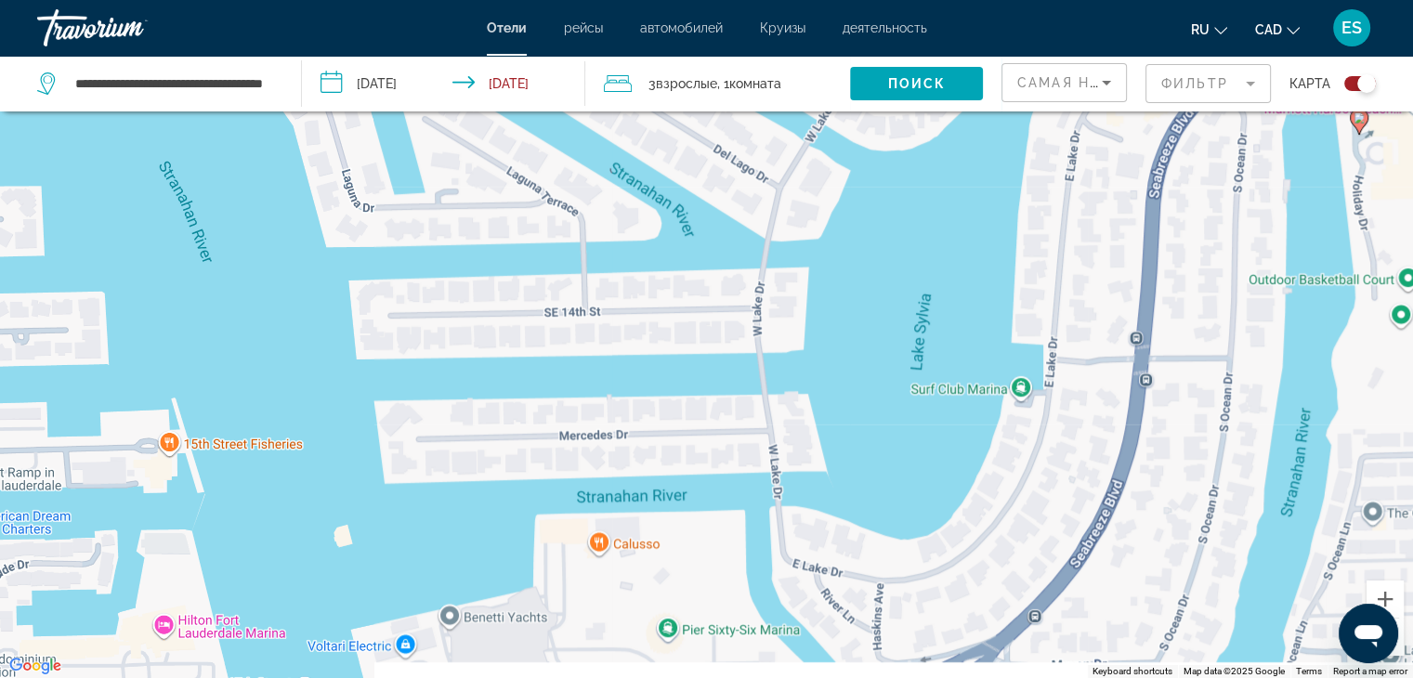
drag, startPoint x: 468, startPoint y: 564, endPoint x: 967, endPoint y: -13, distance: 762.6
click at [967, 0] on html "**********" at bounding box center [706, 228] width 1413 height 678
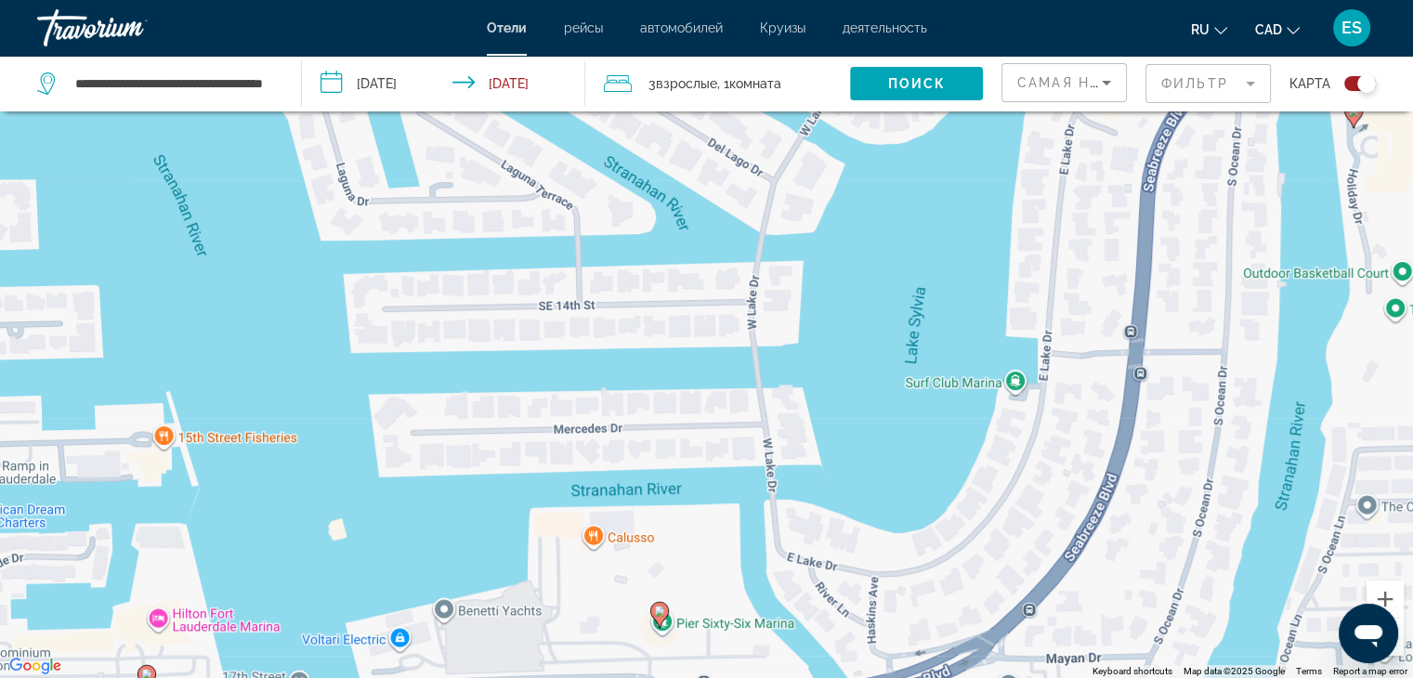
drag, startPoint x: 933, startPoint y: 102, endPoint x: 861, endPoint y: 323, distance: 232.4
click at [861, 323] on div "**********" at bounding box center [706, 395] width 1413 height 790
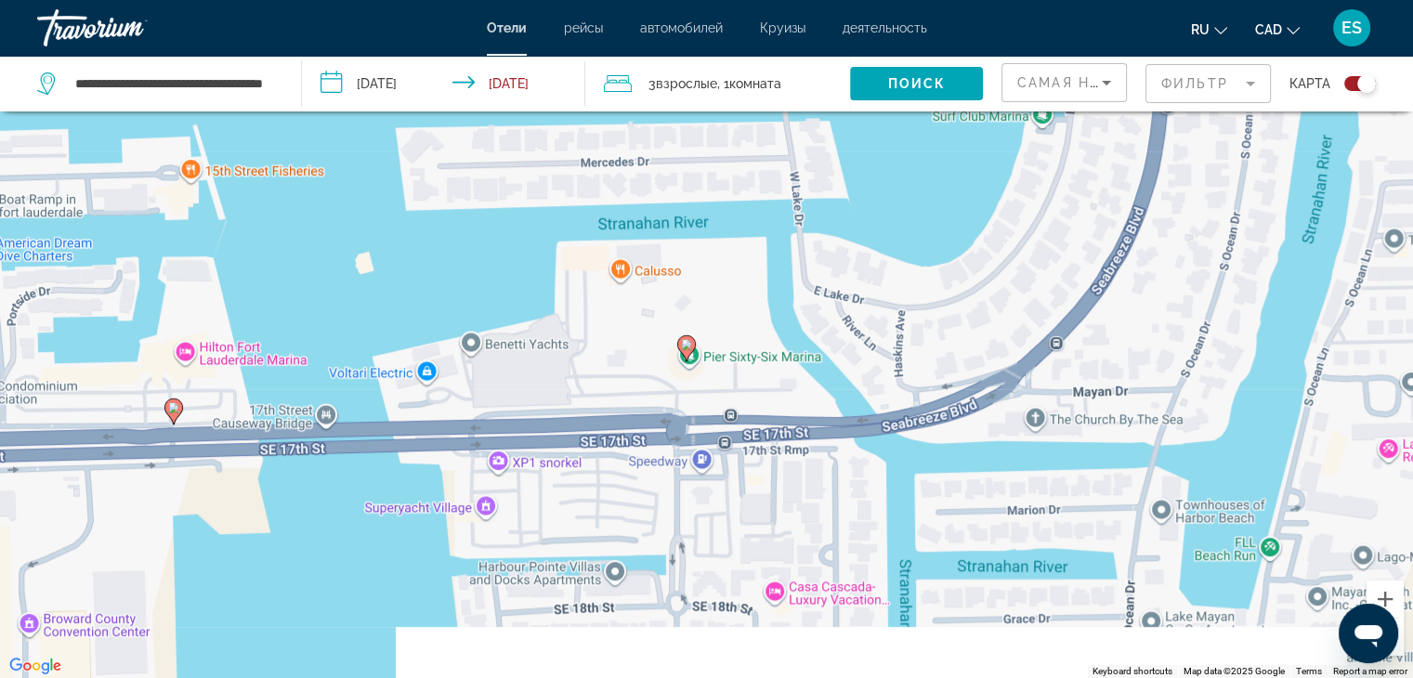
drag, startPoint x: 763, startPoint y: 575, endPoint x: 791, endPoint y: 277, distance: 299.5
click at [791, 277] on div "To activate drag with keyboard, press Alt + Enter. Once in keyboard drag state,…" at bounding box center [706, 339] width 1413 height 678
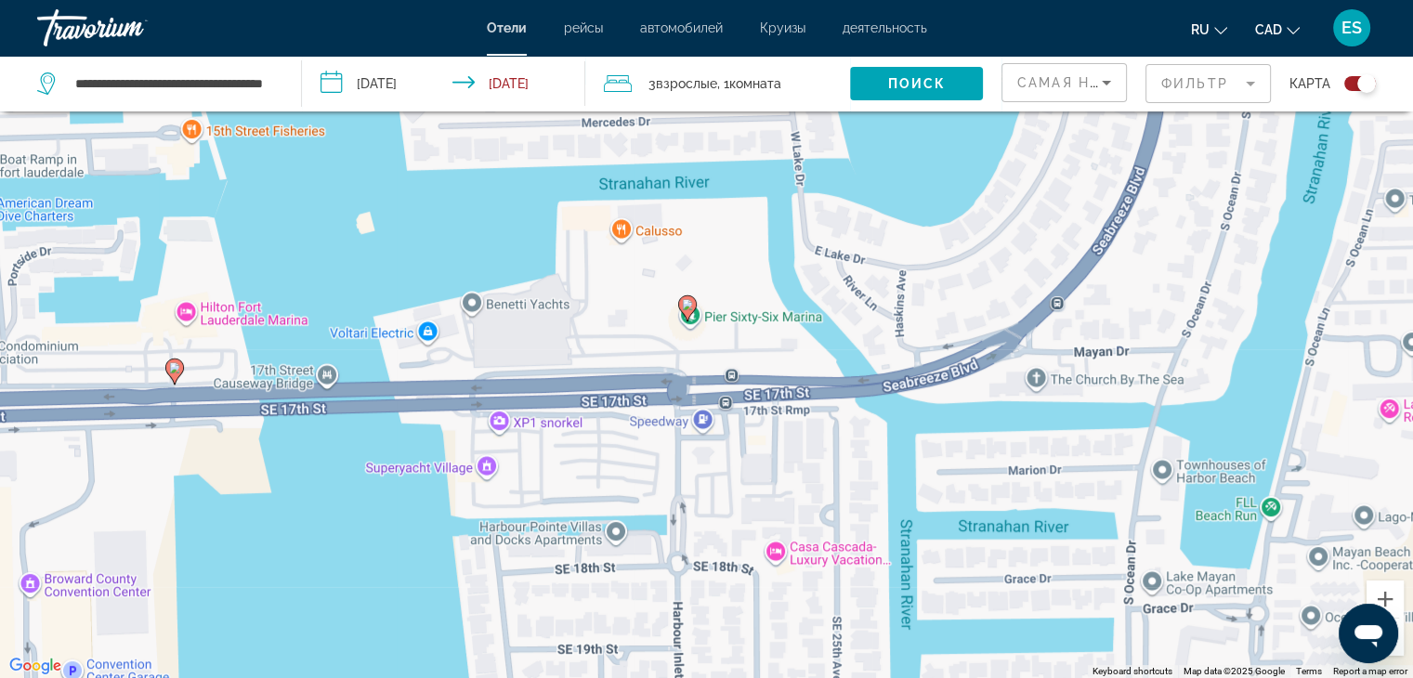
click at [683, 306] on image "Main content" at bounding box center [687, 304] width 11 height 11
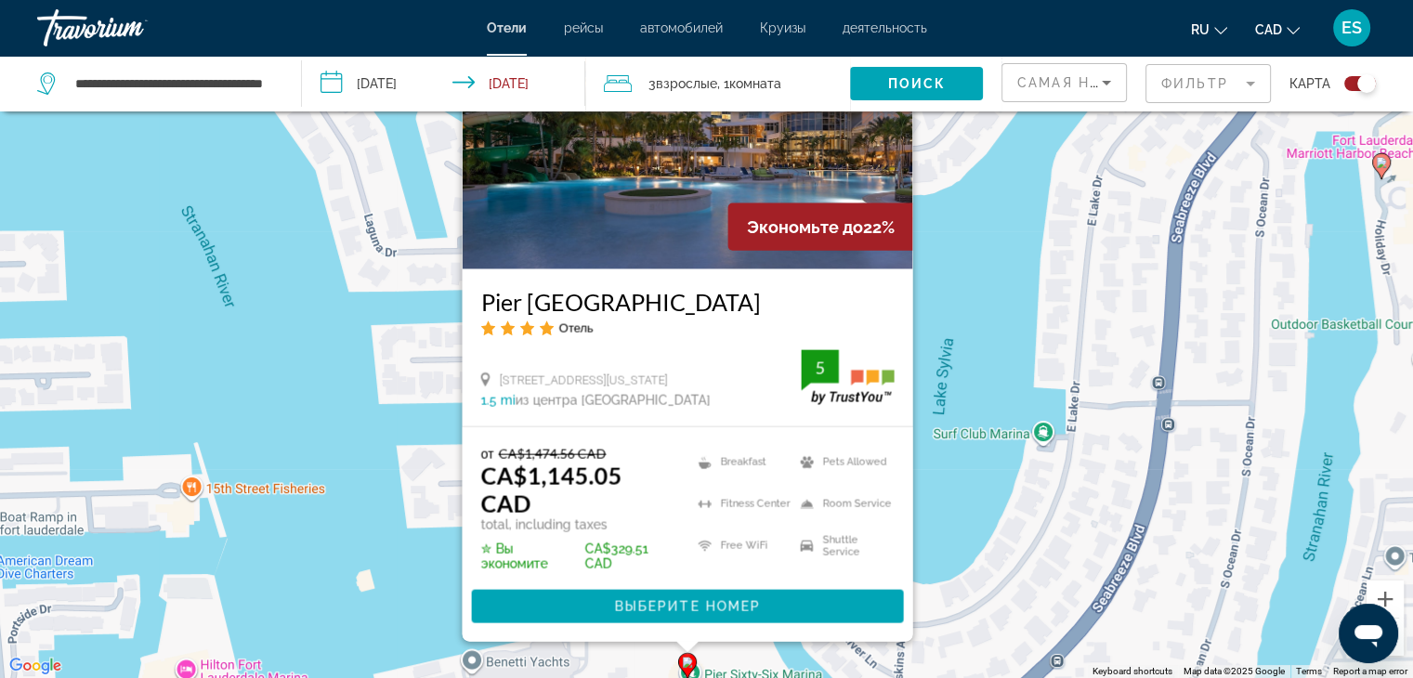
click at [345, 494] on div "To activate drag with keyboard, press Alt + Enter. Once in keyboard drag state,…" at bounding box center [706, 339] width 1413 height 678
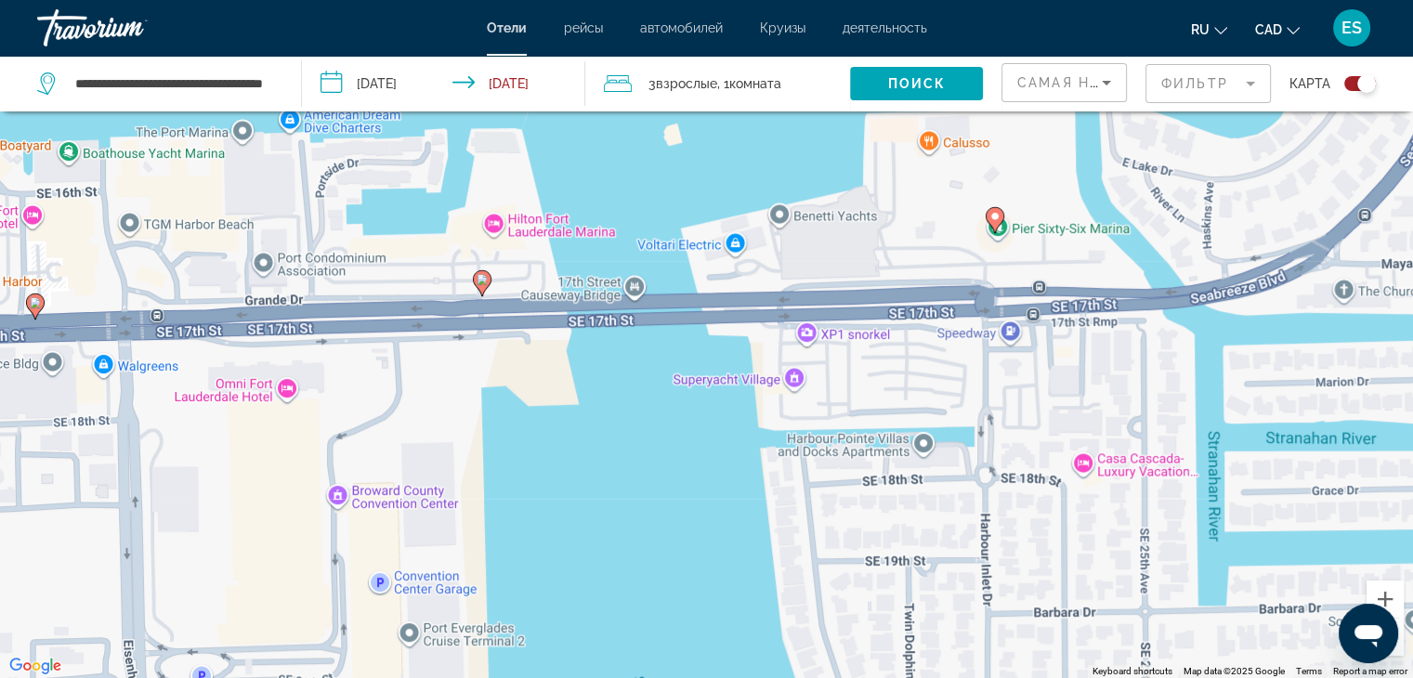
drag, startPoint x: 490, startPoint y: 616, endPoint x: 797, endPoint y: 168, distance: 543.2
click at [797, 168] on div "To activate drag with keyboard, press Alt + Enter. Once in keyboard drag state,…" at bounding box center [706, 339] width 1413 height 678
click at [484, 283] on image "Main content" at bounding box center [482, 279] width 11 height 11
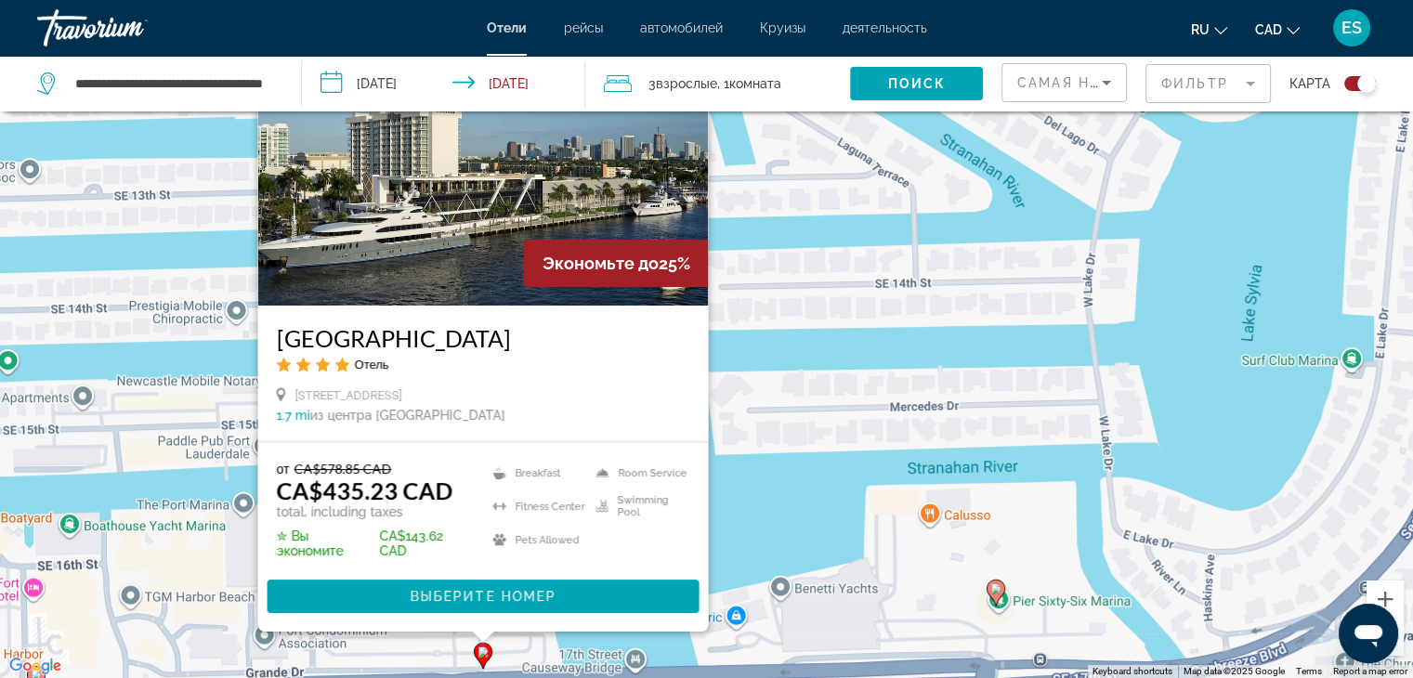
click at [773, 347] on div "To activate drag with keyboard, press Alt + Enter. Once in keyboard drag state,…" at bounding box center [706, 339] width 1413 height 678
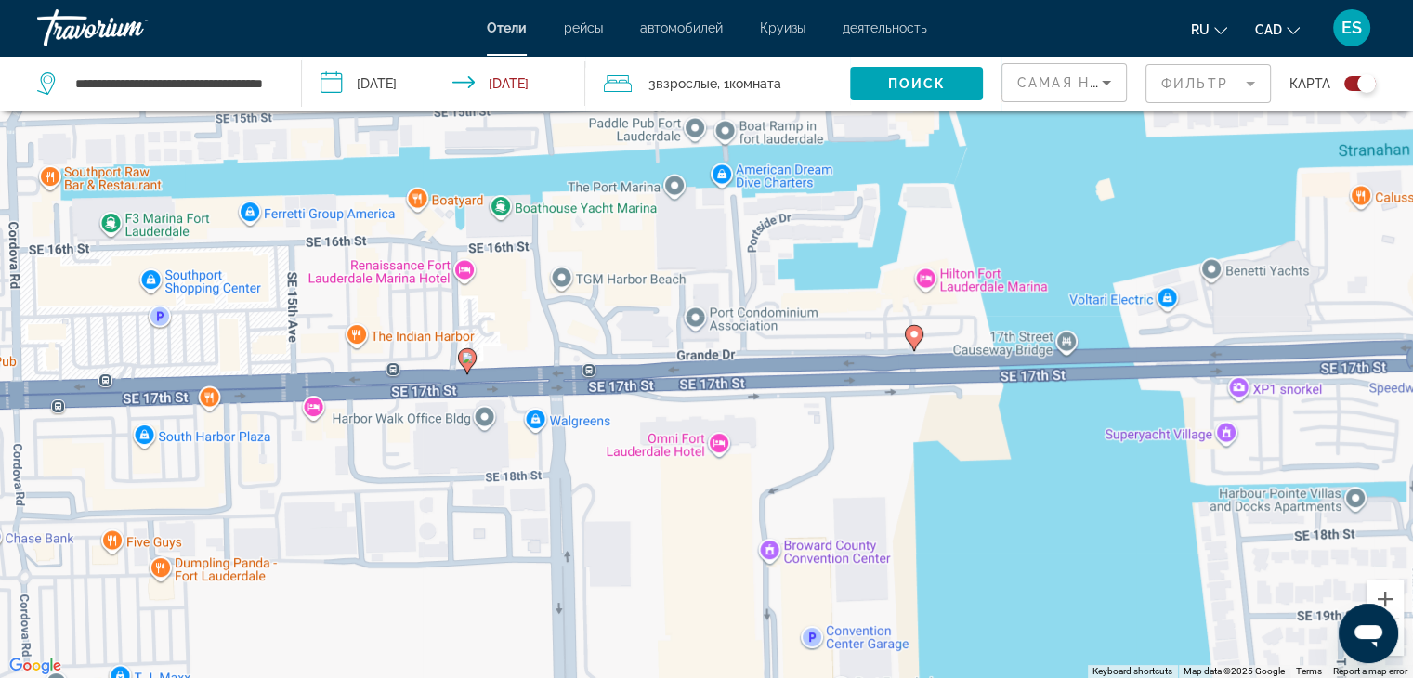
drag, startPoint x: 374, startPoint y: 555, endPoint x: 810, endPoint y: 229, distance: 543.6
click at [810, 229] on div "To activate drag with keyboard, press Alt + Enter. Once in keyboard drag state,…" at bounding box center [706, 339] width 1413 height 678
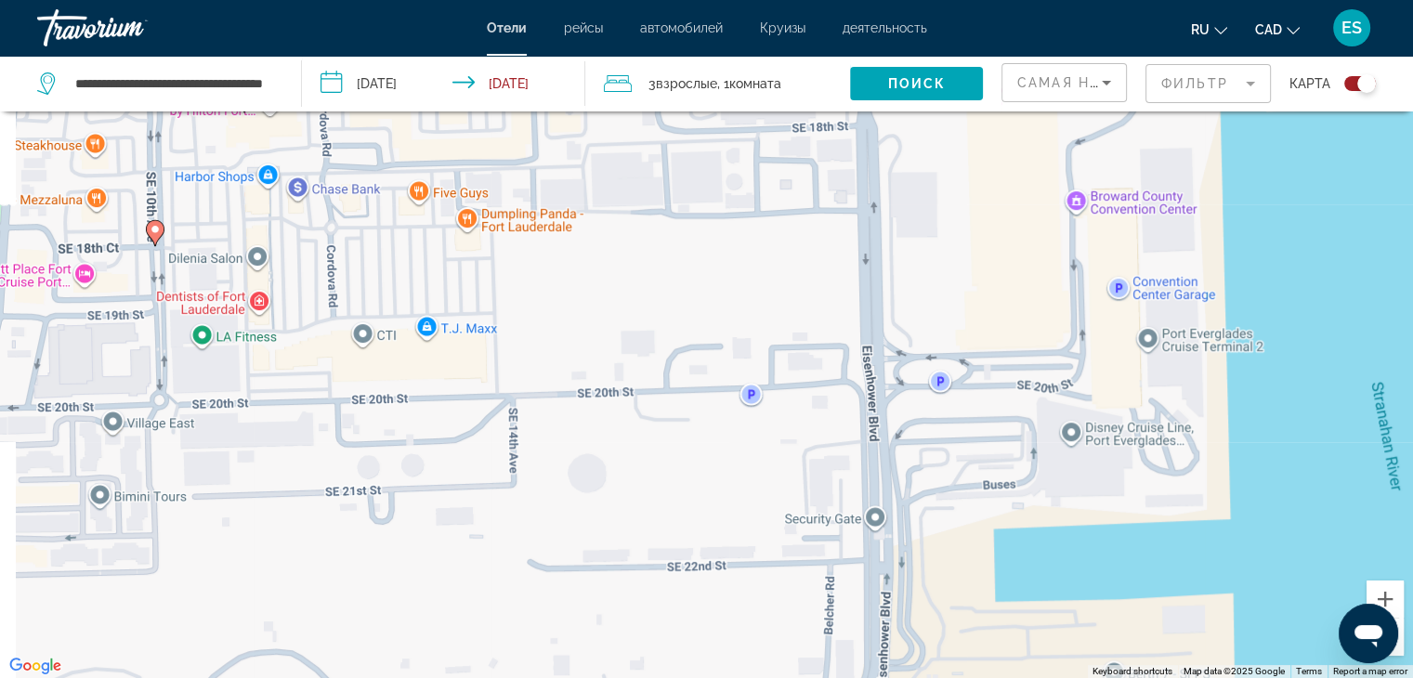
drag, startPoint x: 477, startPoint y: 582, endPoint x: 786, endPoint y: 231, distance: 468.0
click at [786, 231] on div "To activate drag with keyboard, press Alt + Enter. Once in keyboard drag state,…" at bounding box center [706, 339] width 1413 height 678
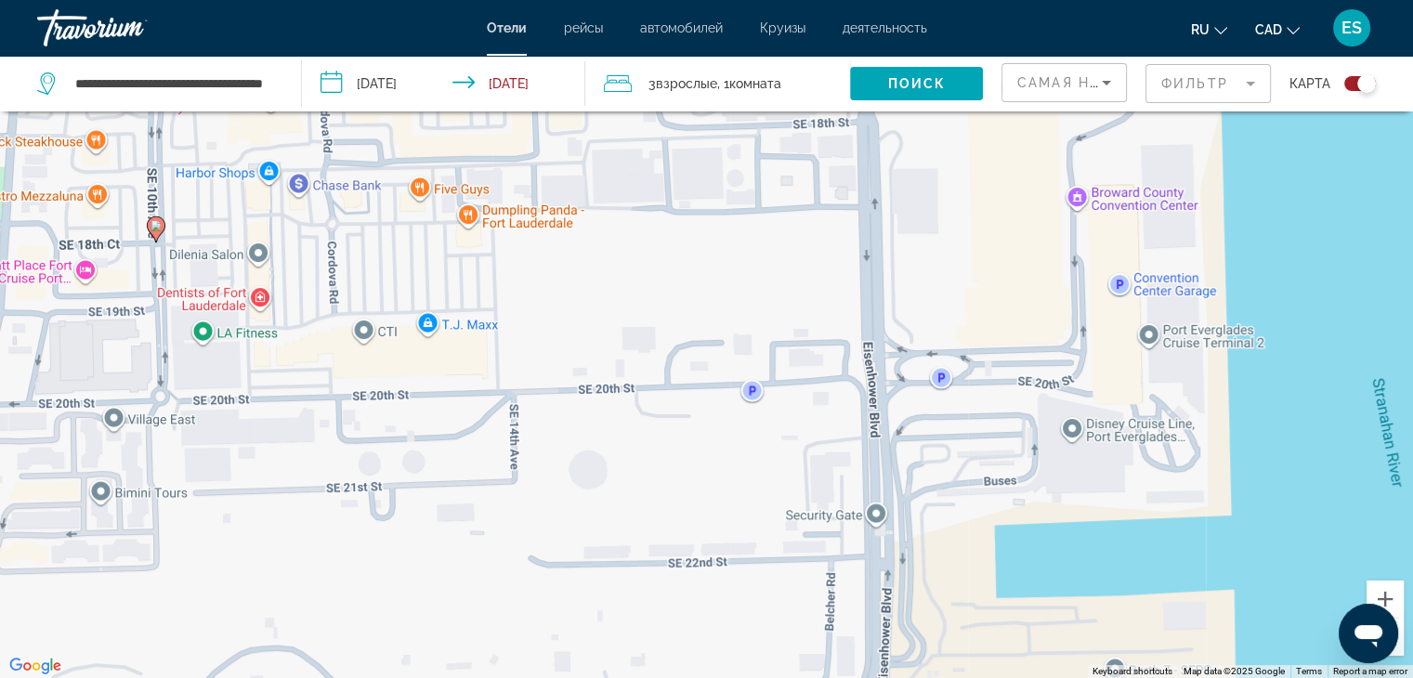
click at [159, 227] on image "Main content" at bounding box center [155, 225] width 11 height 11
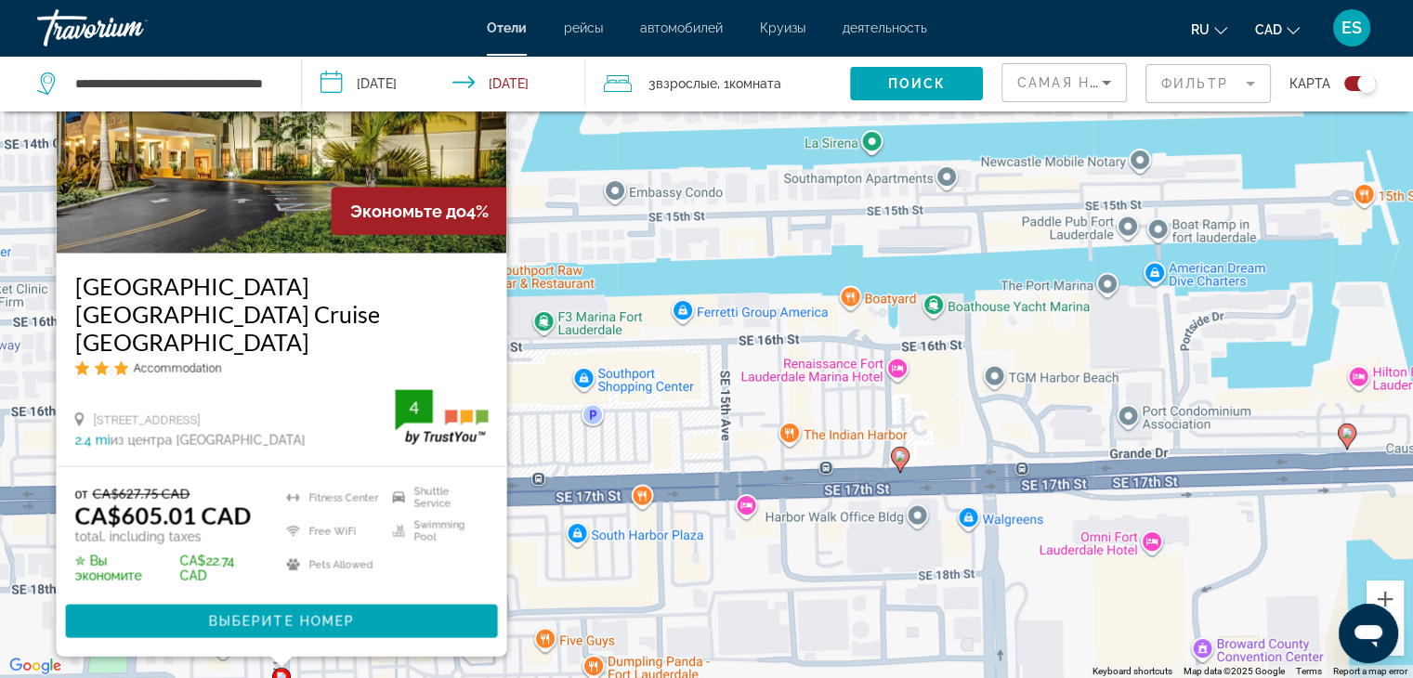
click at [647, 438] on div "To activate drag with keyboard, press Alt + Enter. Once in keyboard drag state,…" at bounding box center [706, 339] width 1413 height 678
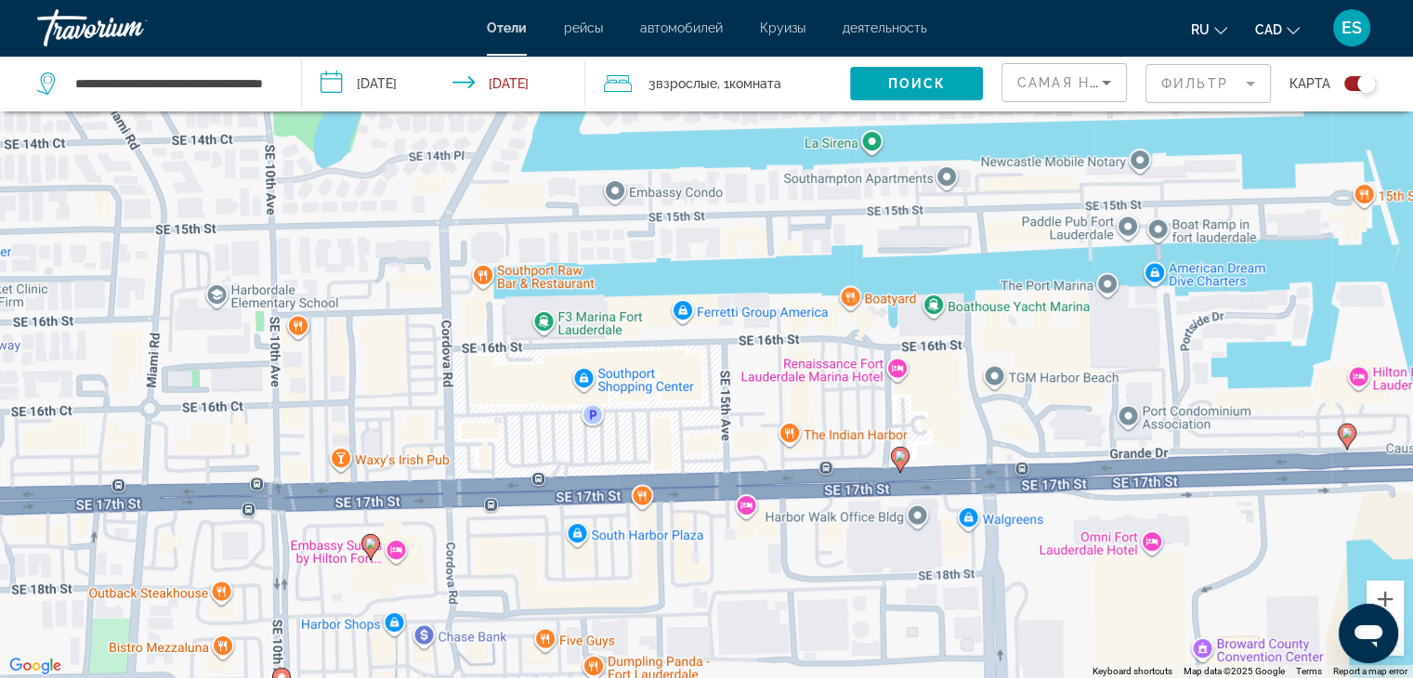
click at [902, 453] on image "Main content" at bounding box center [900, 456] width 11 height 11
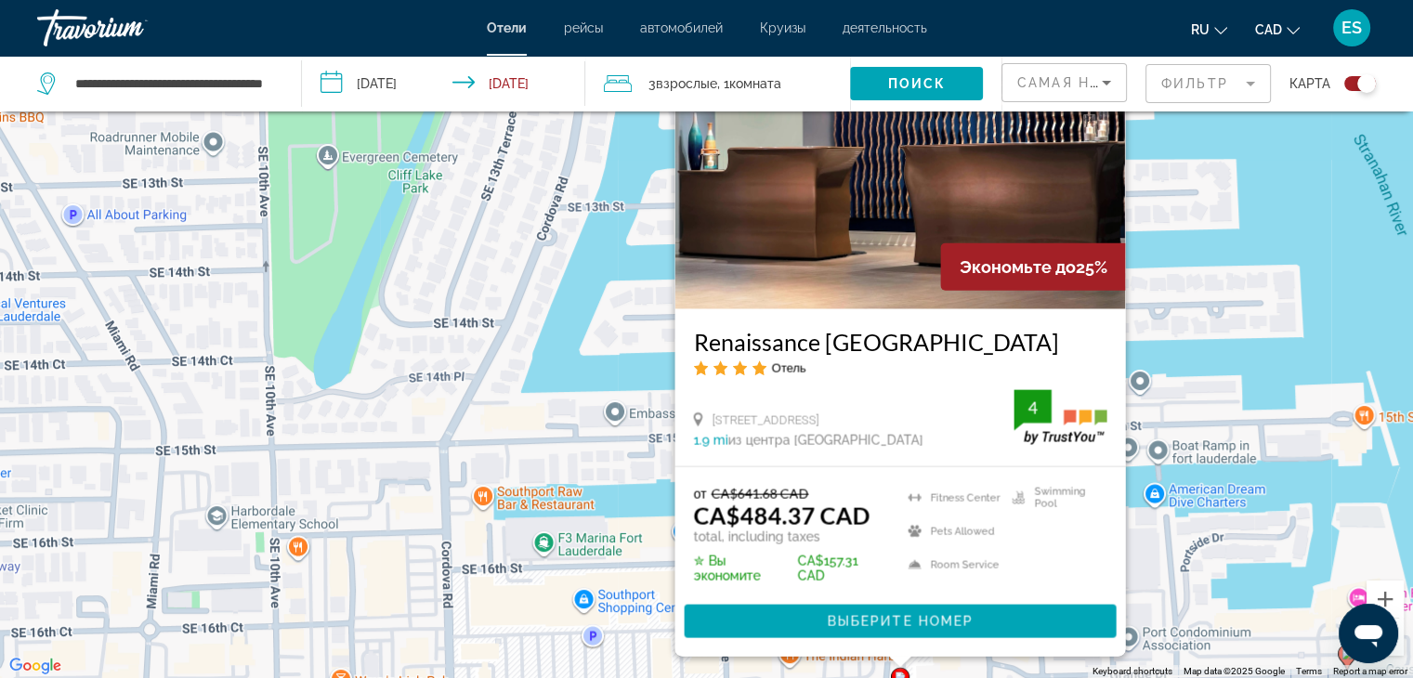
click at [555, 577] on div "To activate drag with keyboard, press Alt + Enter. Once in keyboard drag state,…" at bounding box center [706, 339] width 1413 height 678
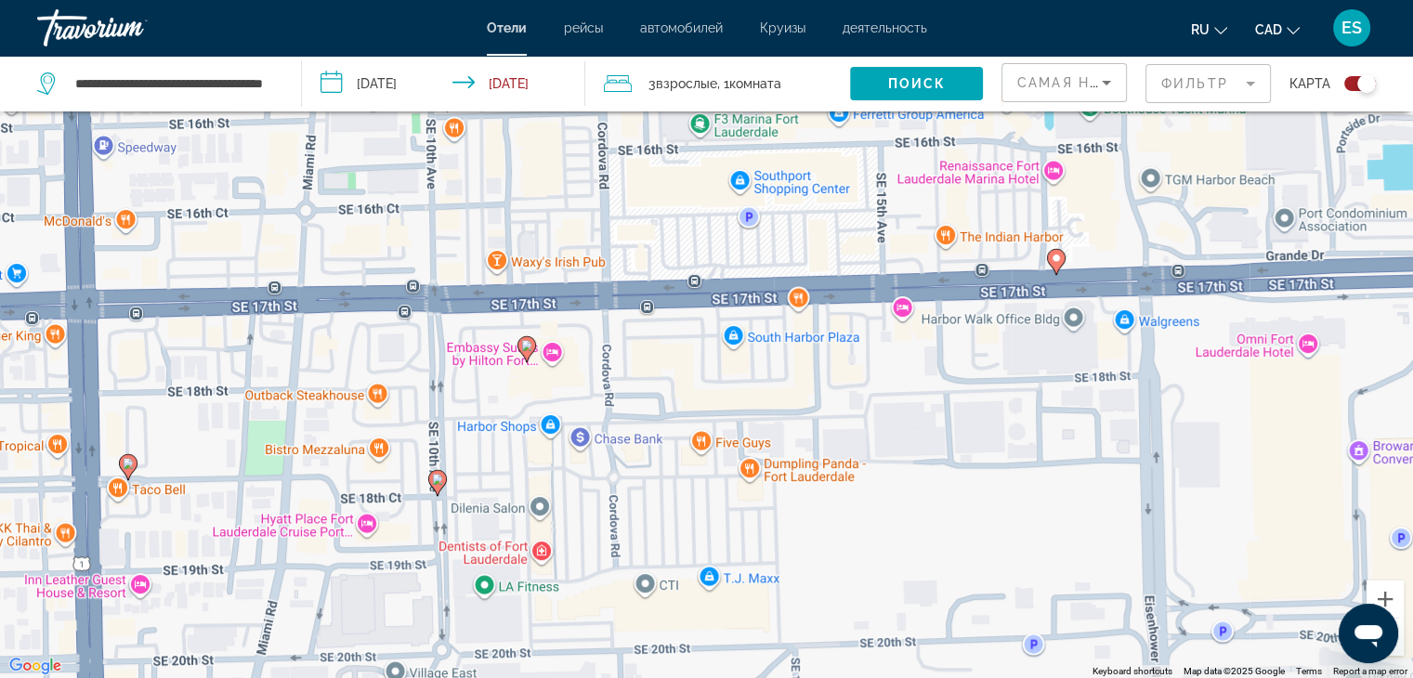
drag, startPoint x: 553, startPoint y: 617, endPoint x: 709, endPoint y: 176, distance: 468.0
click at [709, 176] on div "To activate drag with keyboard, press Alt + Enter. Once in keyboard drag state,…" at bounding box center [706, 339] width 1413 height 678
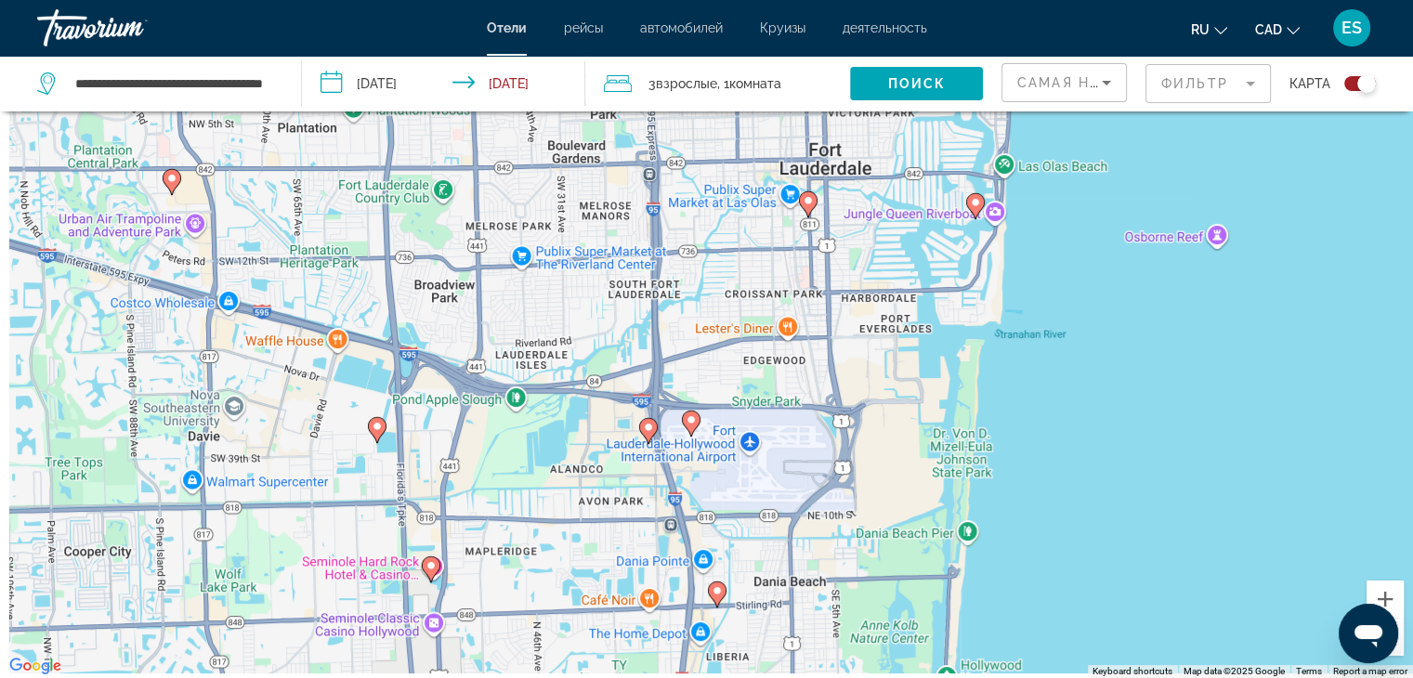
drag, startPoint x: 531, startPoint y: 604, endPoint x: 634, endPoint y: 439, distance: 193.6
click at [634, 439] on div "To activate drag with keyboard, press Alt + Enter. Once in keyboard drag state,…" at bounding box center [706, 339] width 1413 height 678
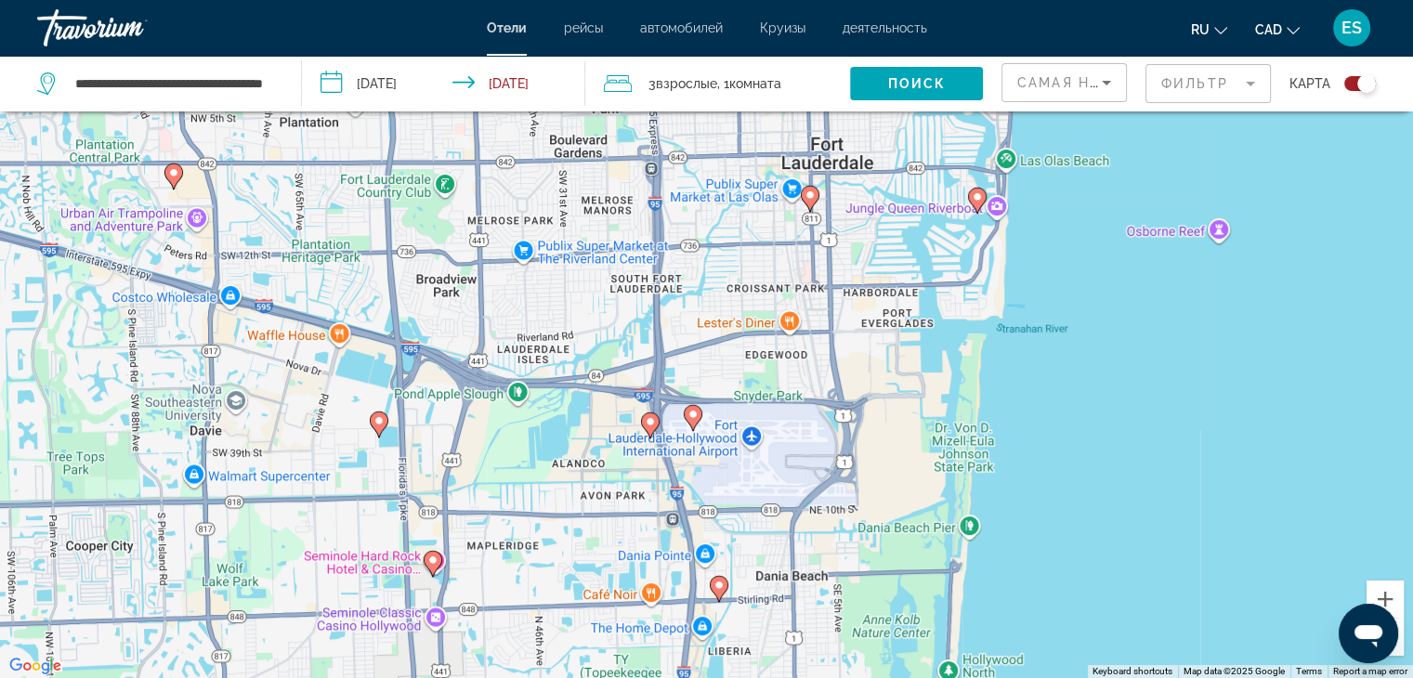
click at [693, 413] on image "Main content" at bounding box center [692, 414] width 11 height 11
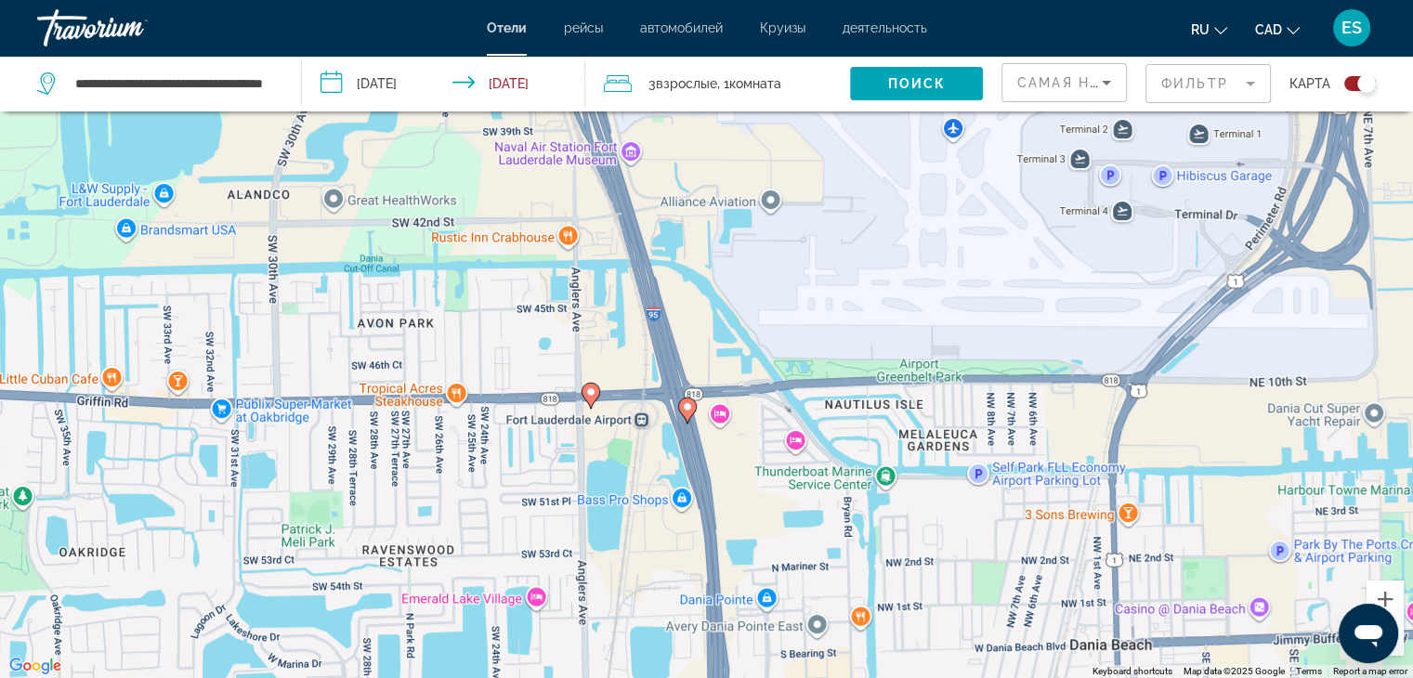
drag, startPoint x: 625, startPoint y: 651, endPoint x: 636, endPoint y: 373, distance: 278.9
click at [636, 373] on div "To activate drag with keyboard, press Alt + Enter. Once in keyboard drag state,…" at bounding box center [706, 339] width 1413 height 678
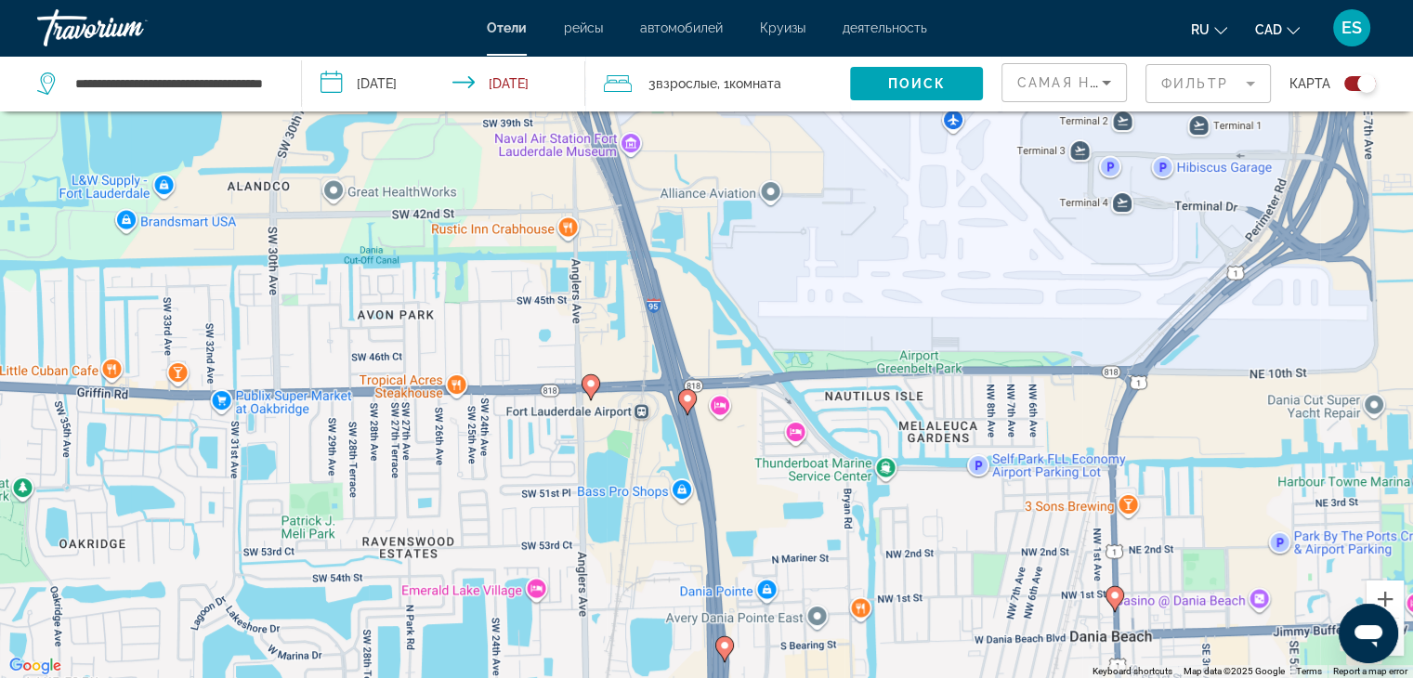
click at [685, 395] on image "Main content" at bounding box center [687, 398] width 11 height 11
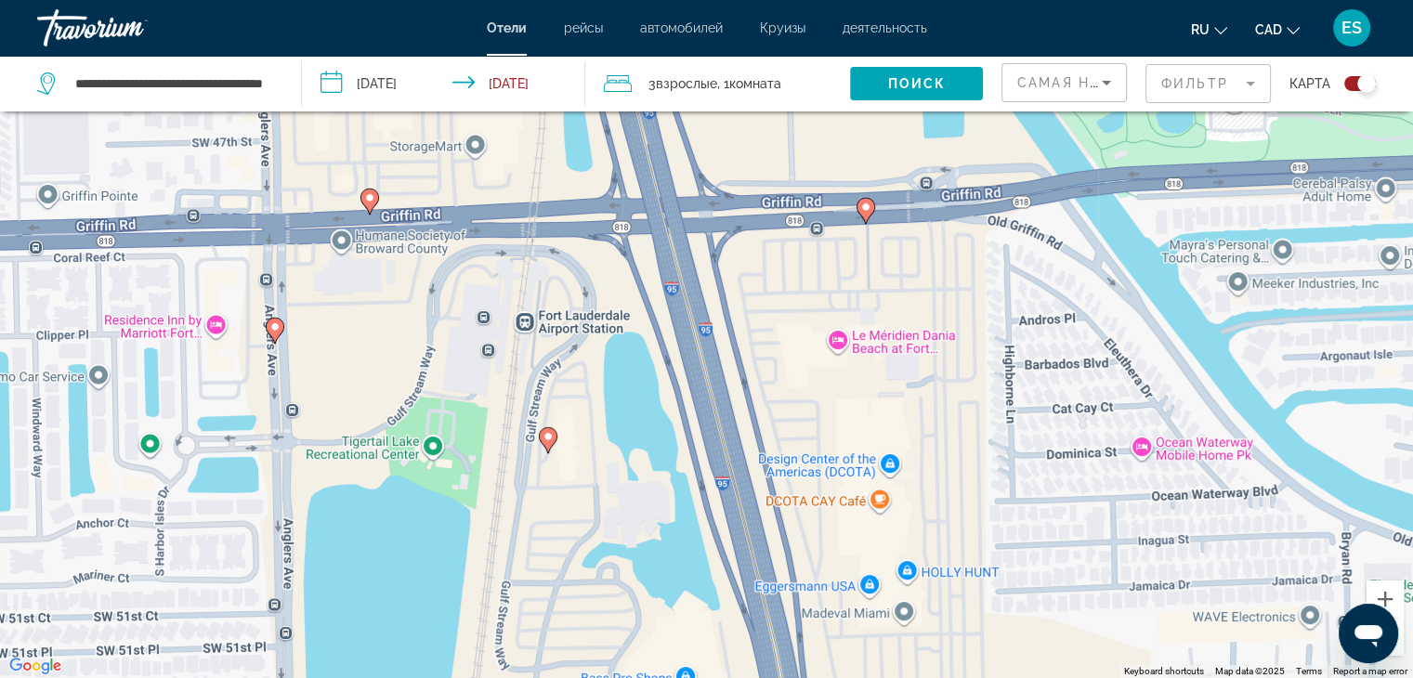
click at [862, 211] on image "Main content" at bounding box center [865, 207] width 11 height 11
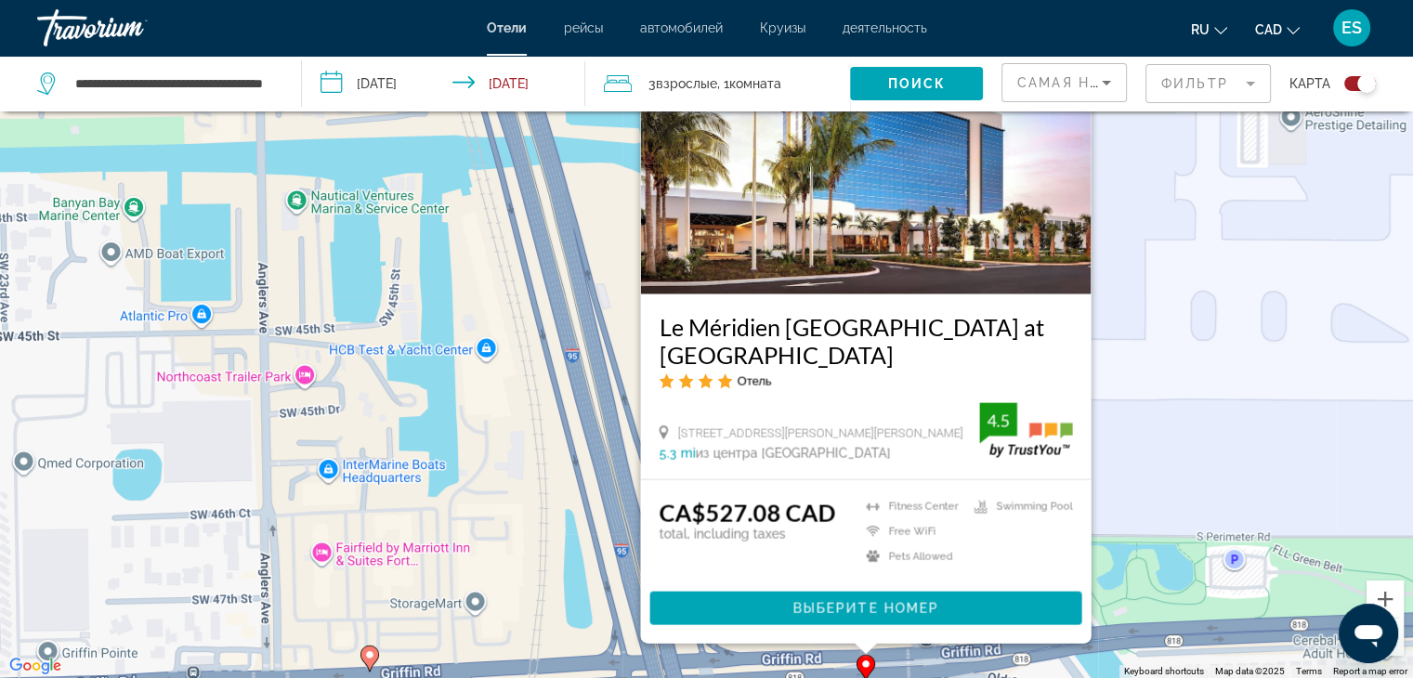
click at [369, 659] on image "Main content" at bounding box center [369, 654] width 11 height 11
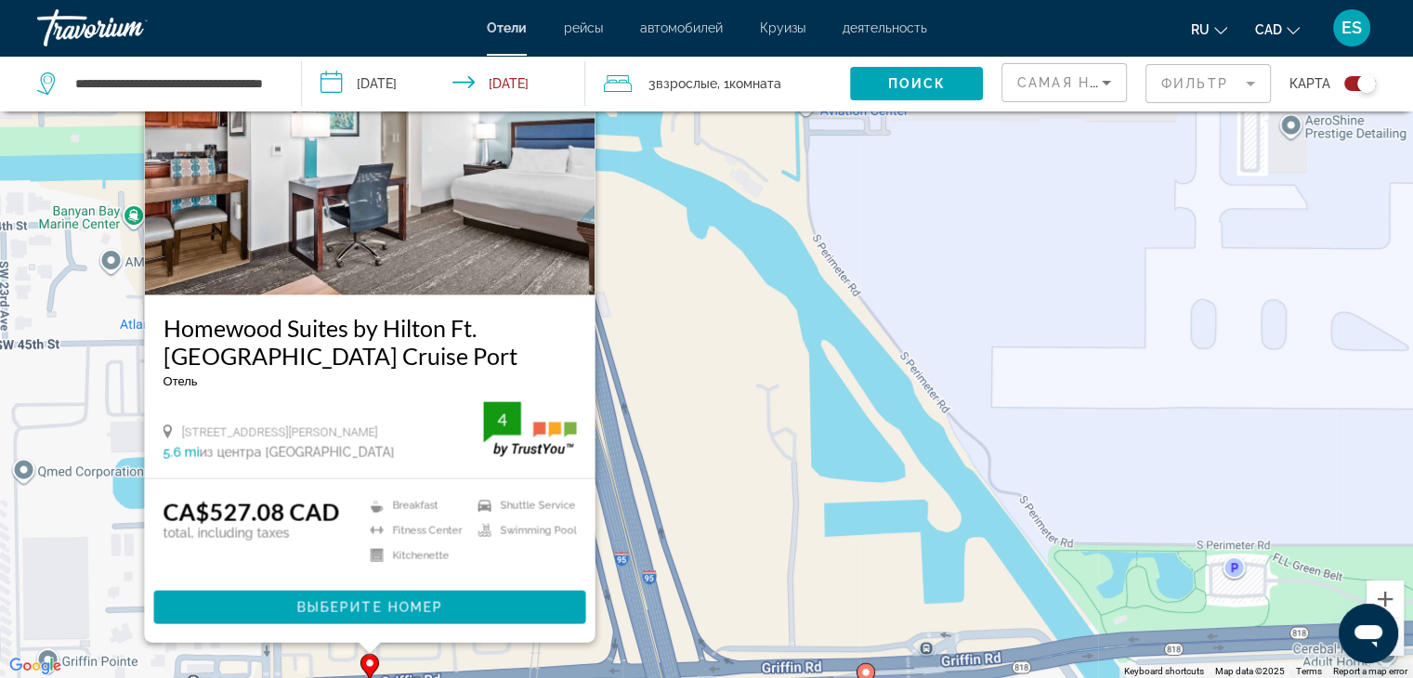
click at [773, 461] on div "To activate drag with keyboard, press Alt + Enter. Once in keyboard drag state,…" at bounding box center [706, 339] width 1413 height 678
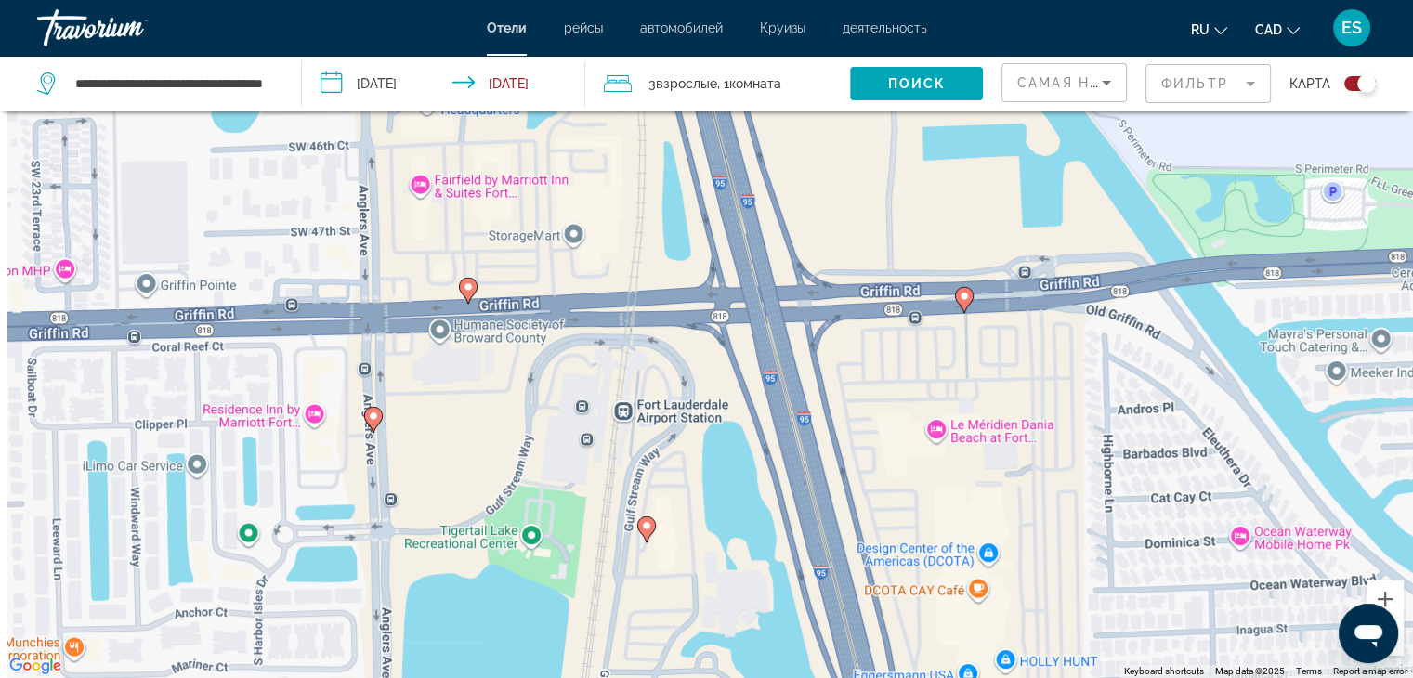
drag, startPoint x: 583, startPoint y: 595, endPoint x: 683, endPoint y: 205, distance: 401.7
click at [683, 205] on div "To activate drag with keyboard, press Alt + Enter. Once in keyboard drag state,…" at bounding box center [706, 339] width 1413 height 678
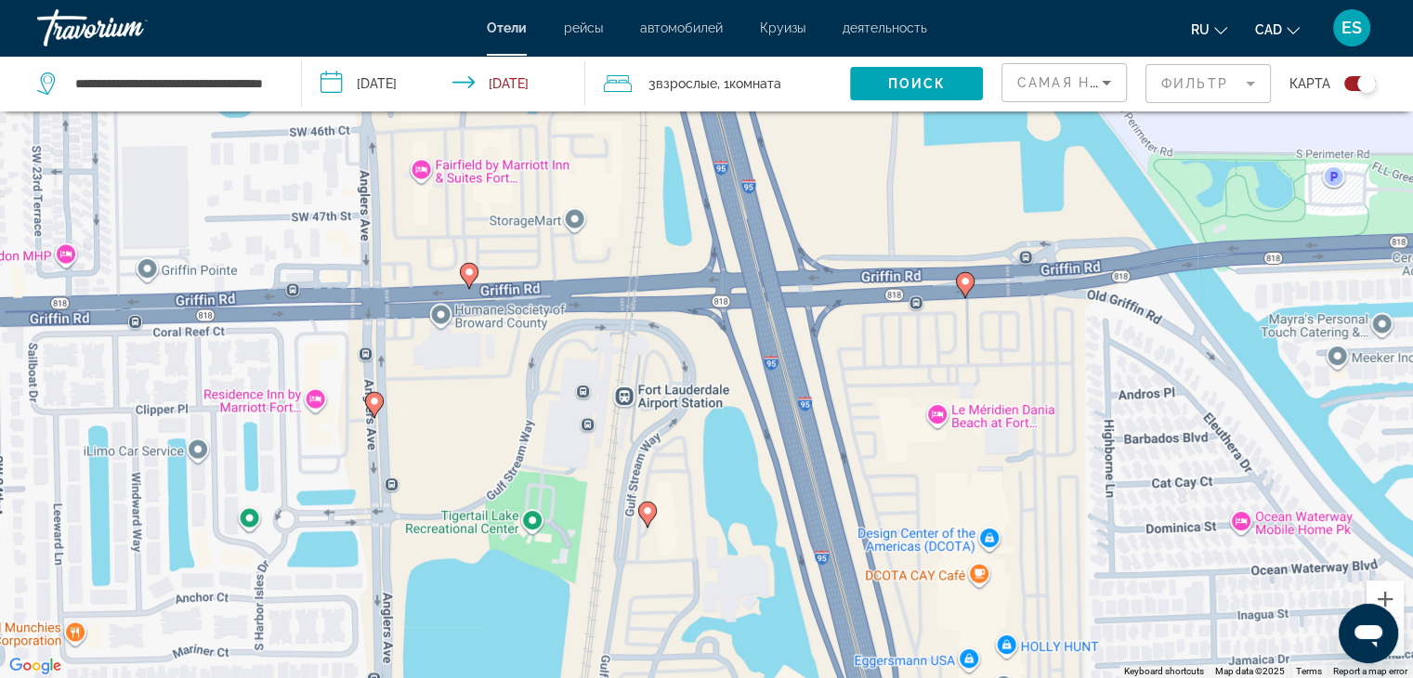
click at [644, 499] on div "To activate drag with keyboard, press Alt + Enter. Once in keyboard drag state,…" at bounding box center [706, 339] width 1413 height 678
click at [650, 513] on image "Main content" at bounding box center [647, 510] width 11 height 11
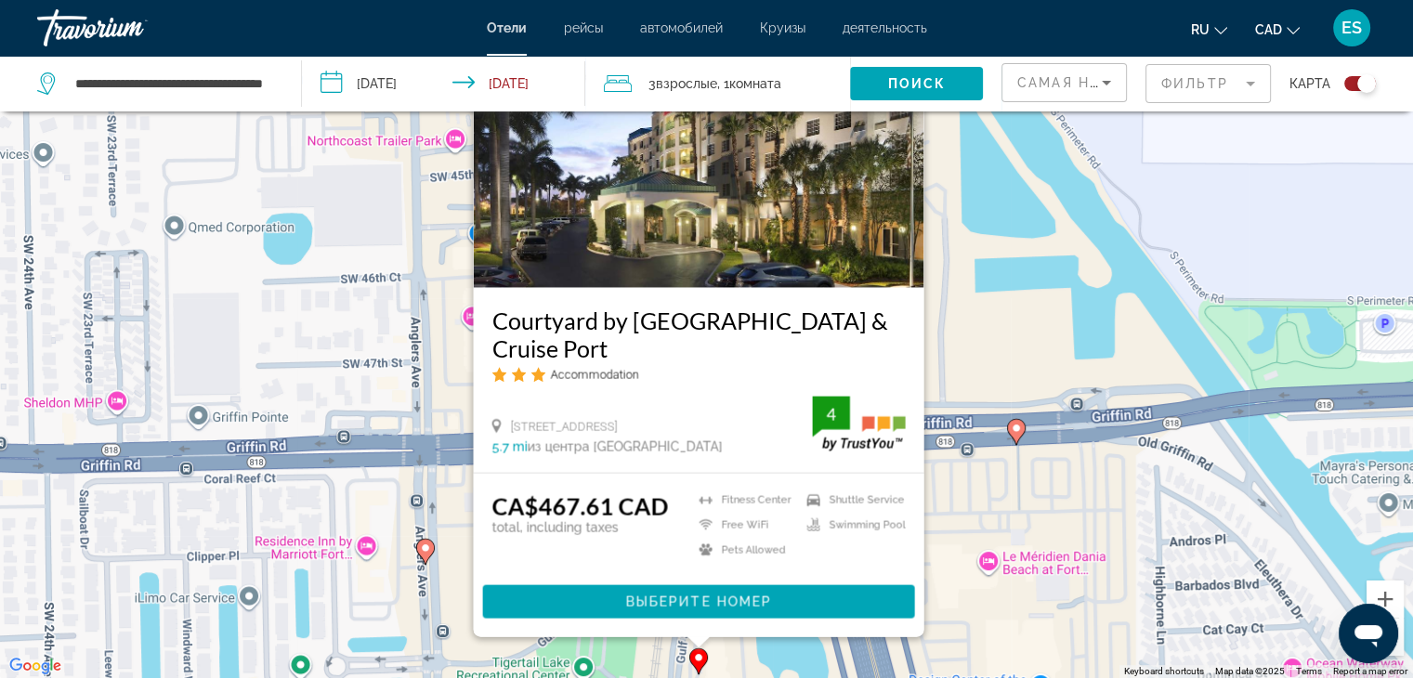
drag, startPoint x: 326, startPoint y: 492, endPoint x: 377, endPoint y: 487, distance: 51.4
click at [377, 487] on div "To activate drag with keyboard, press Alt + Enter. Once in keyboard drag state,…" at bounding box center [706, 339] width 1413 height 678
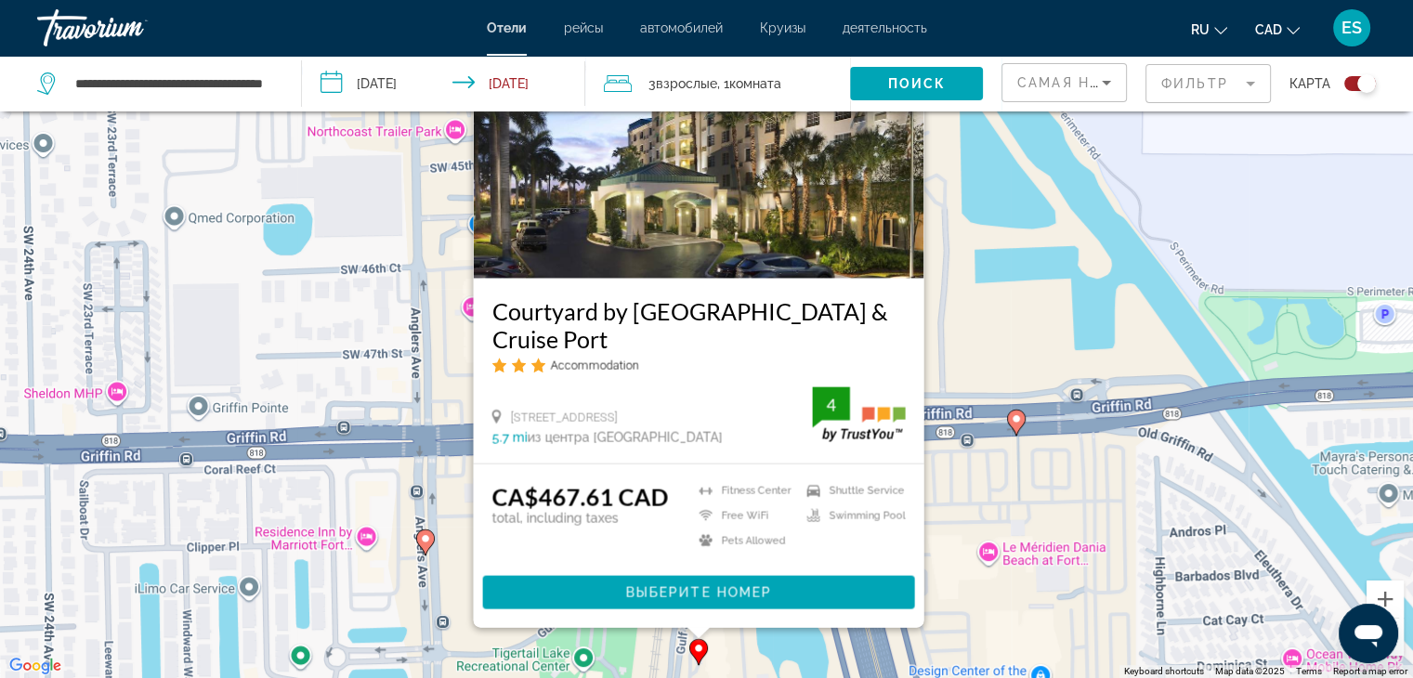
click at [430, 541] on image "Main content" at bounding box center [425, 538] width 11 height 11
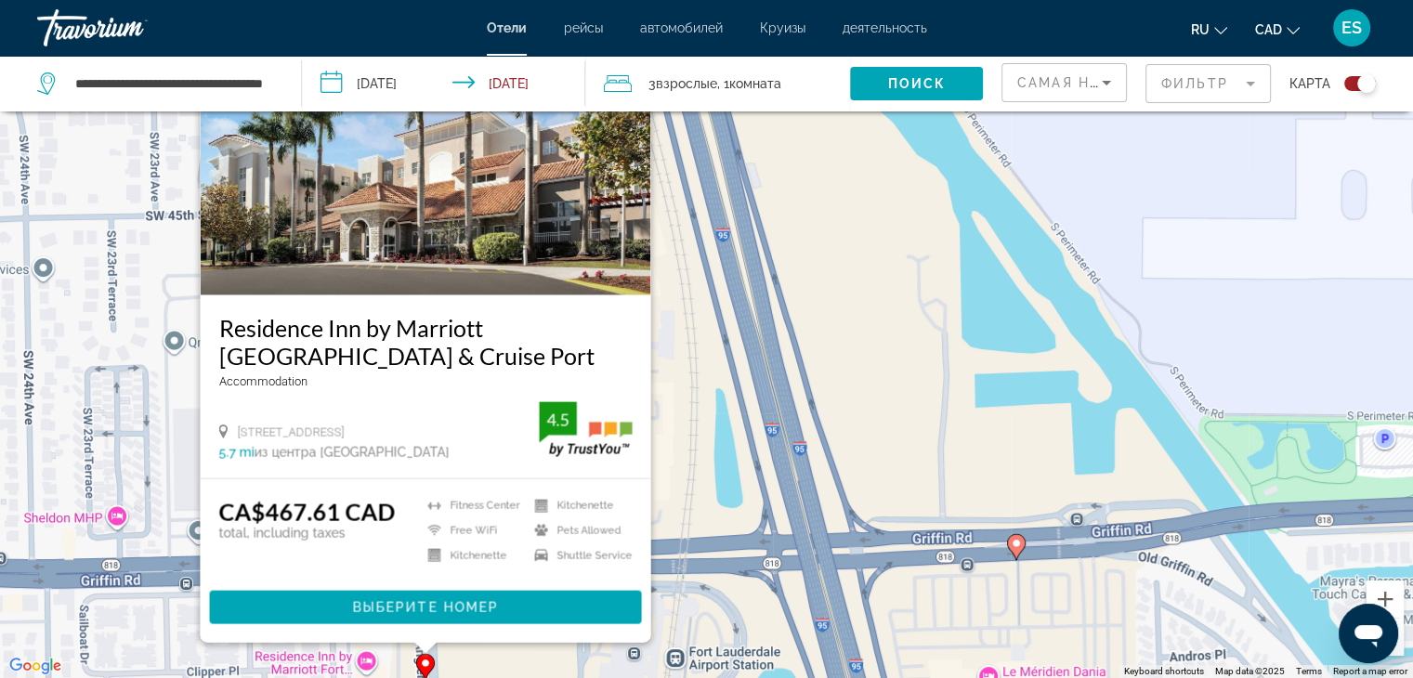
click at [676, 532] on div "To activate drag with keyboard, press Alt + Enter. Once in keyboard drag state,…" at bounding box center [706, 339] width 1413 height 678
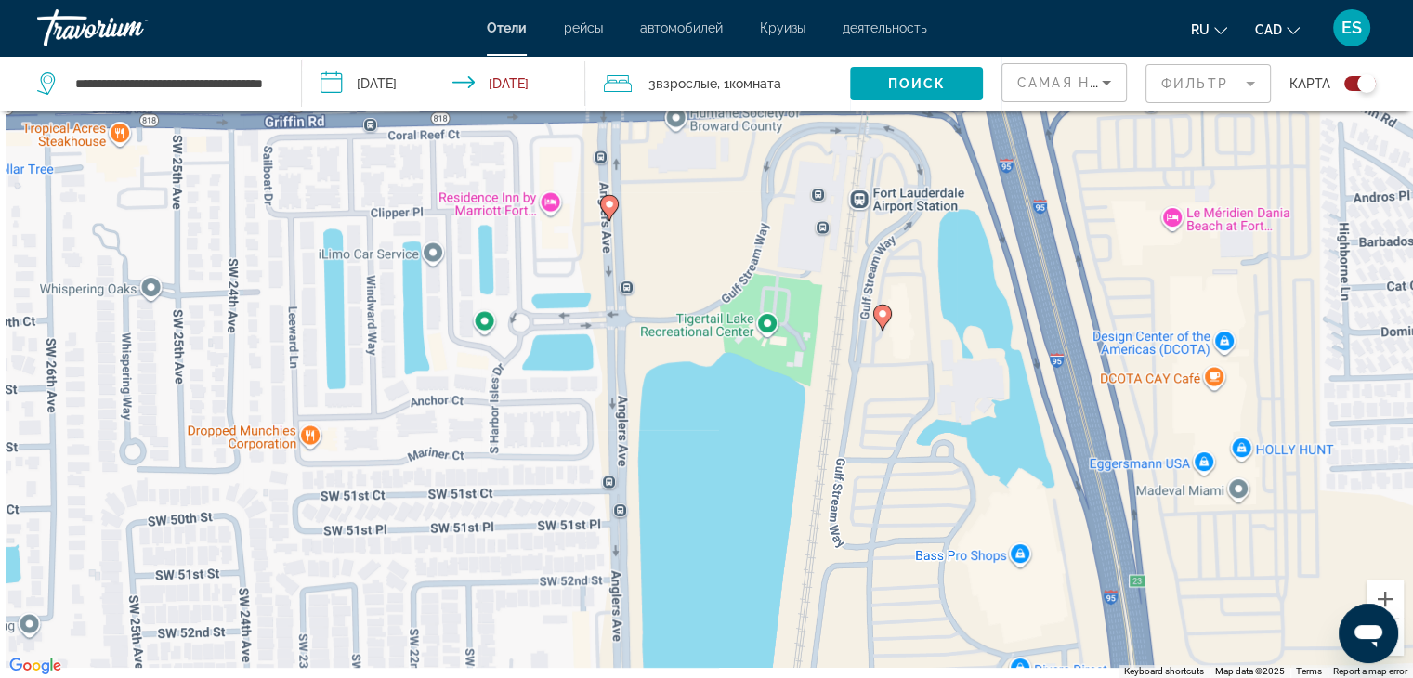
drag, startPoint x: 557, startPoint y: 640, endPoint x: 743, endPoint y: 170, distance: 505.4
click at [743, 170] on div "To activate drag with keyboard, press Alt + Enter. Once in keyboard drag state,…" at bounding box center [706, 339] width 1413 height 678
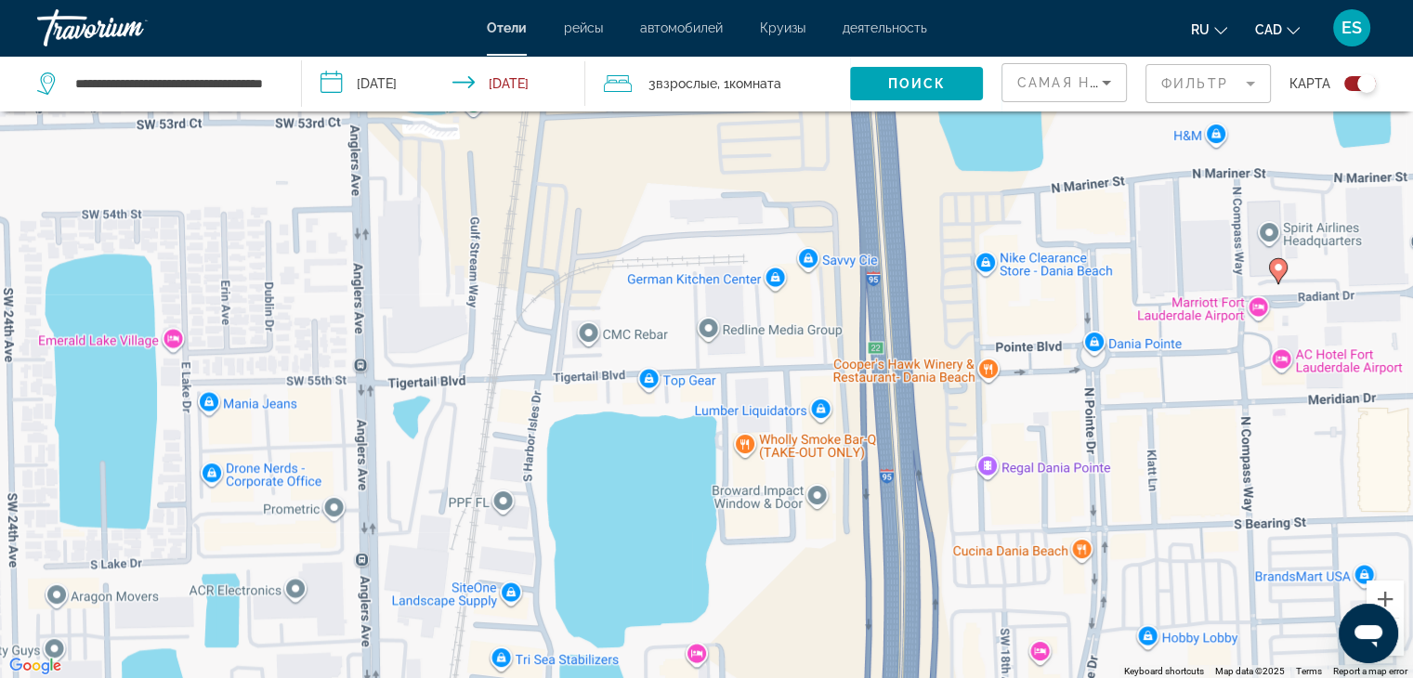
drag, startPoint x: 464, startPoint y: 533, endPoint x: 194, endPoint y: -81, distance: 670.5
click at [194, 0] on html "**********" at bounding box center [706, 228] width 1413 height 678
click at [994, 646] on image "Main content" at bounding box center [992, 644] width 11 height 11
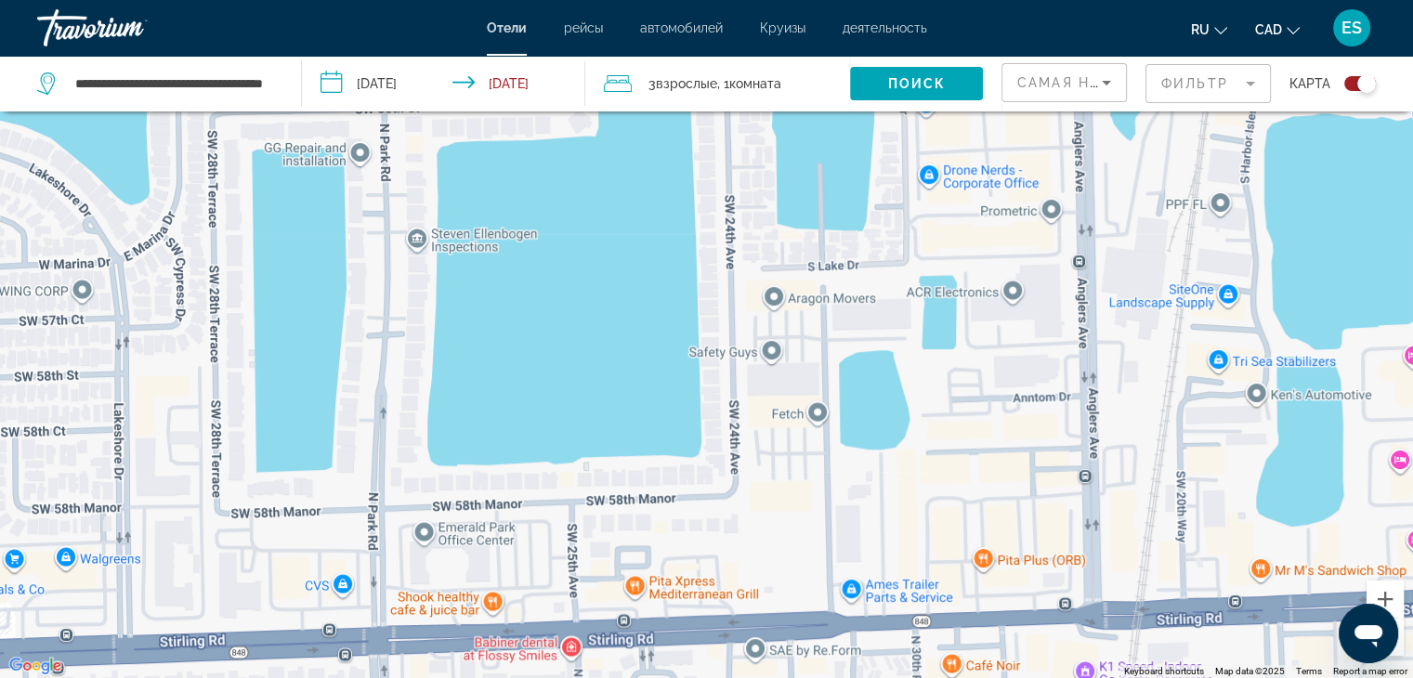
drag, startPoint x: 609, startPoint y: 423, endPoint x: 1351, endPoint y: 85, distance: 814.8
click at [1351, 85] on div "**********" at bounding box center [706, 395] width 1413 height 790
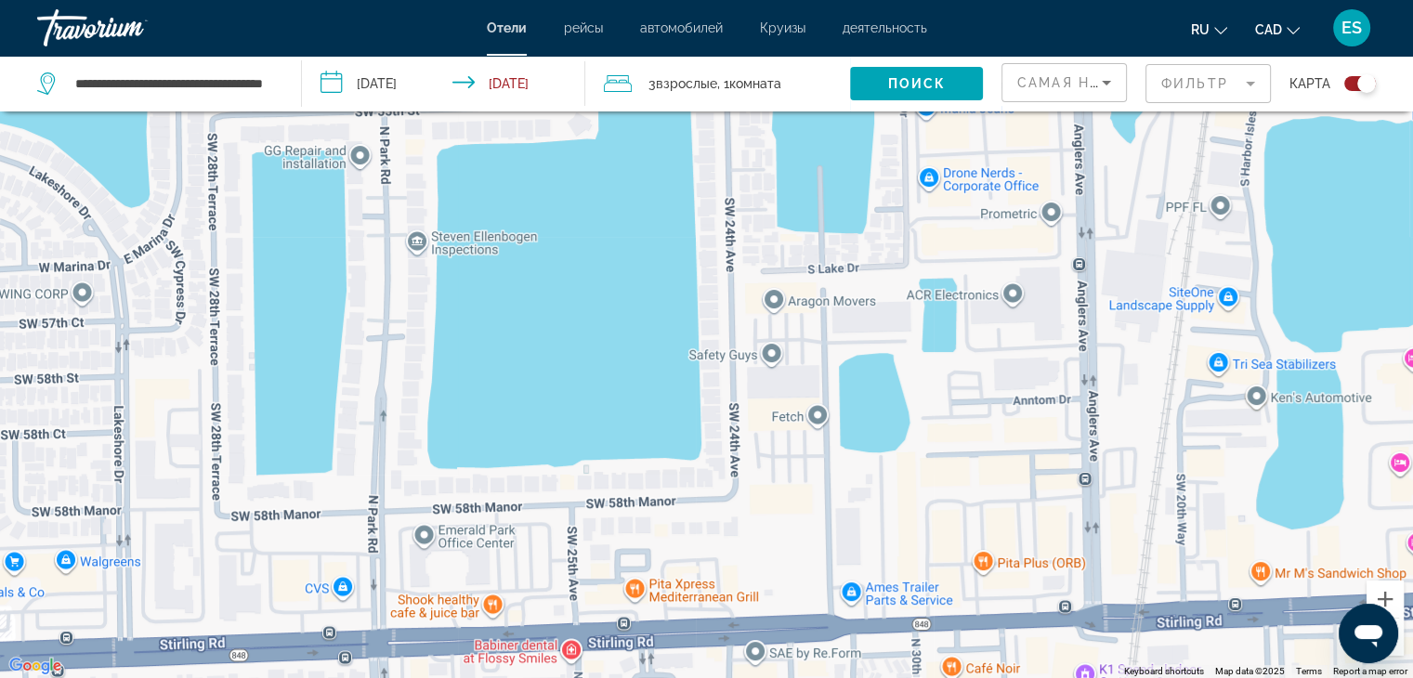
click at [1351, 85] on div "Toggle map" at bounding box center [1360, 83] width 32 height 15
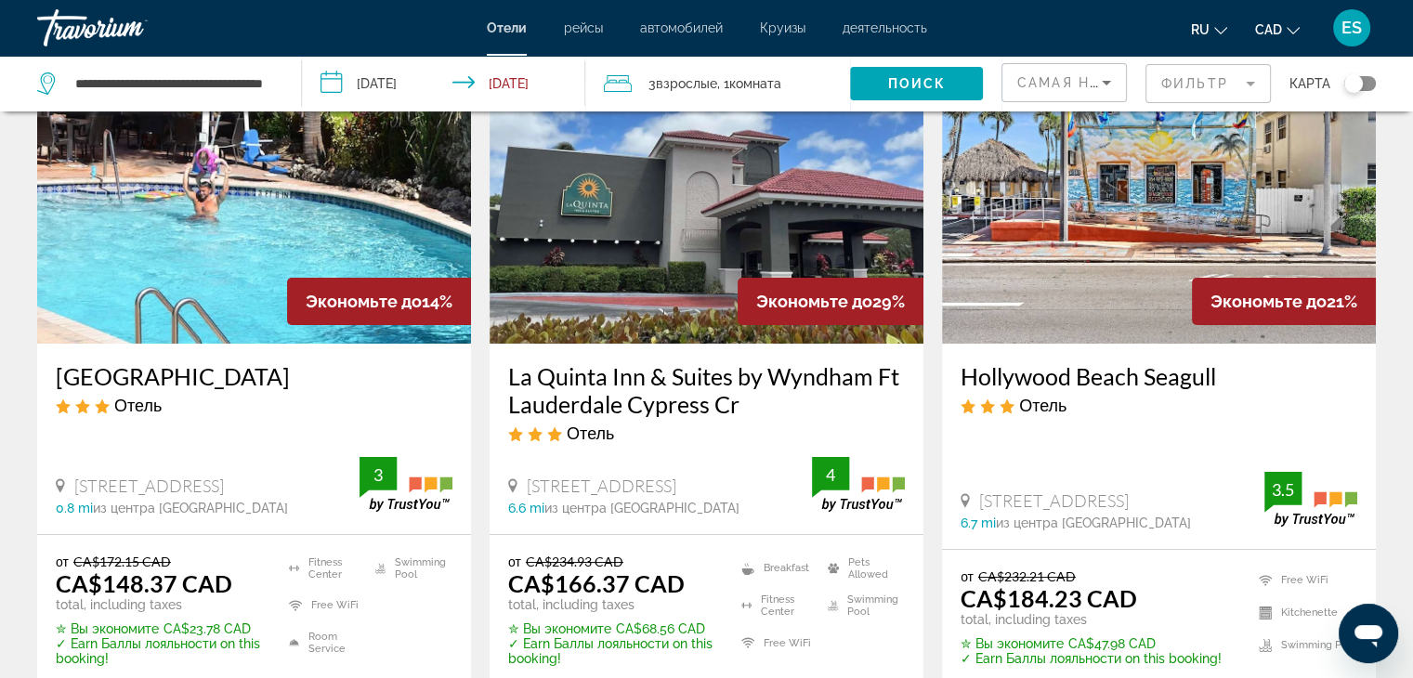
click at [185, 516] on span "из центра Fort Lauderdale" at bounding box center [190, 508] width 195 height 15
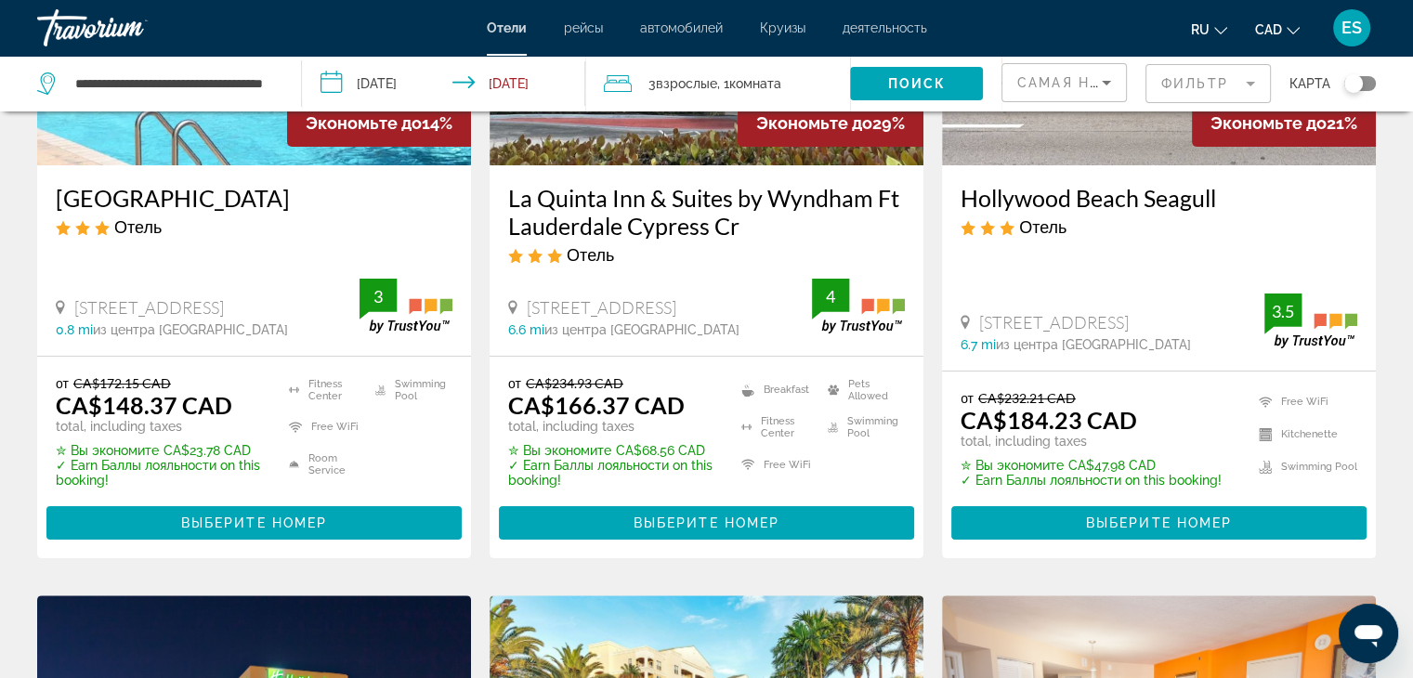
scroll to position [316, 0]
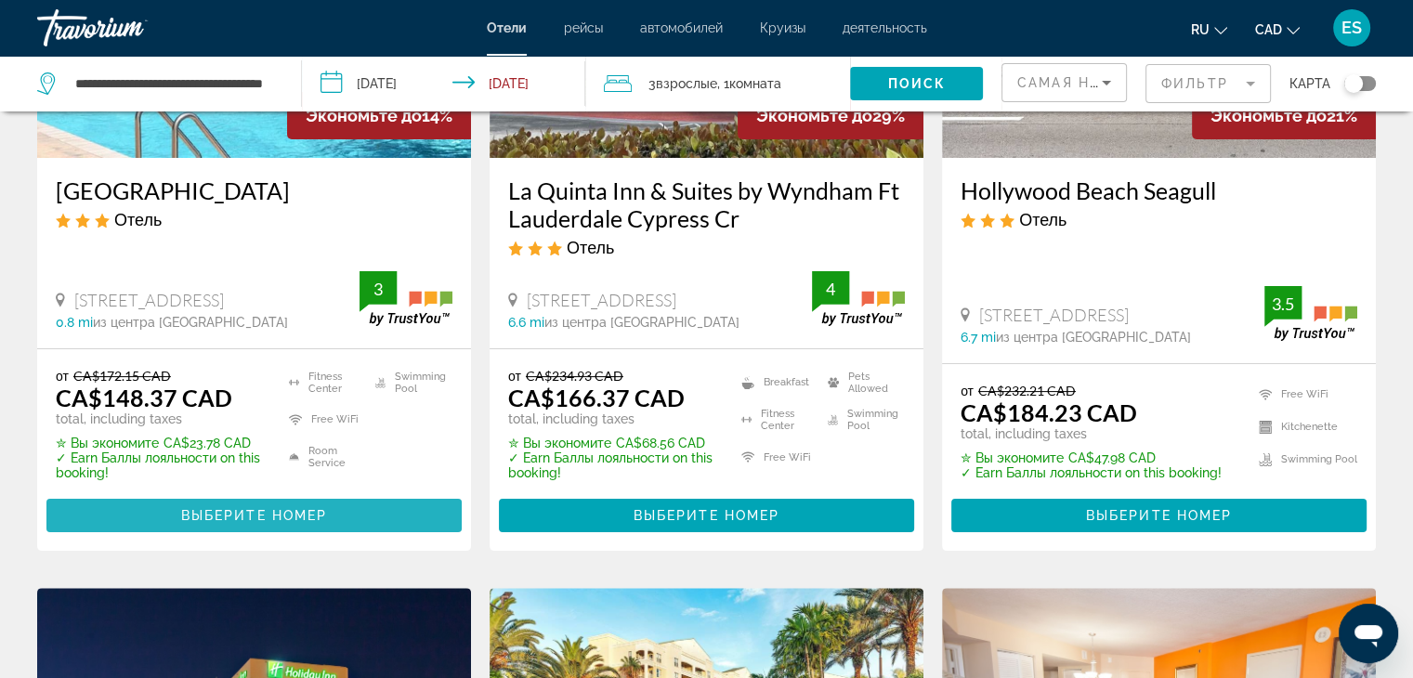
click at [242, 515] on span "Выберите номер" at bounding box center [254, 515] width 146 height 15
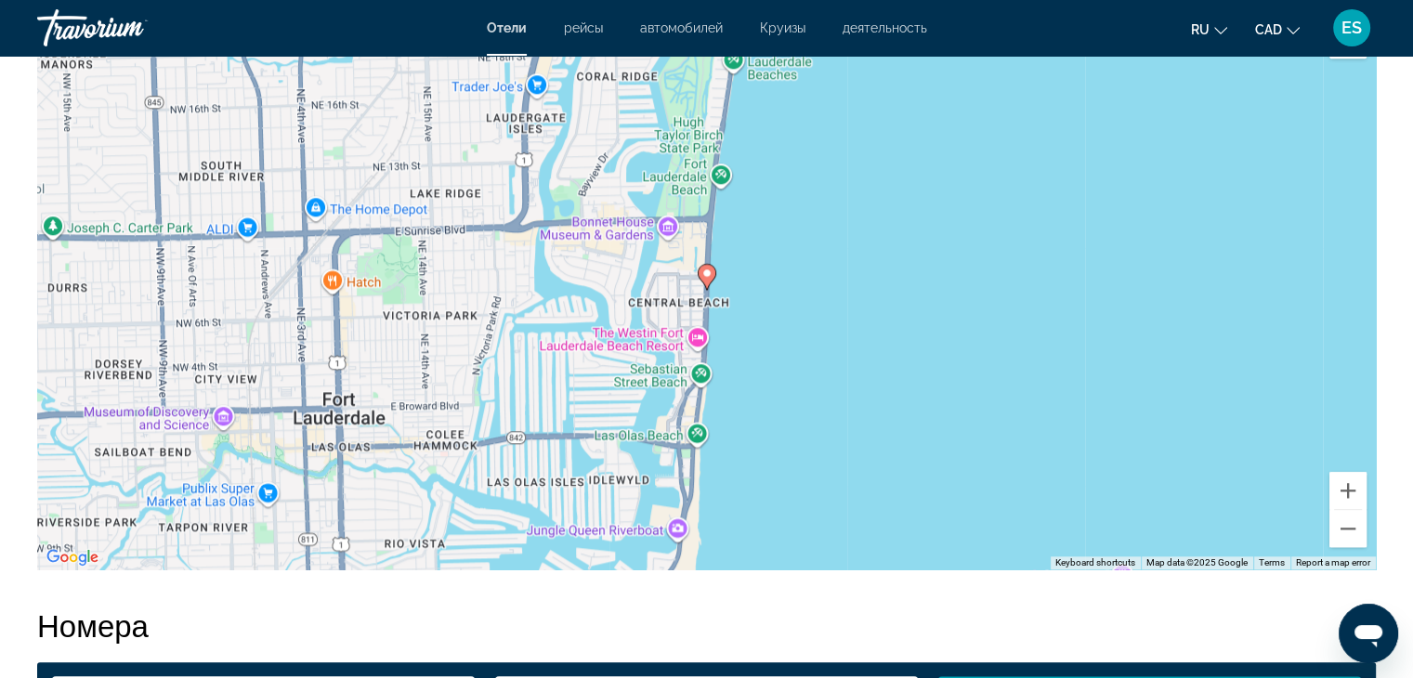
scroll to position [1858, 0]
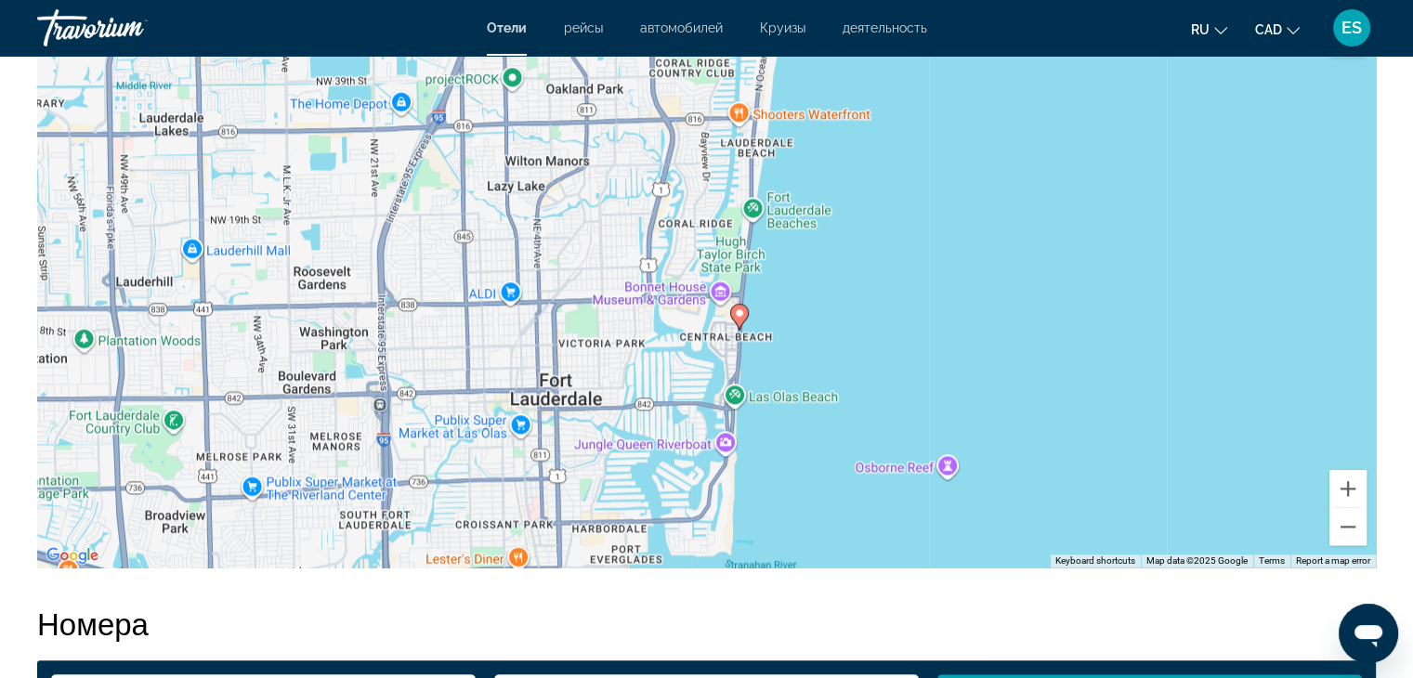
click at [772, 373] on div "To activate drag with keyboard, press Alt + Enter. Once in keyboard drag state,…" at bounding box center [706, 288] width 1339 height 557
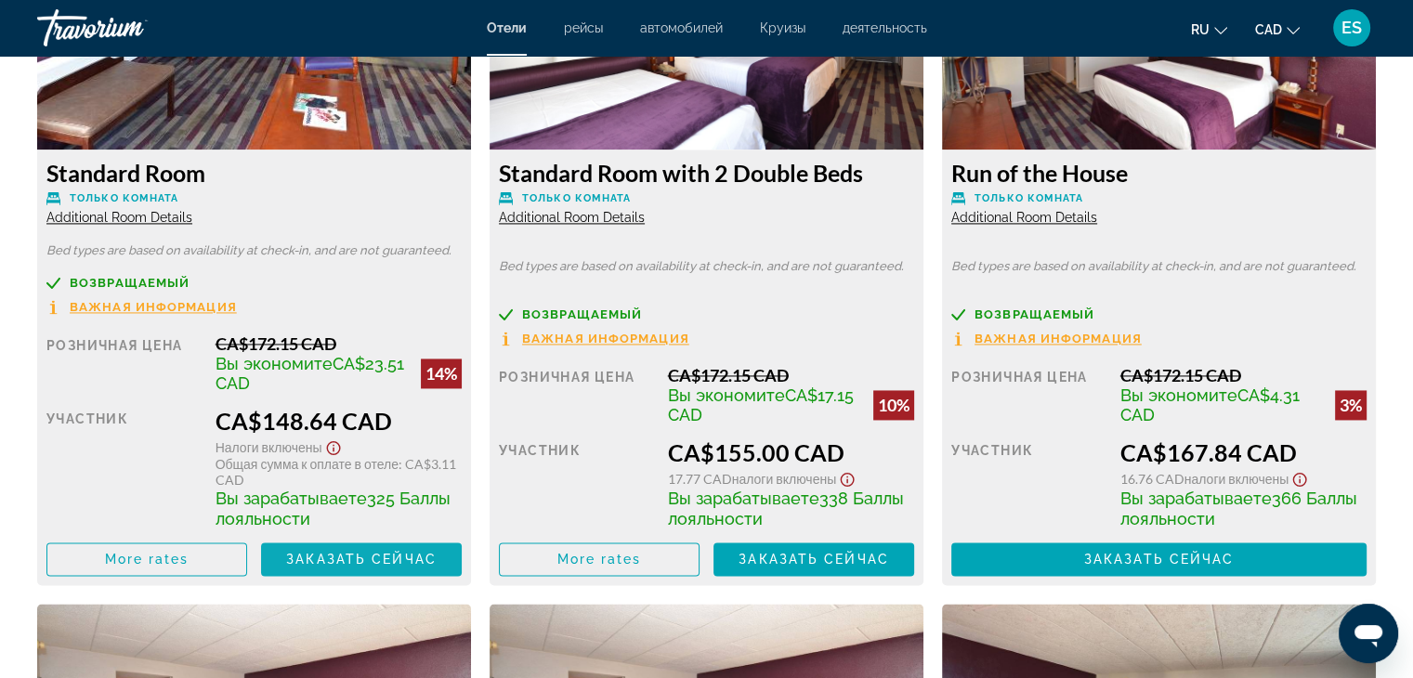
scroll to position [2750, 0]
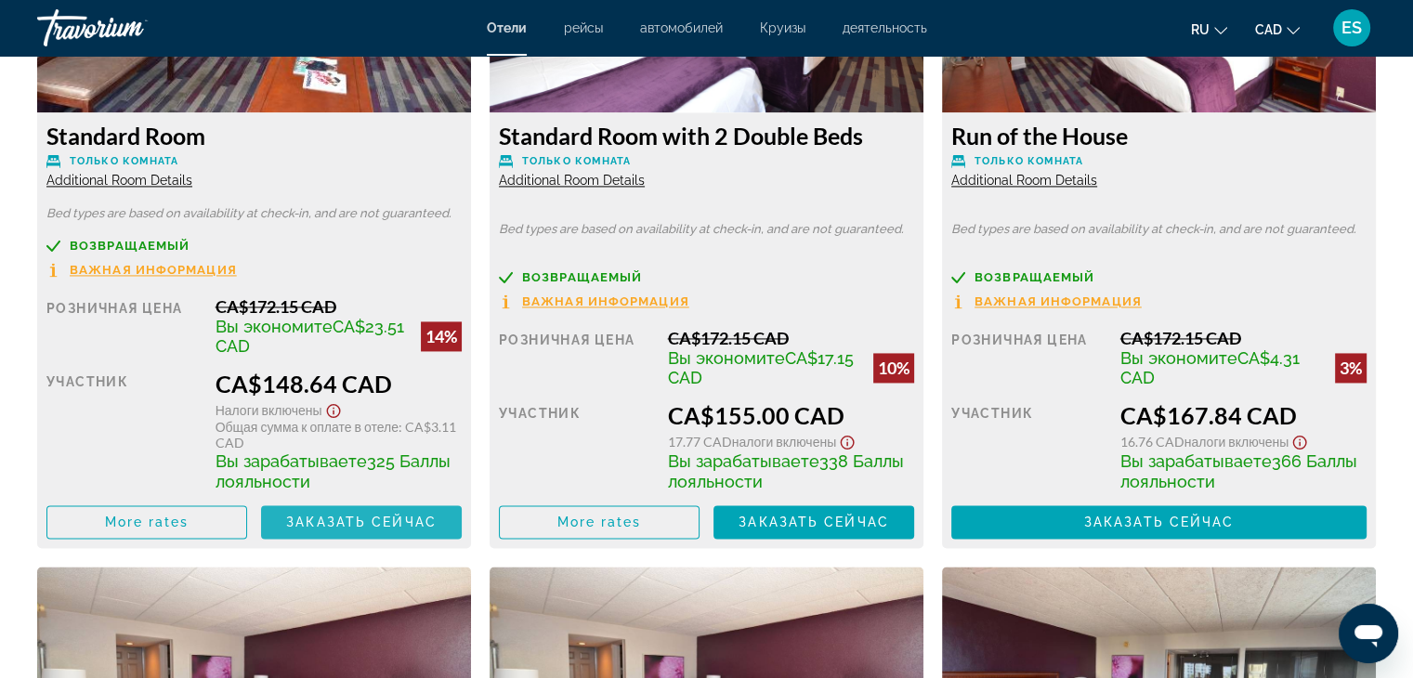
click at [320, 526] on span "Заказать сейчас" at bounding box center [361, 522] width 150 height 15
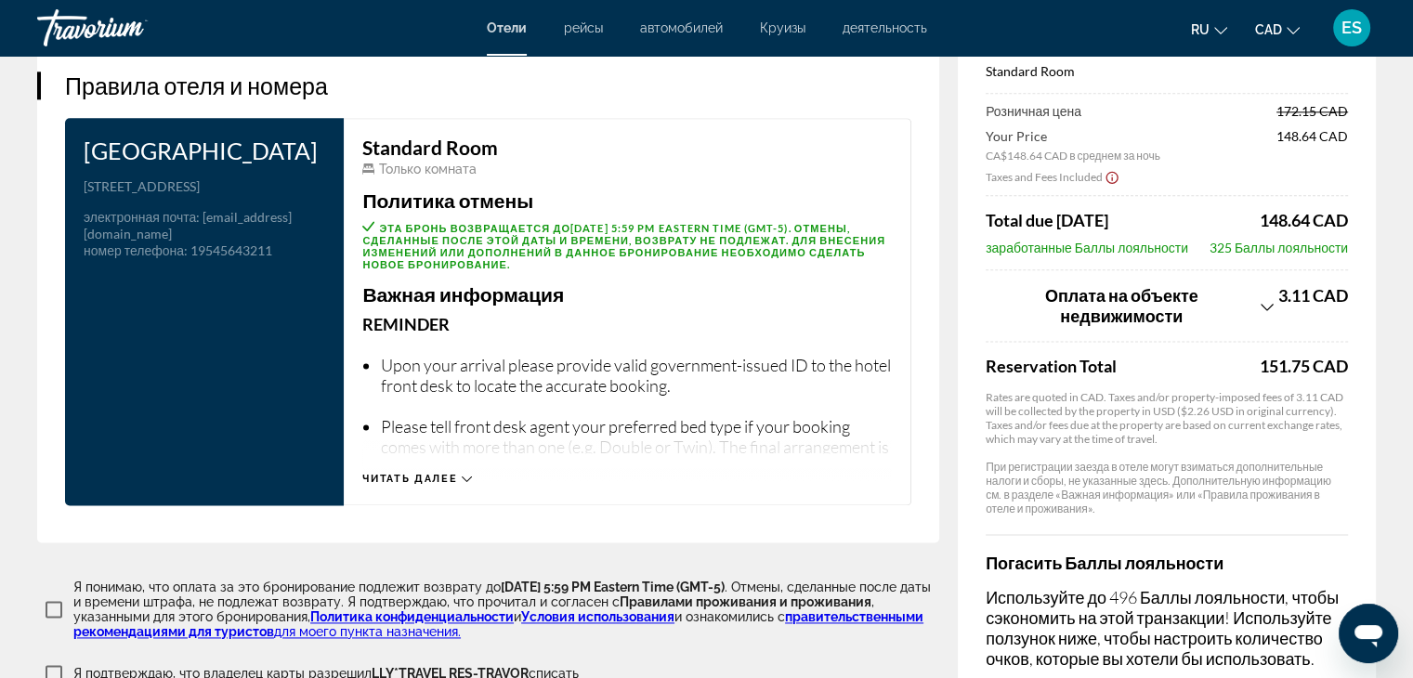
scroll to position [2490, 0]
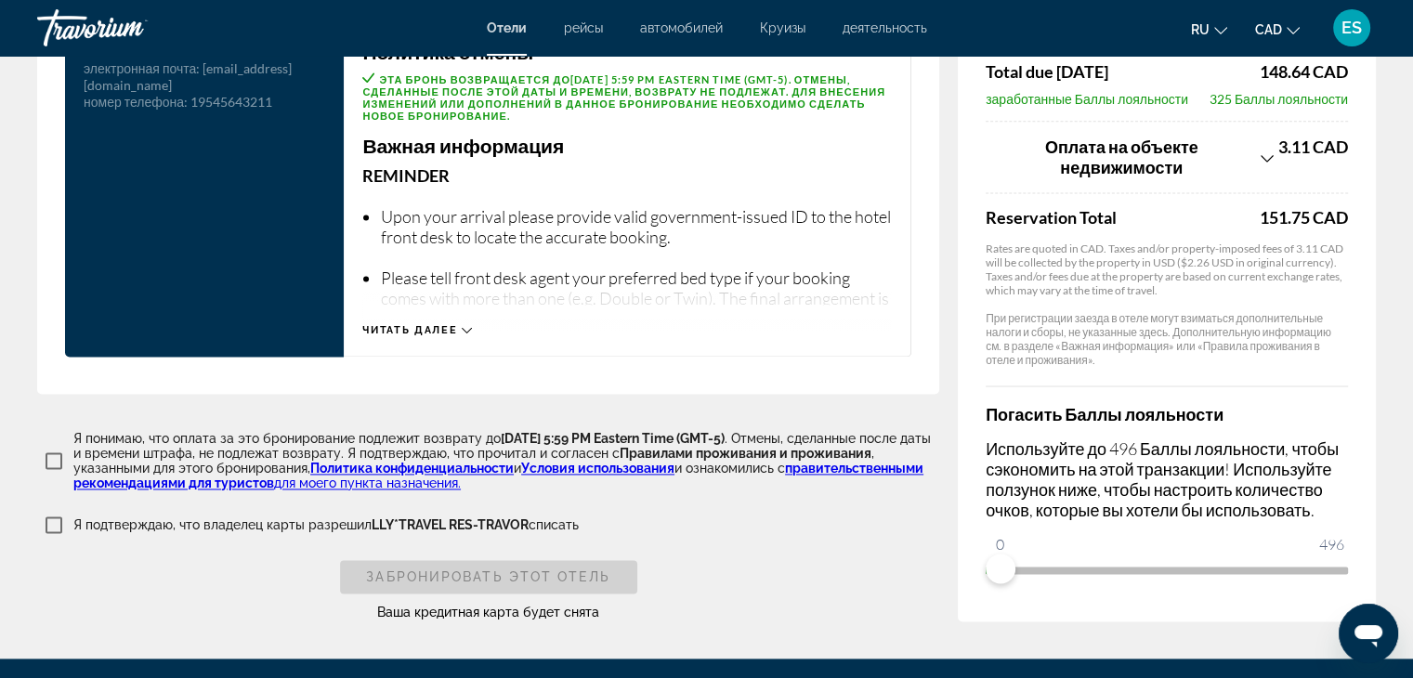
click at [464, 325] on icon "Main content" at bounding box center [467, 330] width 10 height 10
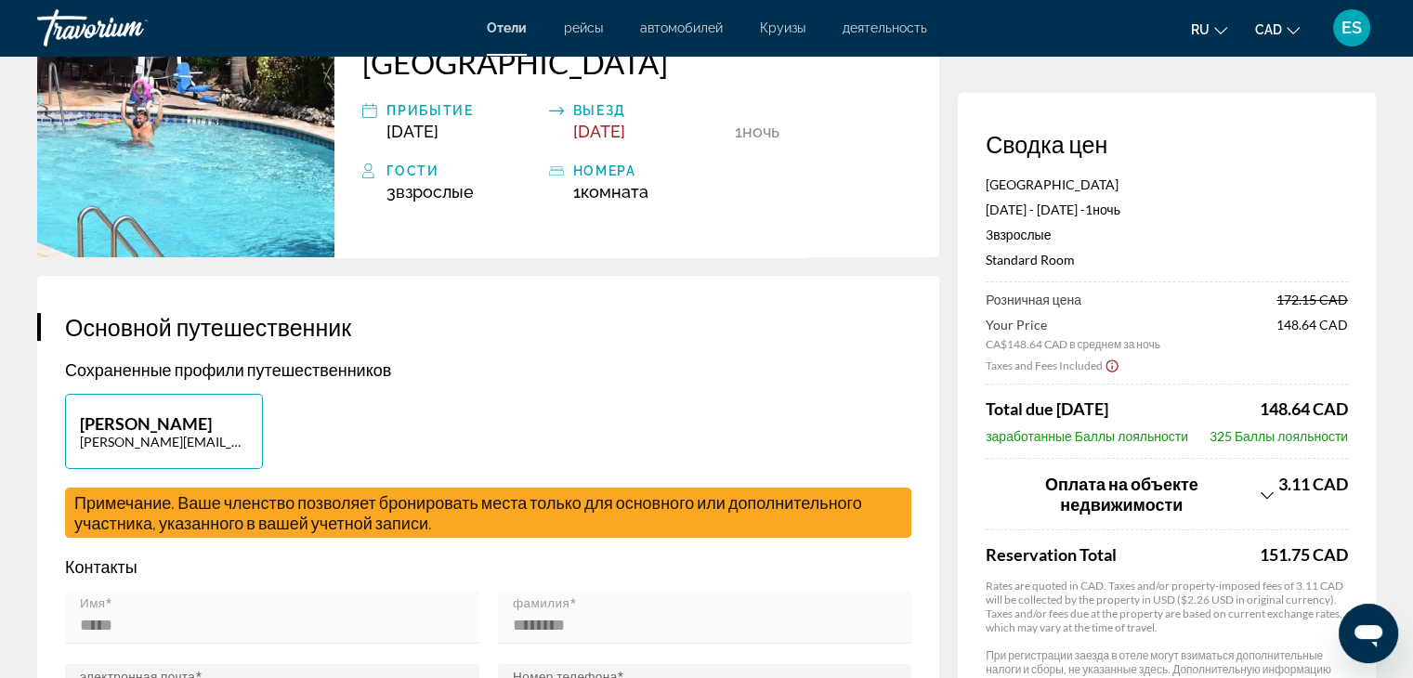
scroll to position [0, 0]
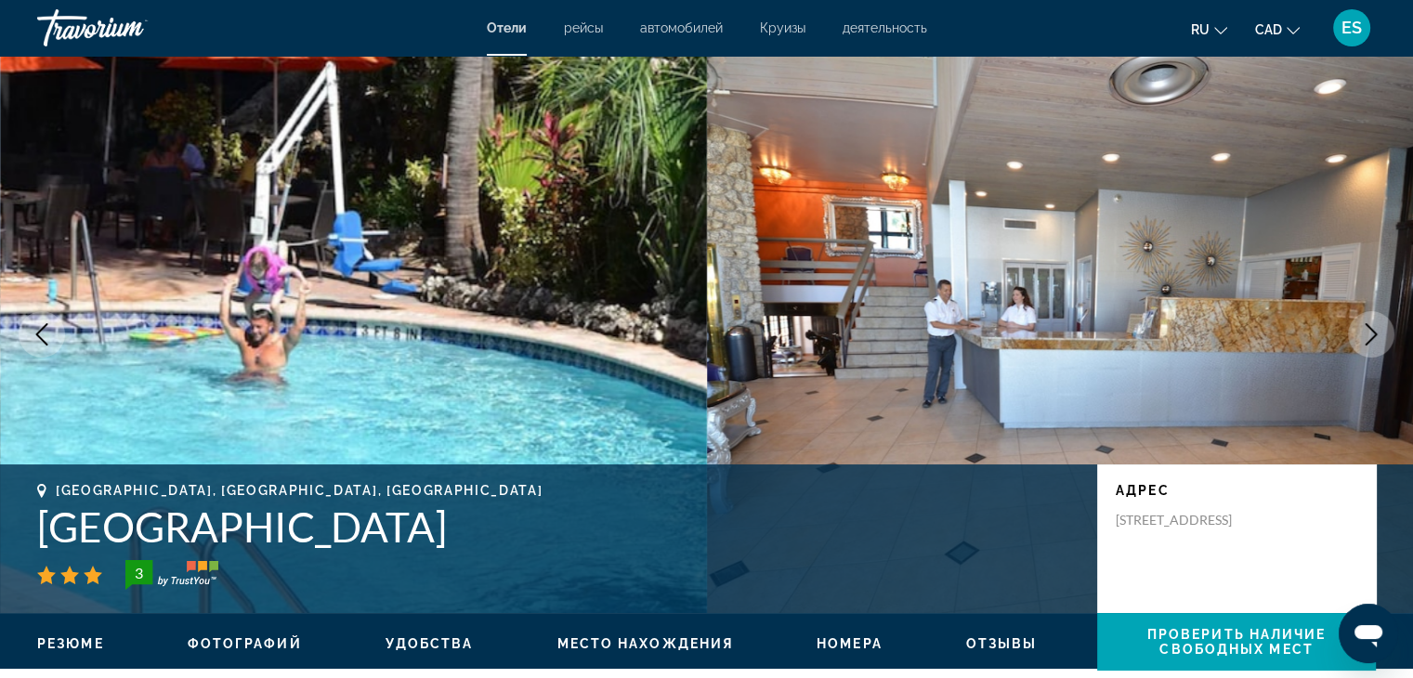
click at [234, 346] on img "Main content" at bounding box center [353, 334] width 707 height 557
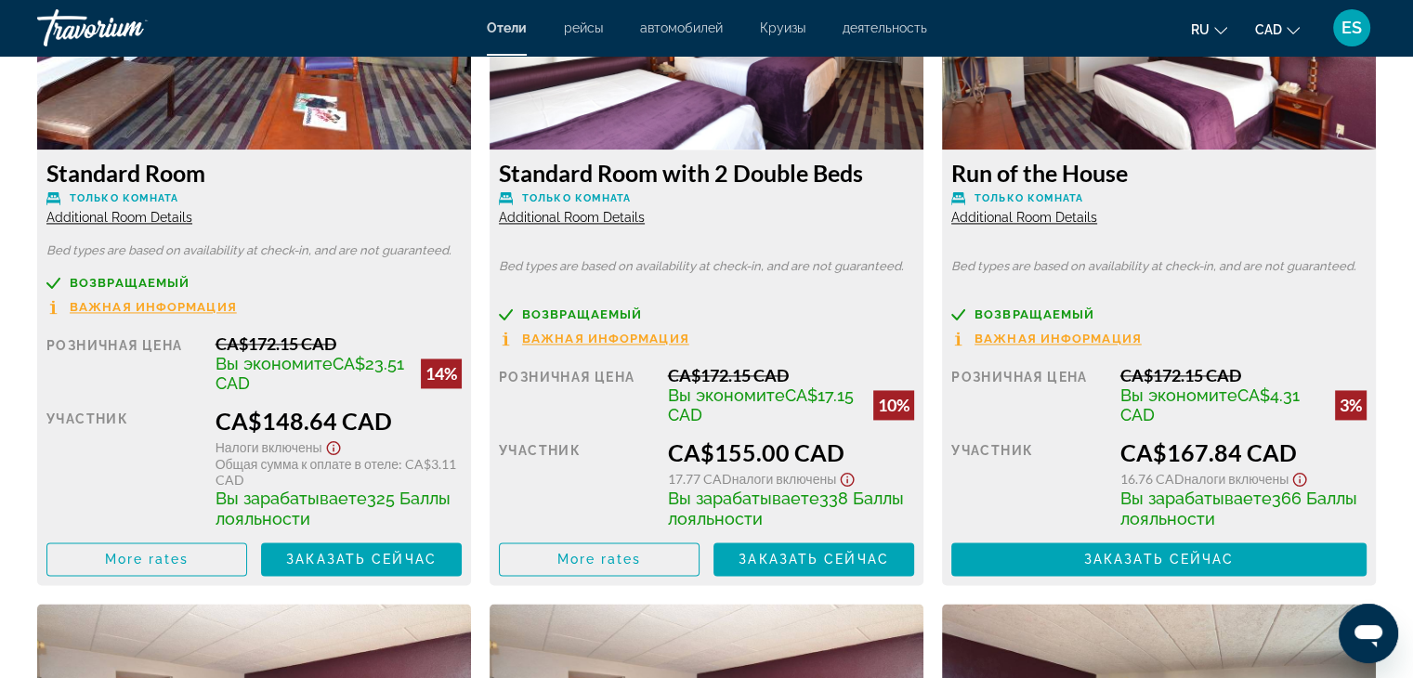
scroll to position [2750, 0]
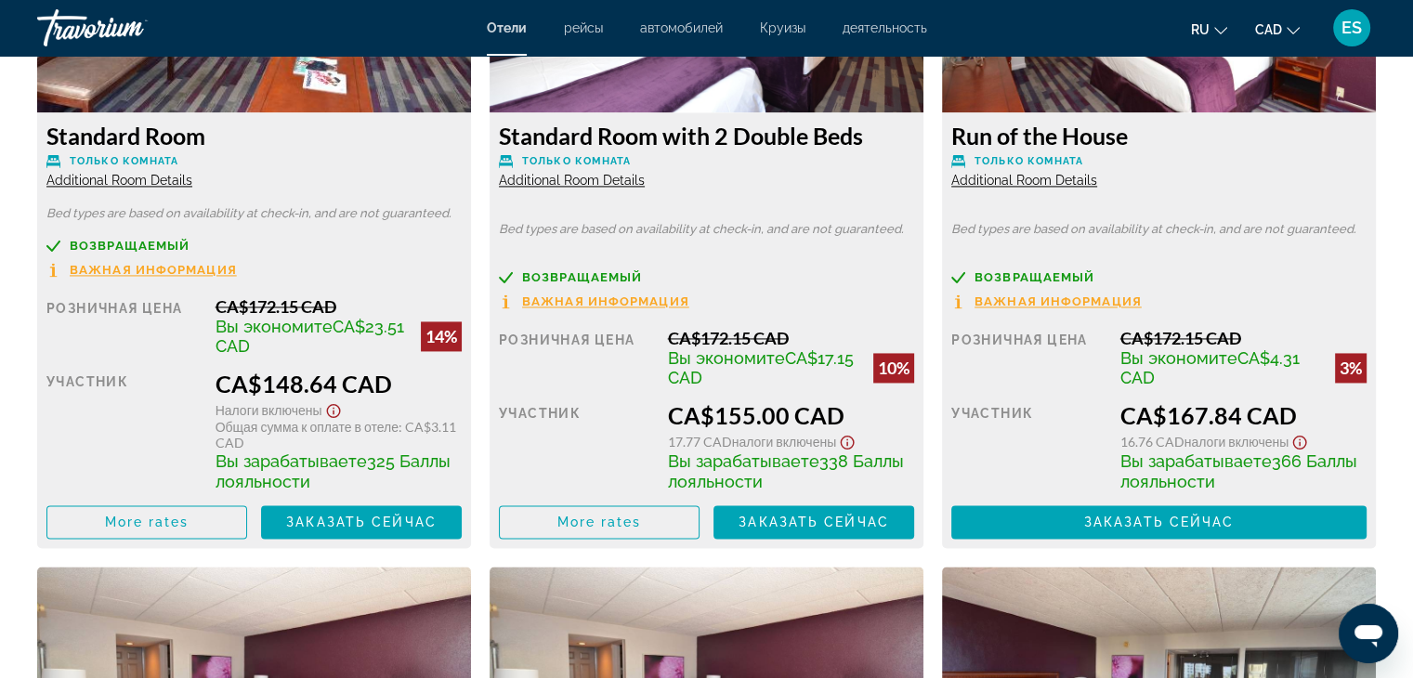
click at [97, 271] on span "Важная информация" at bounding box center [153, 270] width 167 height 12
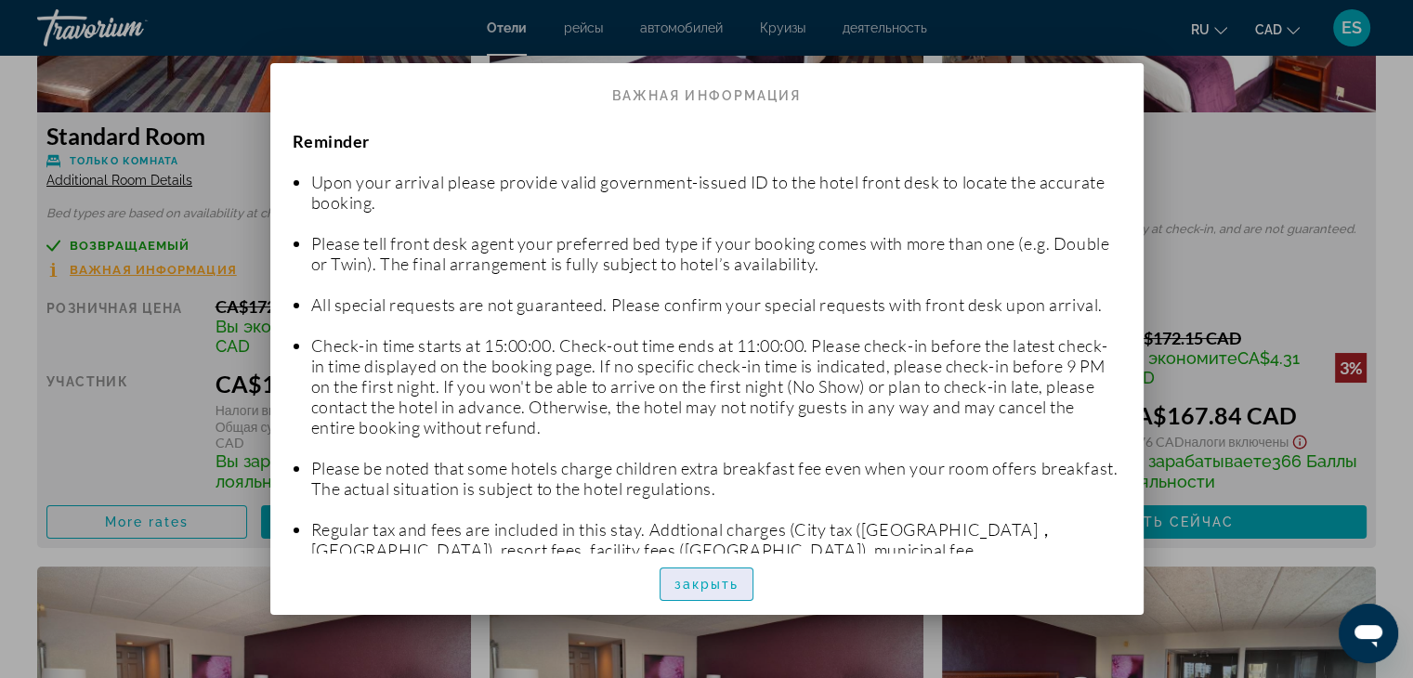
click at [696, 581] on span "закрыть" at bounding box center [706, 584] width 65 height 15
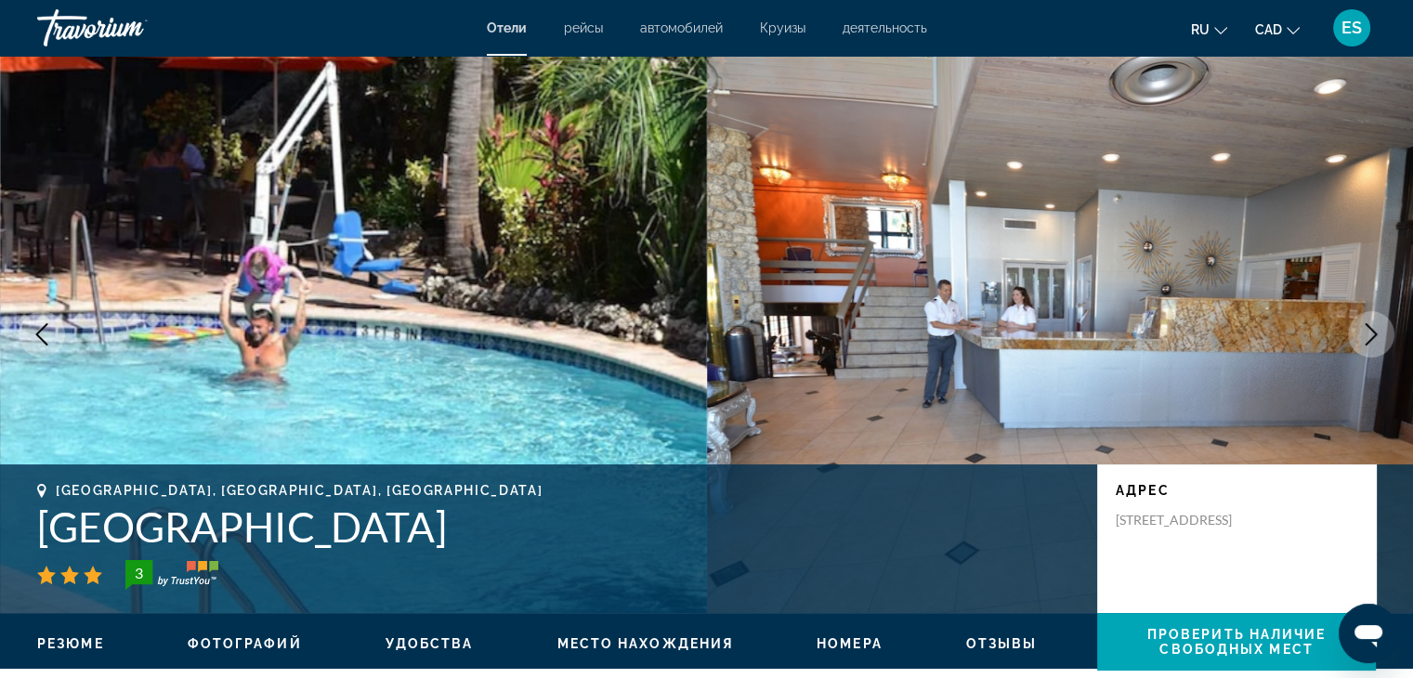
scroll to position [2750, 0]
